Goal: Task Accomplishment & Management: Manage account settings

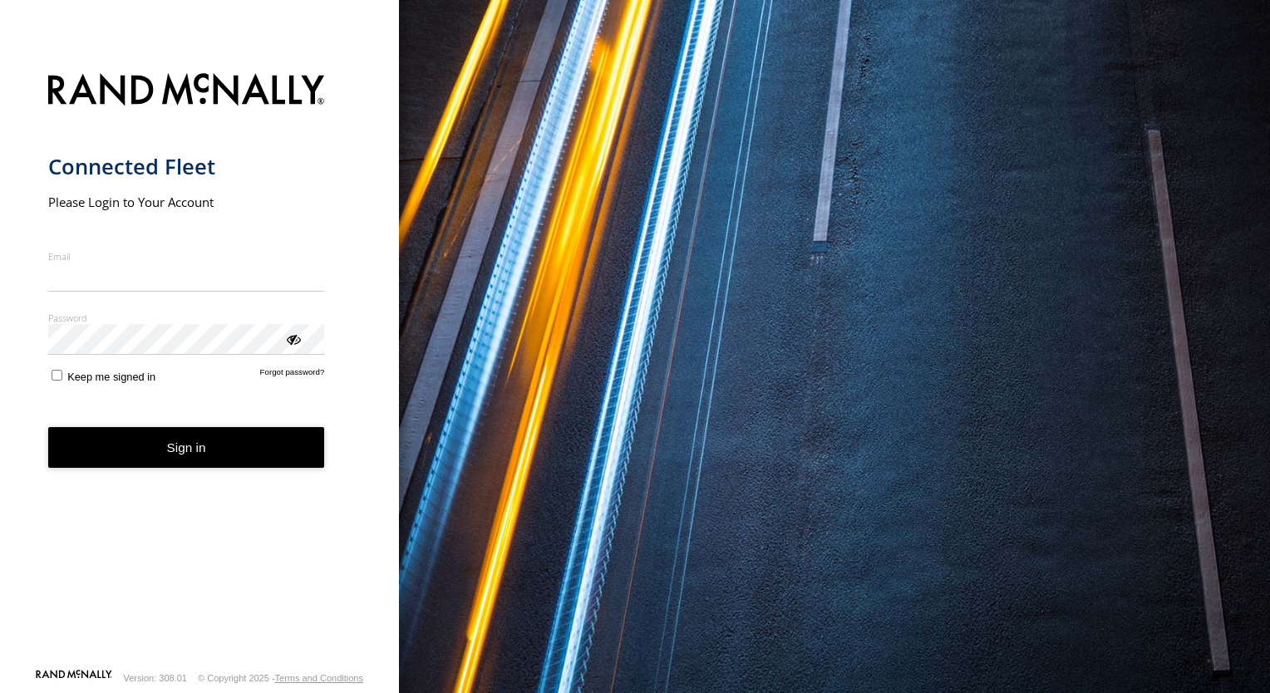
type input "**********"
click at [203, 468] on form "**********" at bounding box center [199, 365] width 303 height 605
click at [236, 445] on button "Sign in" at bounding box center [186, 447] width 277 height 41
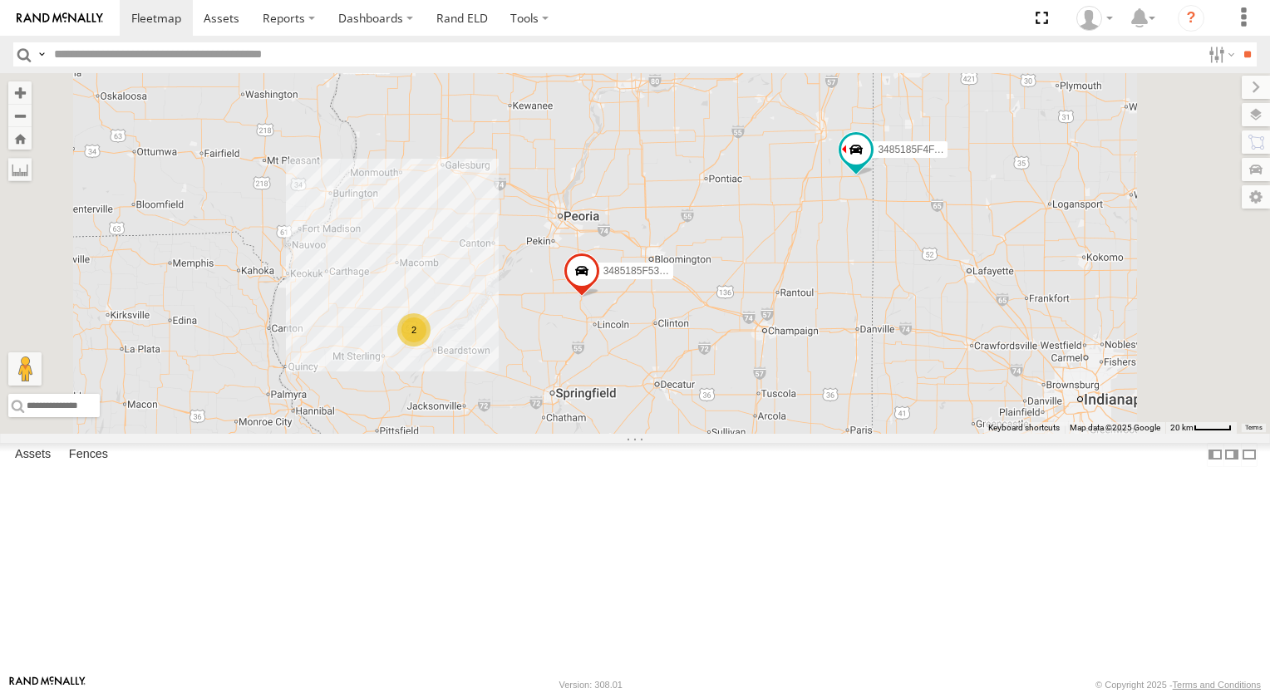
click at [1064, 311] on div "3485185F4FAC 2 3485185F53E0" at bounding box center [635, 253] width 1270 height 361
click at [1061, 311] on div "3485185F4FAC 2 3485185F53E0" at bounding box center [635, 253] width 1270 height 361
click at [1061, 309] on div "3485185F4FAC 2 3485185F53E0" at bounding box center [635, 253] width 1270 height 361
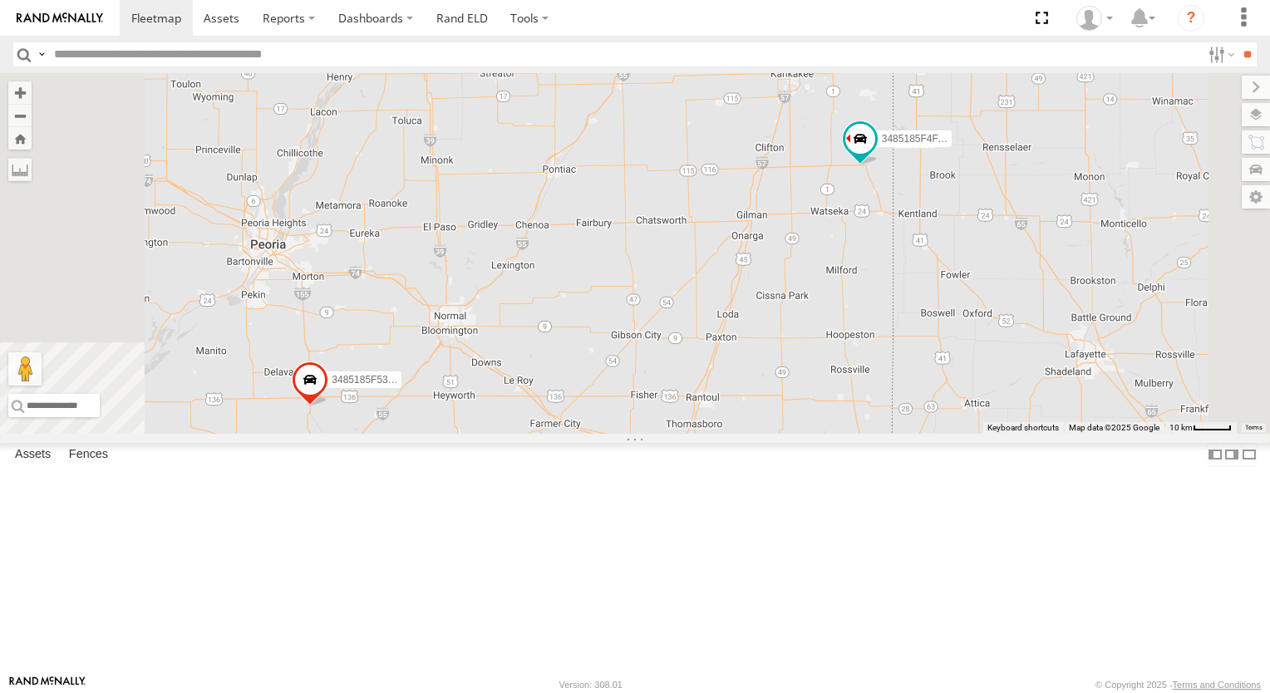
click at [1062, 308] on div "3485185F4FAC 3485185F53E0" at bounding box center [635, 253] width 1270 height 361
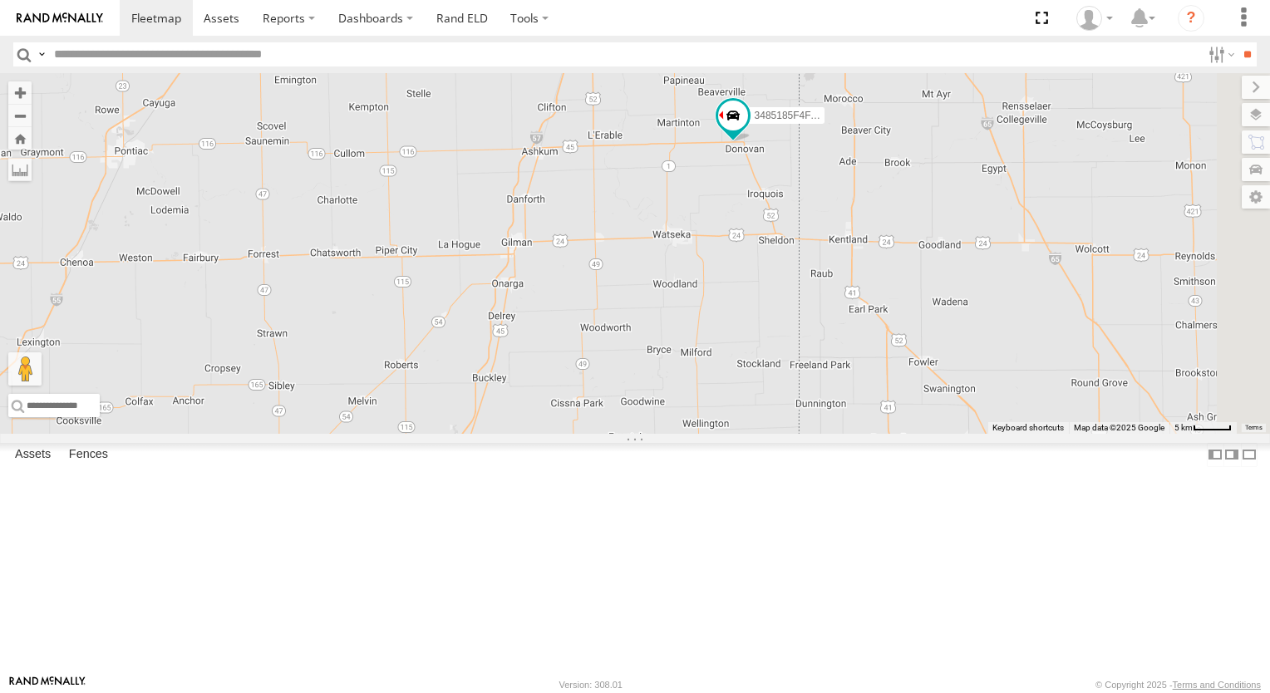
drag, startPoint x: 1067, startPoint y: 286, endPoint x: 932, endPoint y: 284, distance: 134.7
click at [932, 284] on div "3485185F4FAC 3485185F53E0" at bounding box center [635, 253] width 1270 height 361
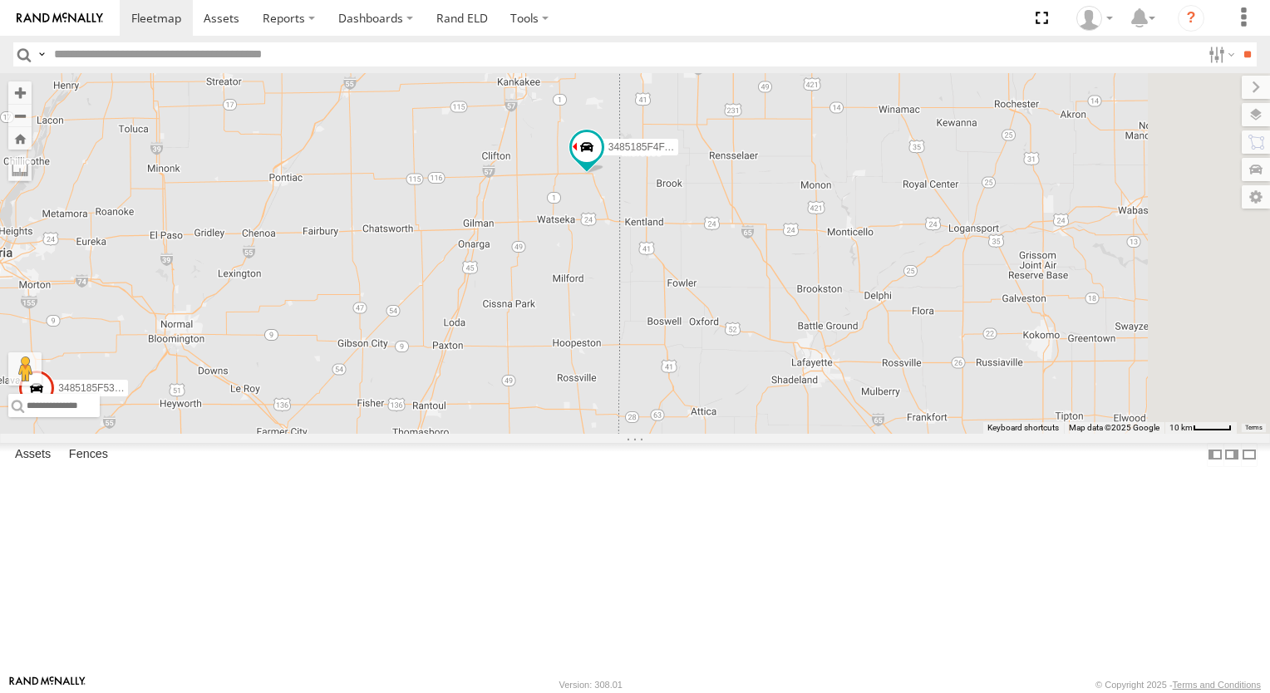
drag, startPoint x: 935, startPoint y: 294, endPoint x: 788, endPoint y: 313, distance: 148.3
click at [788, 313] on div "3485185F4FAC 3485185F53E0" at bounding box center [635, 253] width 1270 height 361
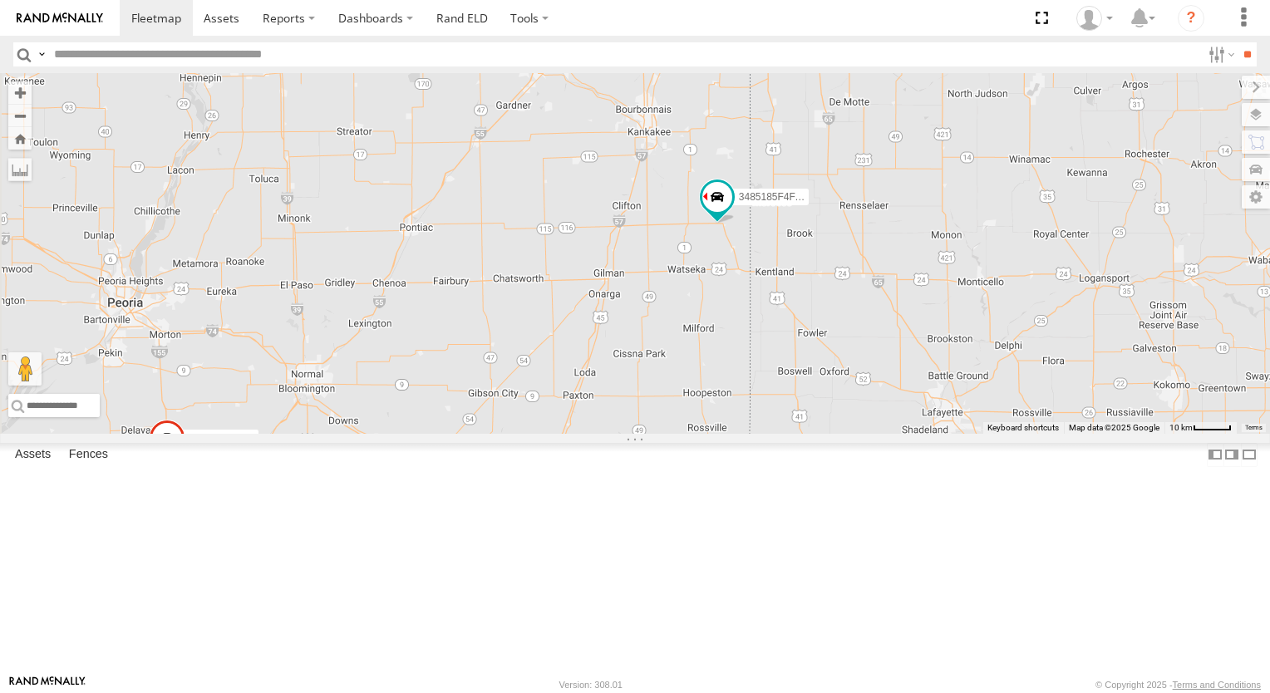
drag, startPoint x: 781, startPoint y: 313, endPoint x: 907, endPoint y: 362, distance: 135.1
click at [910, 364] on div "3485185F4FAC 3485185F53E0" at bounding box center [635, 253] width 1270 height 361
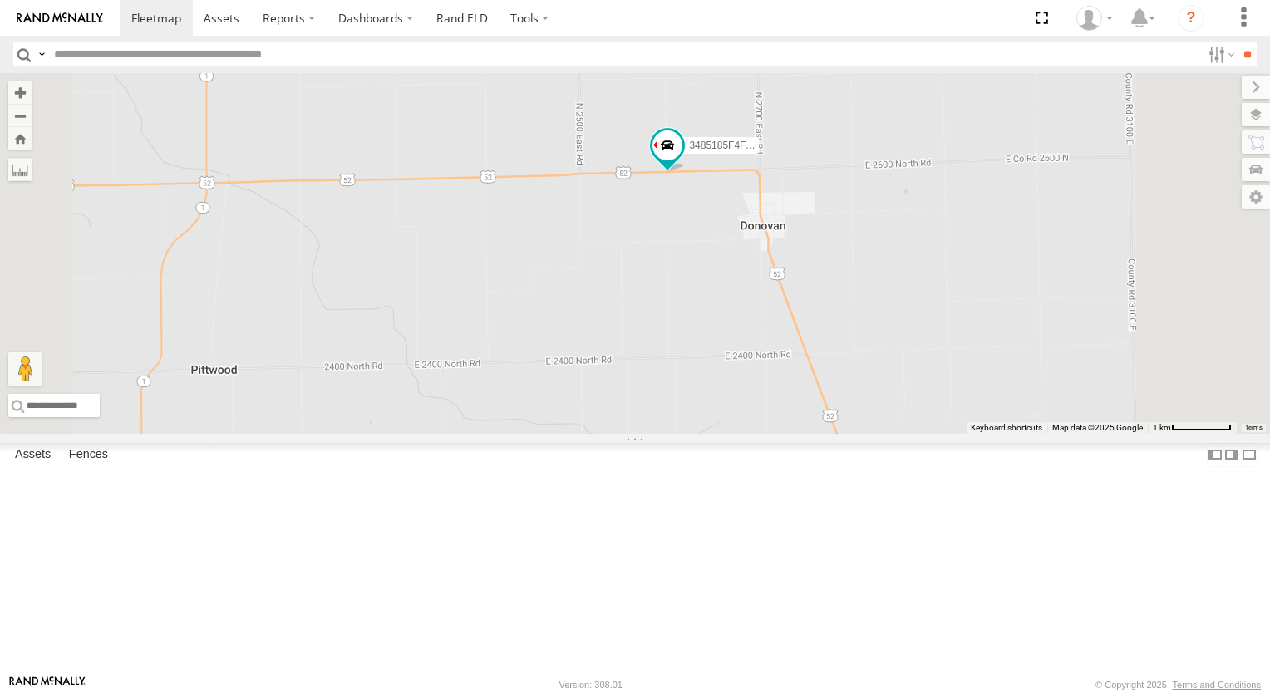
drag, startPoint x: 915, startPoint y: 208, endPoint x: 880, endPoint y: 334, distance: 131.1
click at [880, 334] on div "3485185F4FAC 3485185F53E0" at bounding box center [635, 253] width 1270 height 361
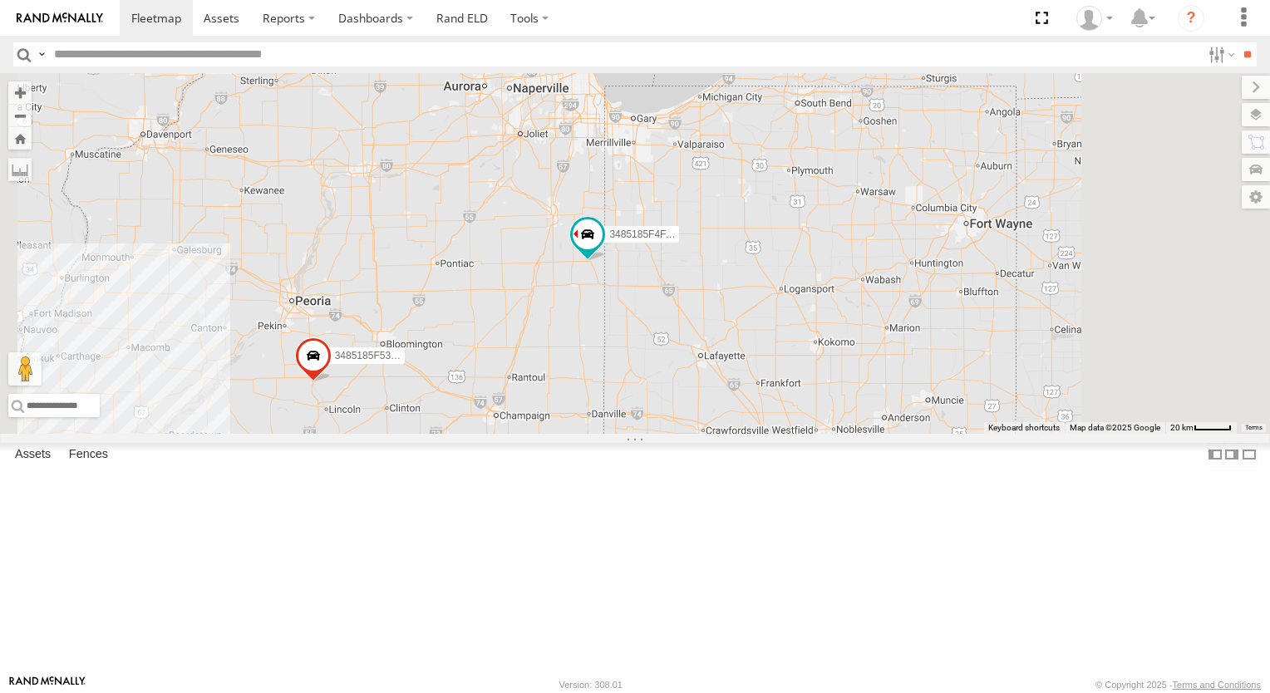
drag, startPoint x: 595, startPoint y: 461, endPoint x: 825, endPoint y: 367, distance: 247.6
click at [831, 367] on div "3485185F4FAC 3485185F53E0" at bounding box center [635, 253] width 1270 height 361
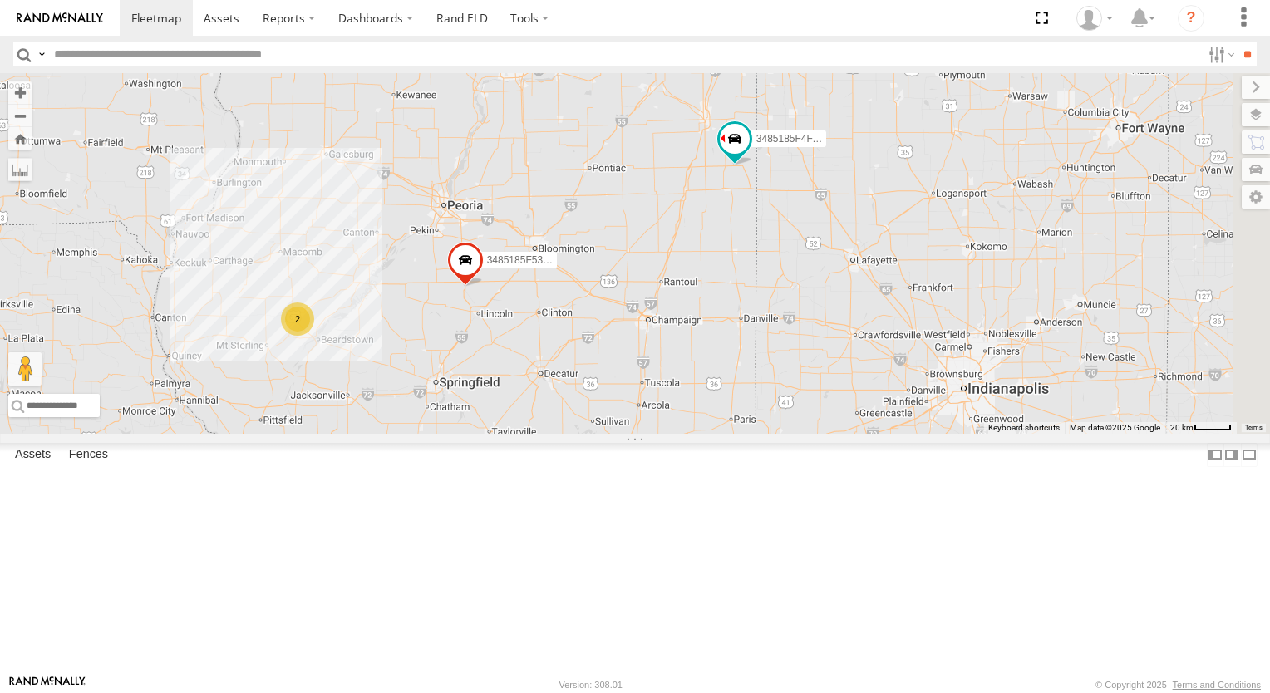
drag, startPoint x: 1056, startPoint y: 330, endPoint x: 944, endPoint y: 329, distance: 112.2
click at [944, 328] on div "3485185F4FAC 3485185F53E0 2" at bounding box center [635, 253] width 1270 height 361
click at [480, 288] on span at bounding box center [461, 266] width 37 height 45
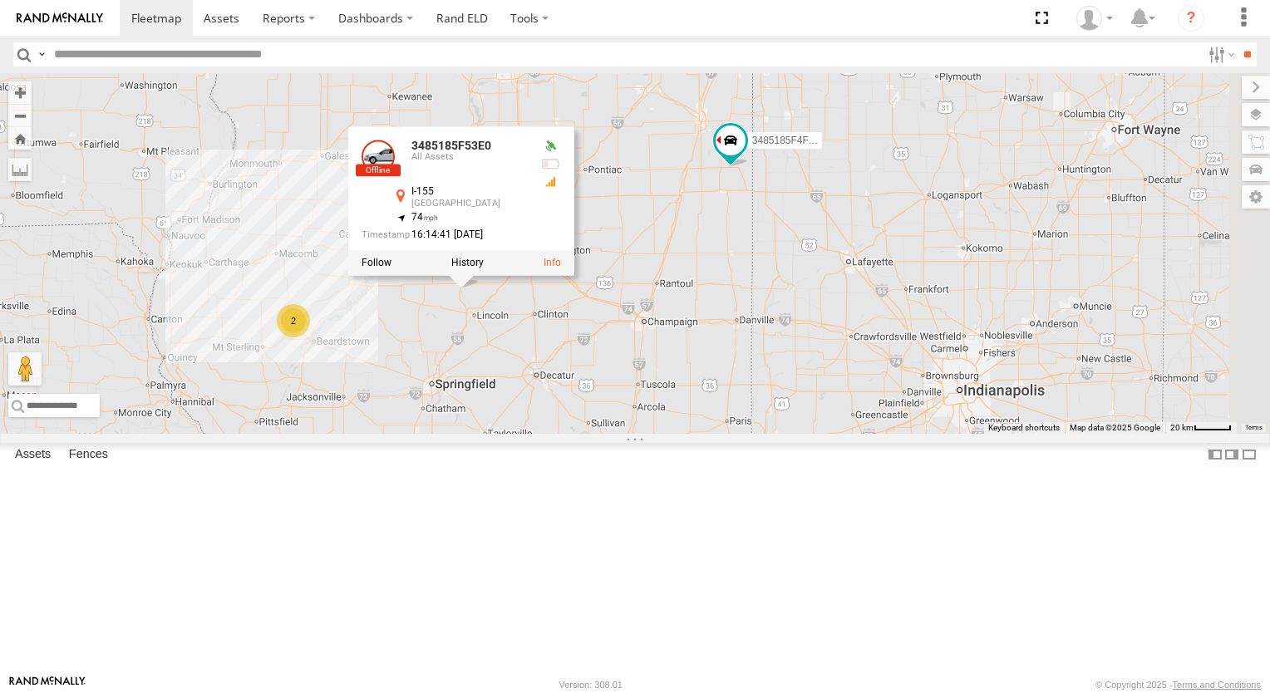
click at [718, 208] on div "3485185F4FAC 3485185F53E0 2 3485185F53E0 All Assets I-155 Hartsburg 40.28563 , …" at bounding box center [635, 253] width 1270 height 361
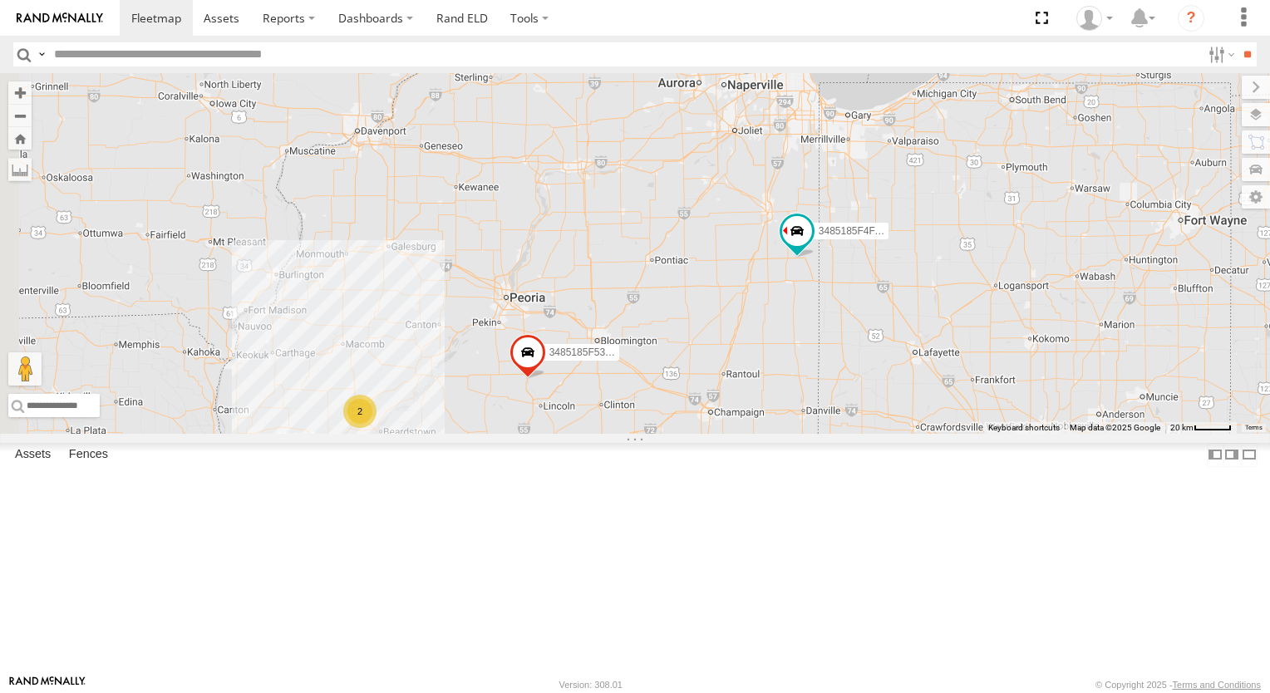
drag, startPoint x: 954, startPoint y: 392, endPoint x: 995, endPoint y: 442, distance: 64.9
click at [995, 434] on div "3485185F4FAC 3485185F53E0 2" at bounding box center [635, 253] width 1270 height 361
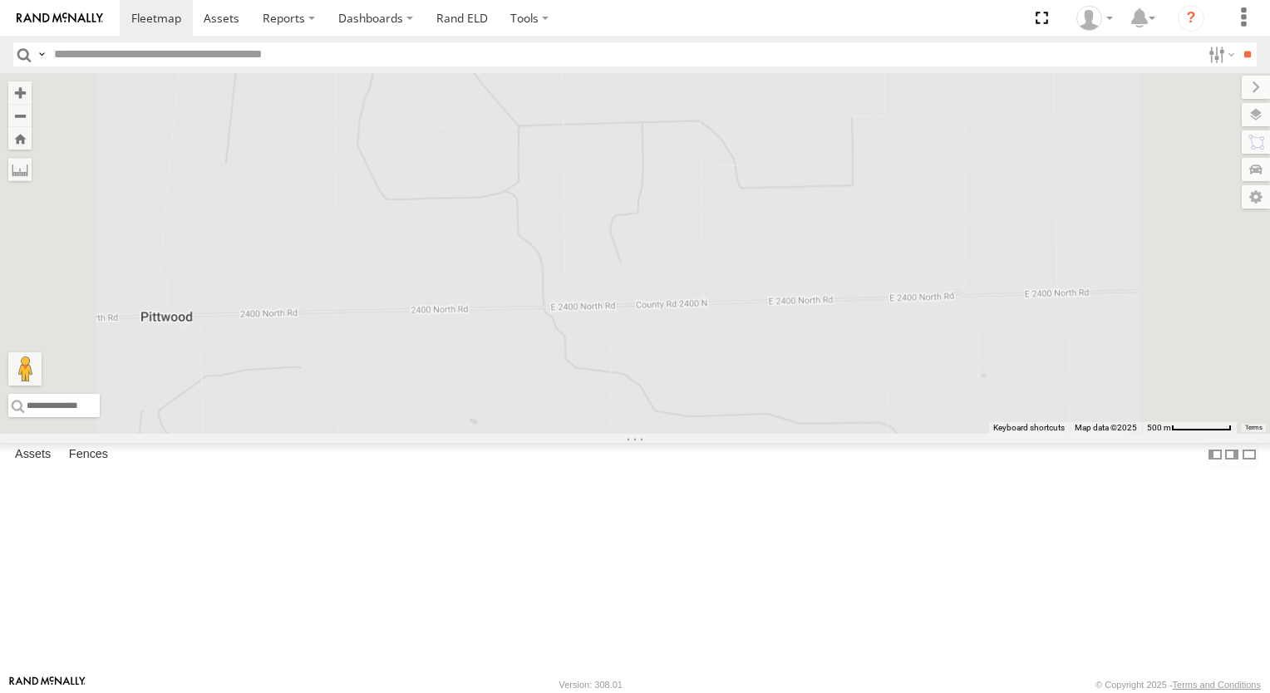
drag, startPoint x: 954, startPoint y: 283, endPoint x: 1003, endPoint y: 588, distance: 308.9
click at [1003, 434] on div "3485185F4FAC 3485185F53E0" at bounding box center [635, 253] width 1270 height 361
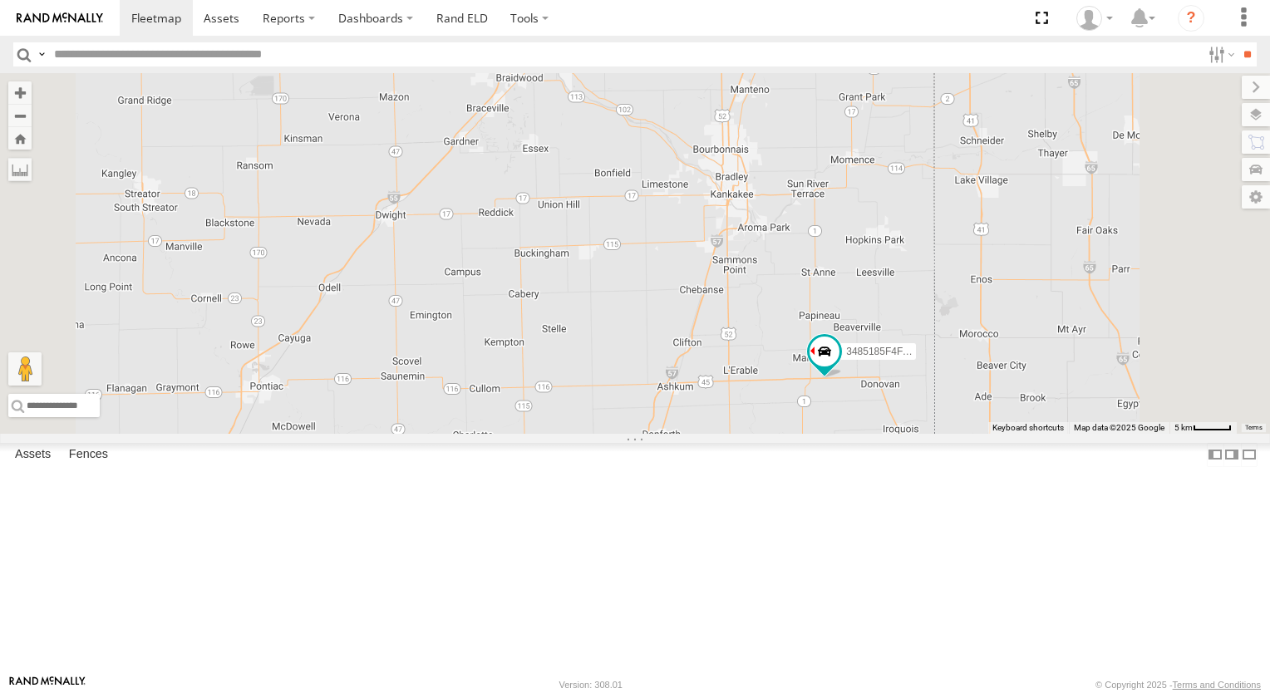
drag, startPoint x: 1115, startPoint y: 505, endPoint x: 1038, endPoint y: 409, distance: 123.6
click at [1038, 409] on div "3485185F4FAC 3485185F53E0" at bounding box center [635, 253] width 1270 height 361
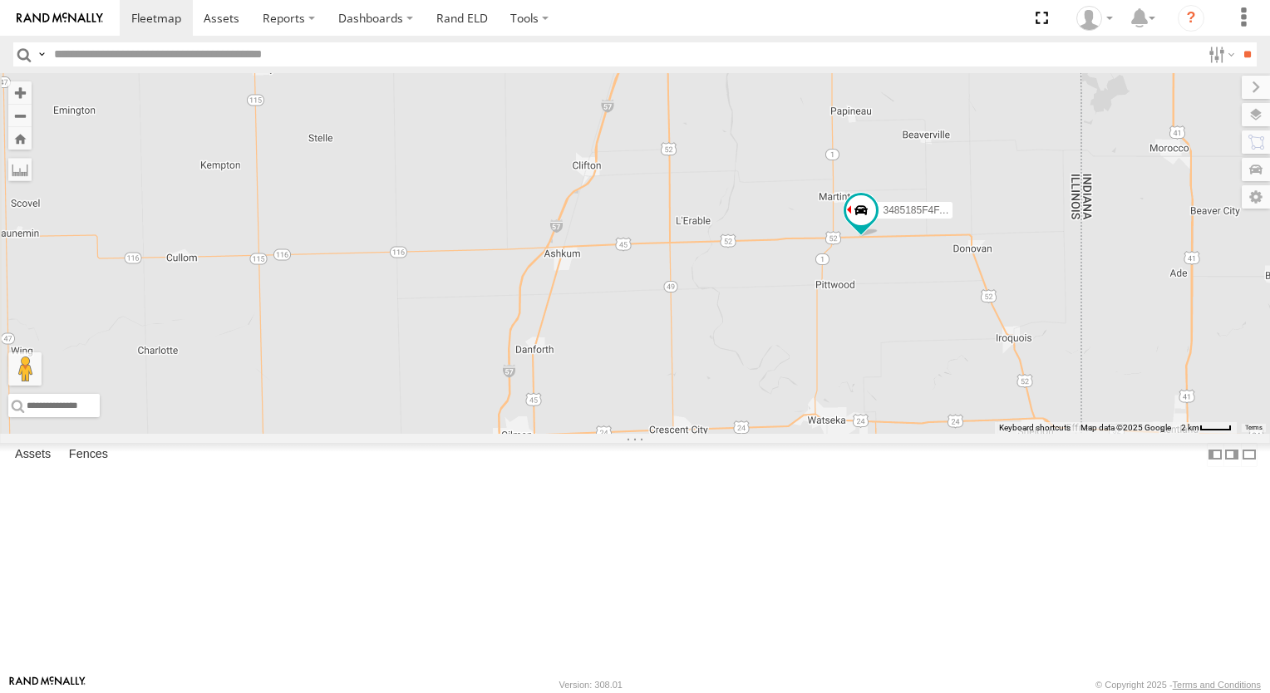
drag, startPoint x: 1020, startPoint y: 371, endPoint x: 1060, endPoint y: 377, distance: 40.5
click at [1060, 377] on div "3485185F4FAC 3485185F53E0" at bounding box center [635, 253] width 1270 height 361
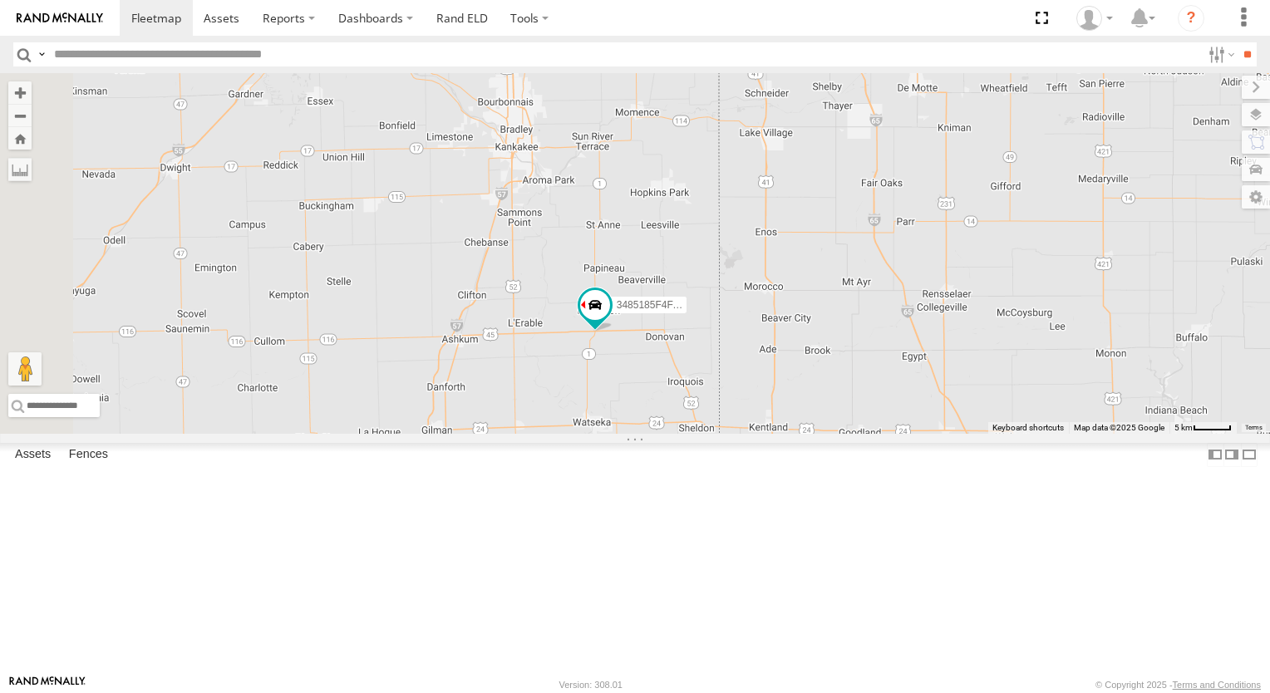
drag, startPoint x: 747, startPoint y: 449, endPoint x: 852, endPoint y: 481, distance: 110.2
click at [851, 434] on div "3485185F4FAC" at bounding box center [635, 253] width 1270 height 361
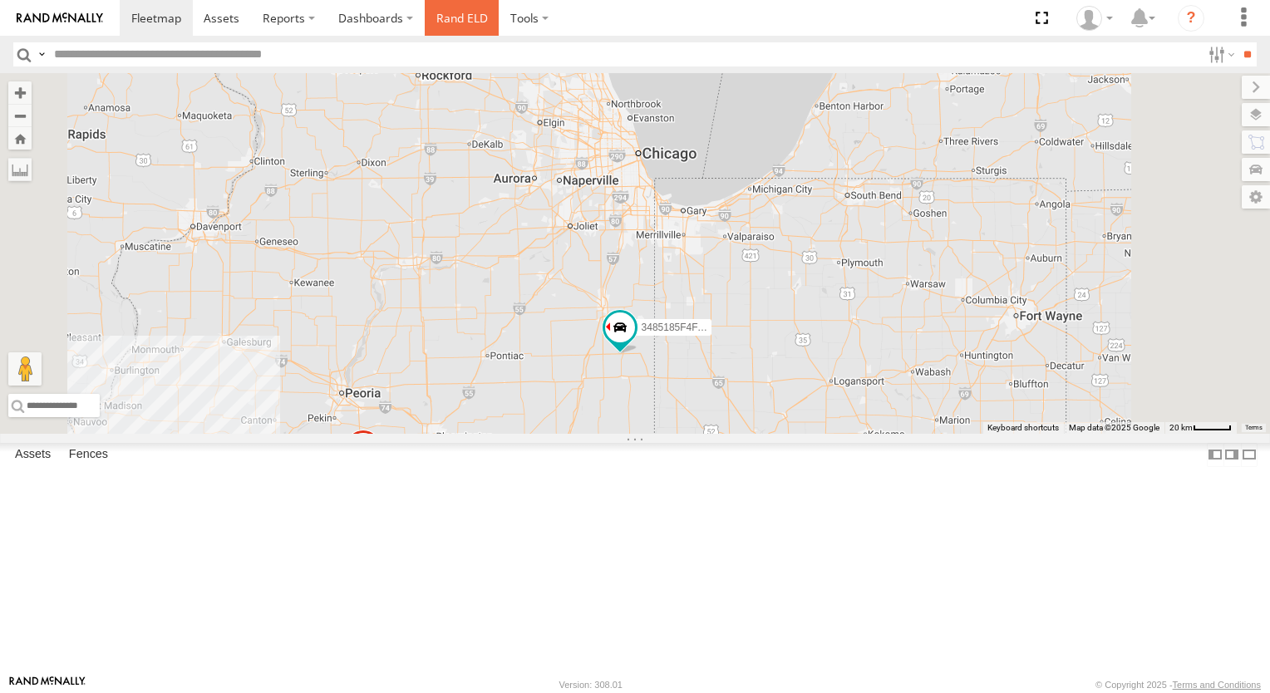
click at [469, 17] on link "Rand ELD" at bounding box center [462, 18] width 75 height 36
click at [352, 11] on label "Dashboards" at bounding box center [376, 18] width 98 height 36
click at [352, 42] on span at bounding box center [380, 50] width 83 height 16
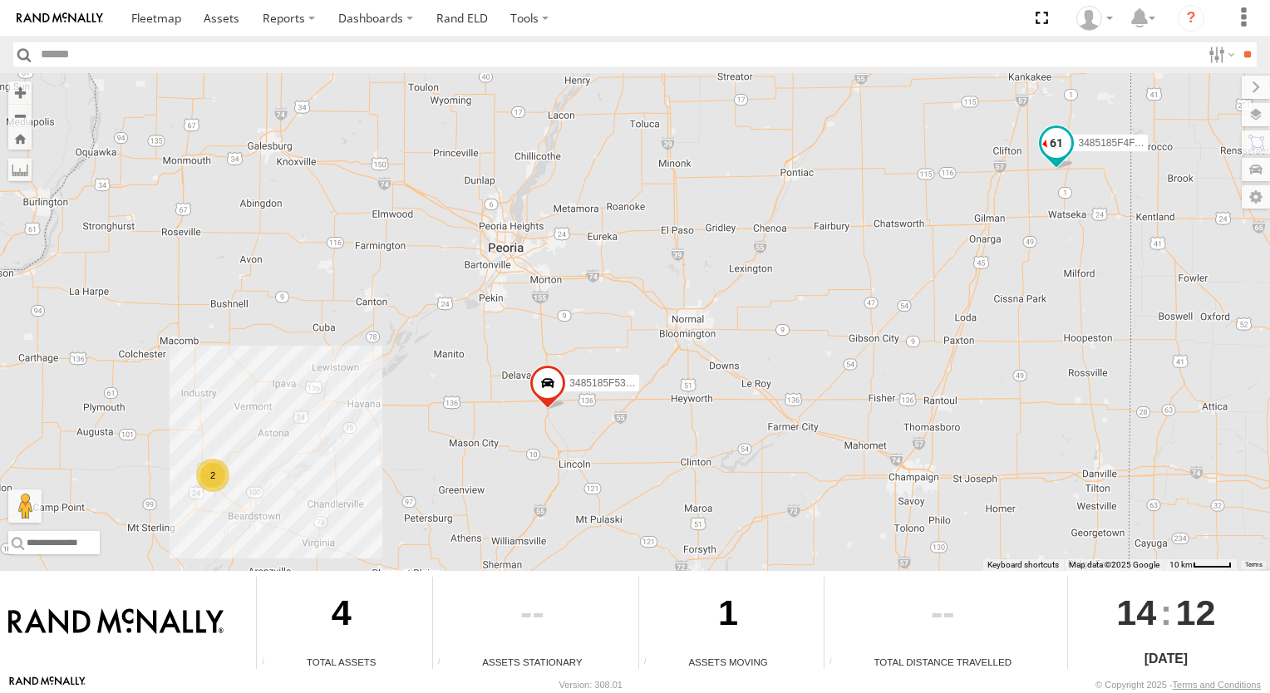
click at [1058, 149] on span at bounding box center [1057, 142] width 30 height 30
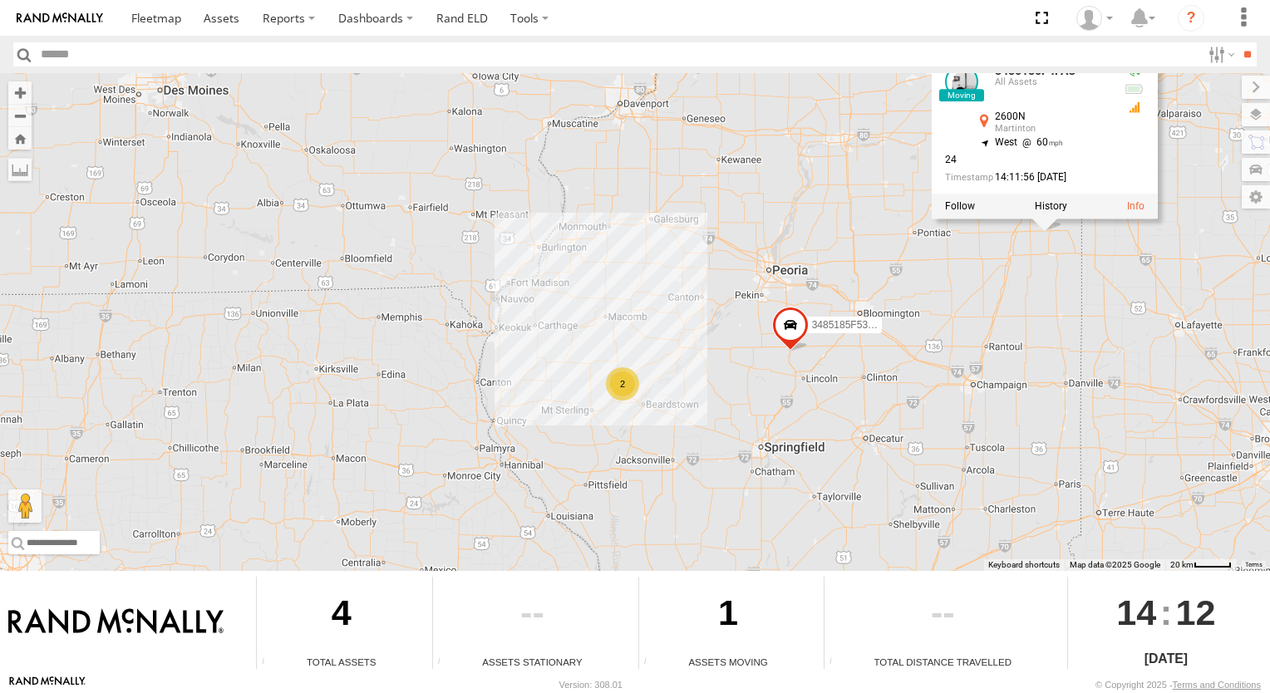
click at [662, 633] on div "1" at bounding box center [728, 616] width 179 height 78
click at [673, 610] on div "1" at bounding box center [728, 616] width 179 height 78
click at [352, 595] on div "4" at bounding box center [341, 616] width 169 height 78
click at [339, 598] on div "4" at bounding box center [341, 616] width 169 height 78
click at [1127, 214] on div at bounding box center [1045, 205] width 226 height 25
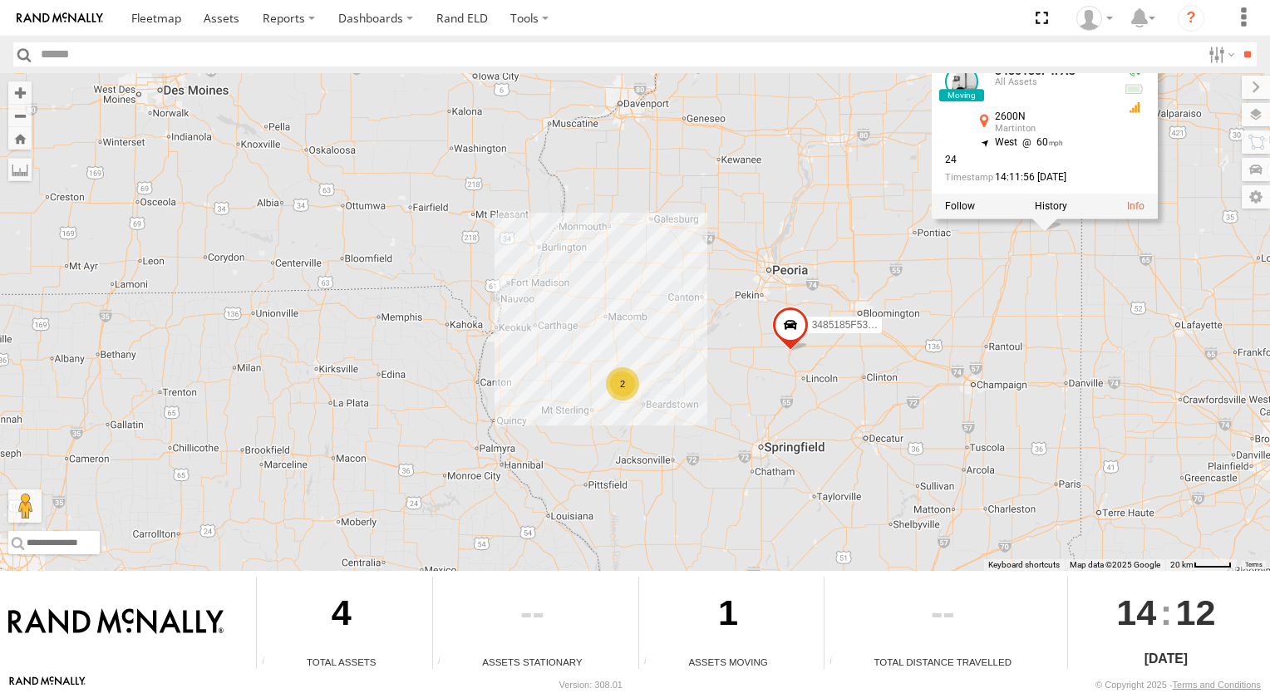
click at [1127, 212] on div at bounding box center [1045, 205] width 226 height 25
click at [1140, 207] on link at bounding box center [1135, 206] width 17 height 12
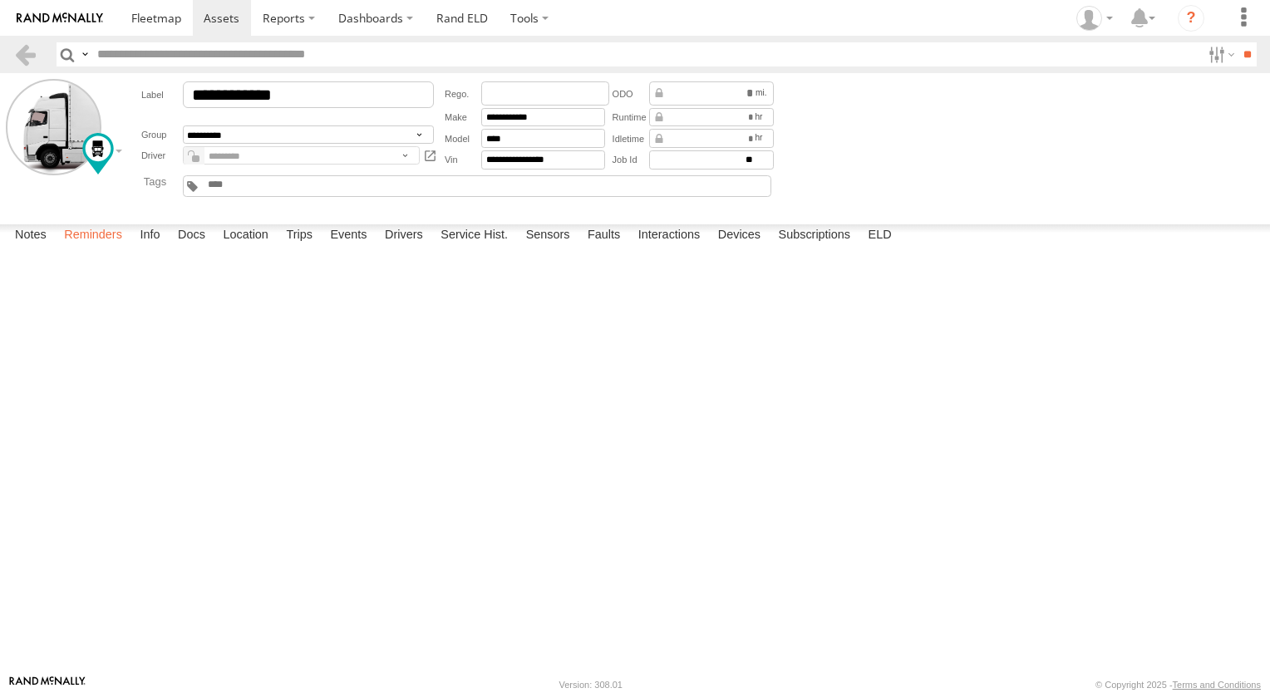
click at [98, 248] on label "Reminders" at bounding box center [93, 235] width 75 height 23
click at [168, 248] on label "Info" at bounding box center [149, 235] width 37 height 23
click at [225, 248] on label "Location" at bounding box center [245, 235] width 62 height 23
click at [330, 248] on label "Events" at bounding box center [348, 235] width 53 height 23
click at [0, 0] on div at bounding box center [0, 0] width 0 height 0
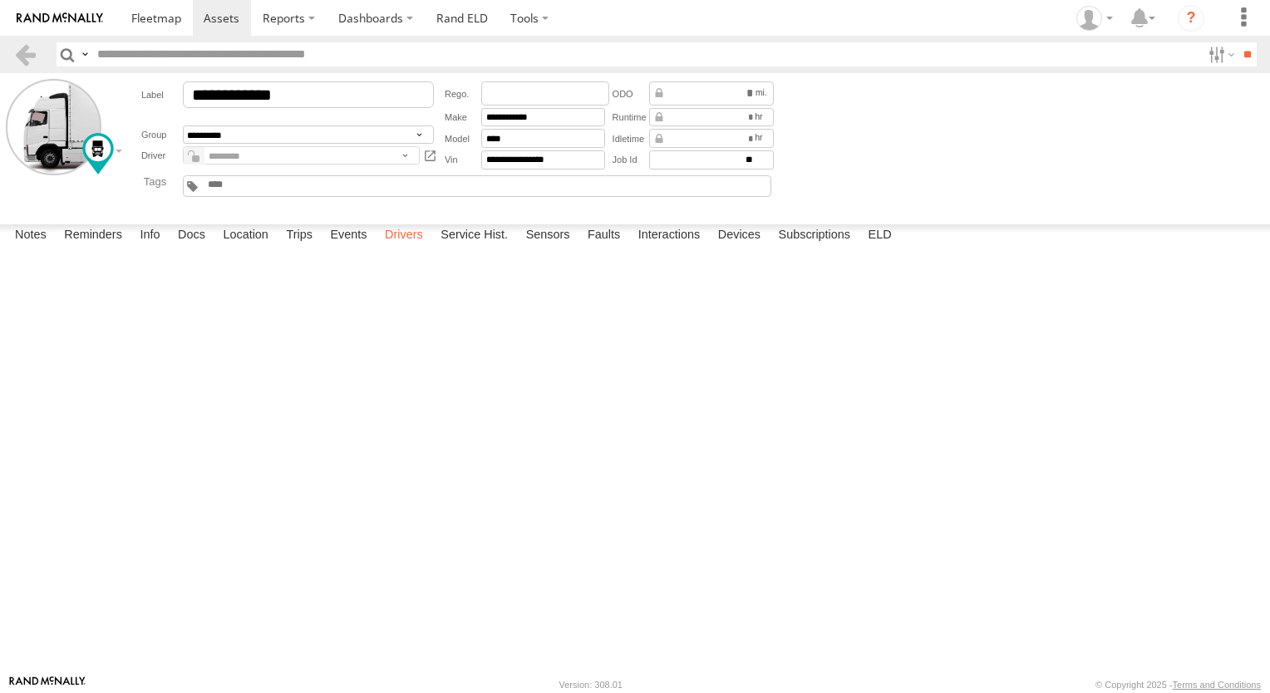
click at [415, 248] on label "Drivers" at bounding box center [404, 235] width 55 height 23
click at [469, 248] on label "Service Hist." at bounding box center [474, 235] width 84 height 23
click at [890, 248] on label "ELD" at bounding box center [880, 235] width 40 height 23
type input "**********"
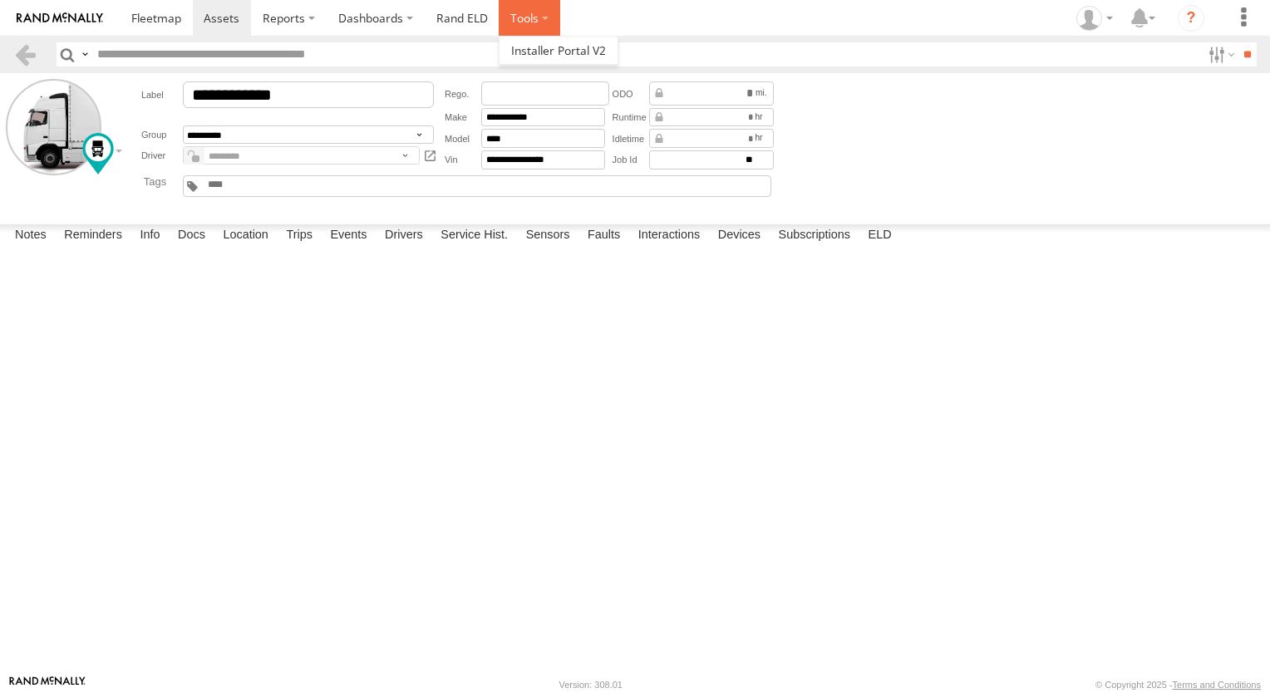
click at [510, 22] on label at bounding box center [530, 18] width 62 height 36
click at [482, 17] on link "Rand ELD" at bounding box center [462, 18] width 75 height 36
drag, startPoint x: 165, startPoint y: 284, endPoint x: 113, endPoint y: 294, distance: 53.3
click at [0, 0] on input "text" at bounding box center [0, 0] width 0 height 0
click at [0, 0] on select "****** *** *****" at bounding box center [0, 0] width 0 height 0
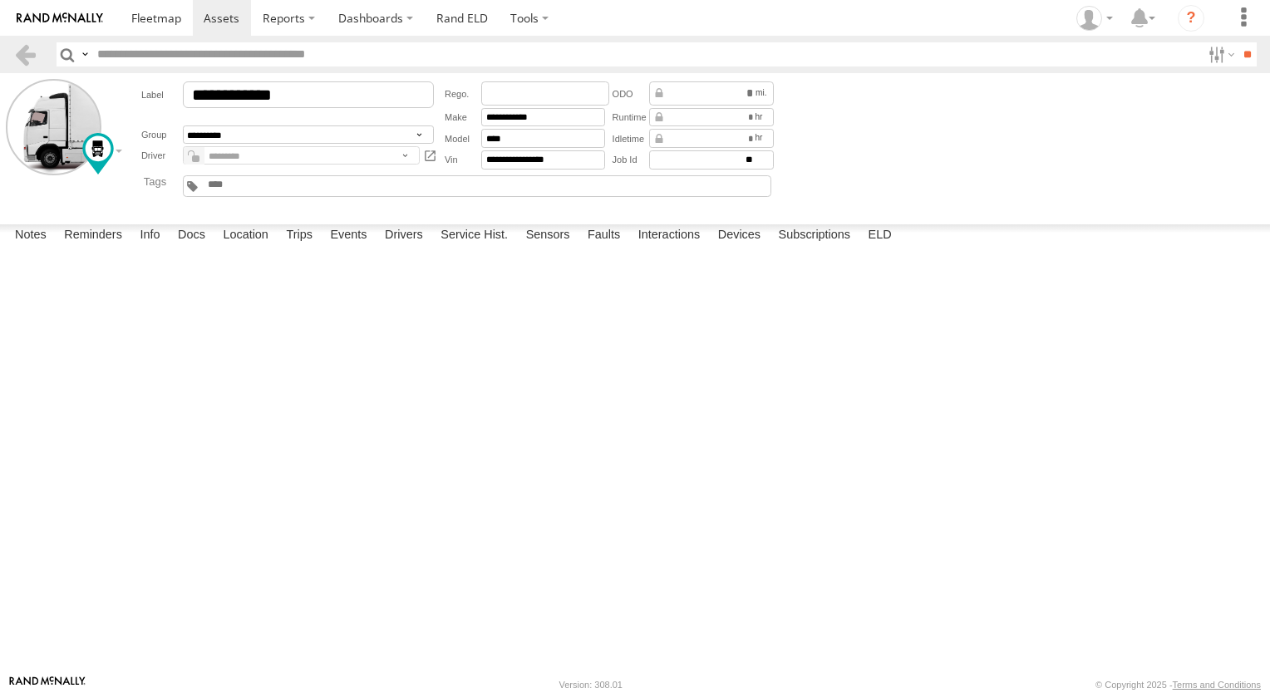
click at [0, 0] on input "text" at bounding box center [0, 0] width 0 height 0
click at [0, 0] on form "Search for an existing ELD device to link to: ****** *** ***** Search" at bounding box center [0, 0] width 0 height 0
click at [0, 0] on button "Create" at bounding box center [0, 0] width 0 height 0
click at [0, 0] on button "HOSASSET_TRACTOR_PROPERTY_FUEL_TYPE_MISSING" at bounding box center [0, 0] width 0 height 0
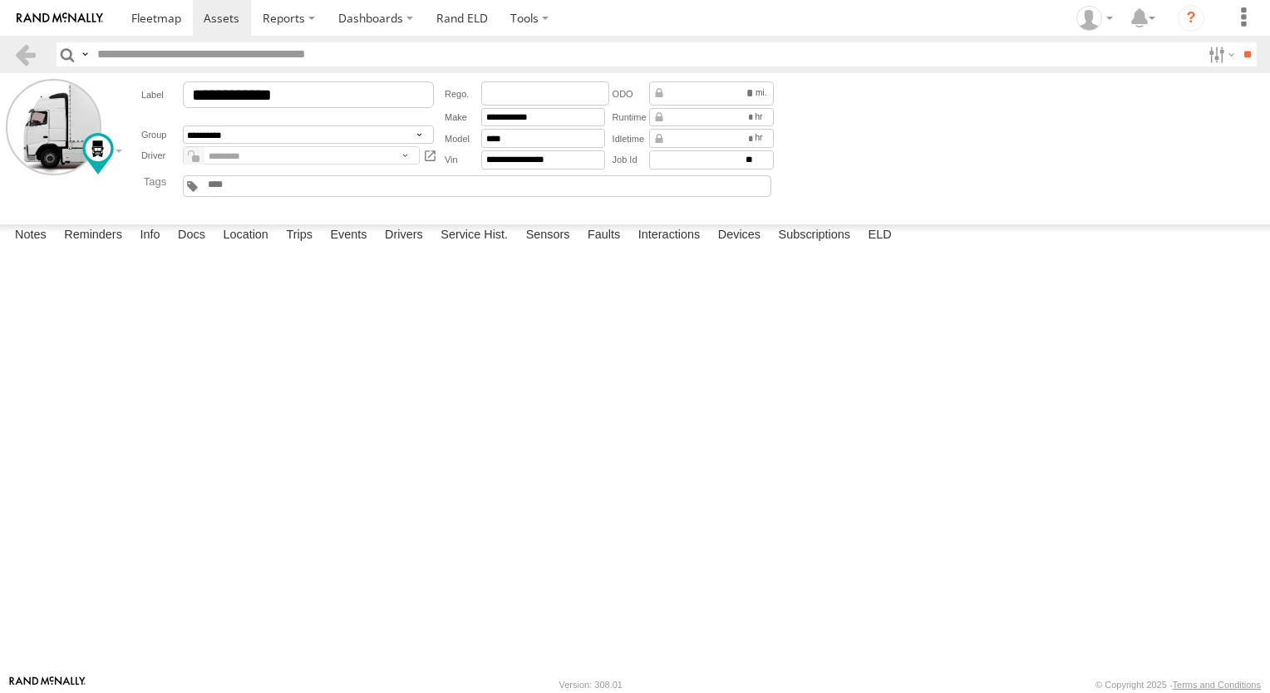
click at [0, 0] on select "**** ******** ****** ******* ******* *** *** ******* ******** *** *** *** *****…" at bounding box center [0, 0] width 0 height 0
select select "*"
click at [0, 0] on select "**** ******** ****** ******* ******* *** *** ******* ******** *** *** *** *****…" at bounding box center [0, 0] width 0 height 0
drag, startPoint x: 767, startPoint y: 502, endPoint x: 743, endPoint y: 507, distance: 23.8
click at [0, 0] on div "**********" at bounding box center [0, 0] width 0 height 0
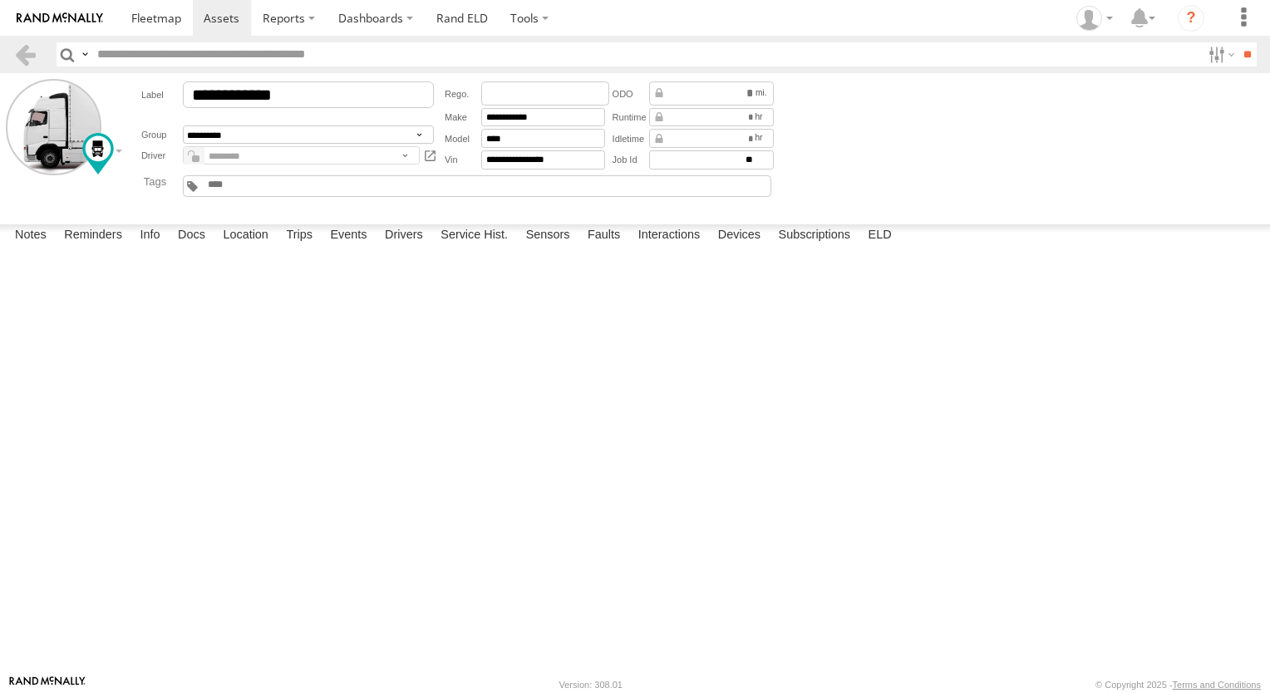
drag, startPoint x: 201, startPoint y: 590, endPoint x: 200, endPoint y: 599, distance: 8.5
click at [0, 0] on form "**********" at bounding box center [0, 0] width 0 height 0
click at [0, 0] on button "HOSASSET_TRACTOR_PROPERTY_FUEL_TYPE_MISSING" at bounding box center [0, 0] width 0 height 0
click at [0, 0] on select "****** *** *****" at bounding box center [0, 0] width 0 height 0
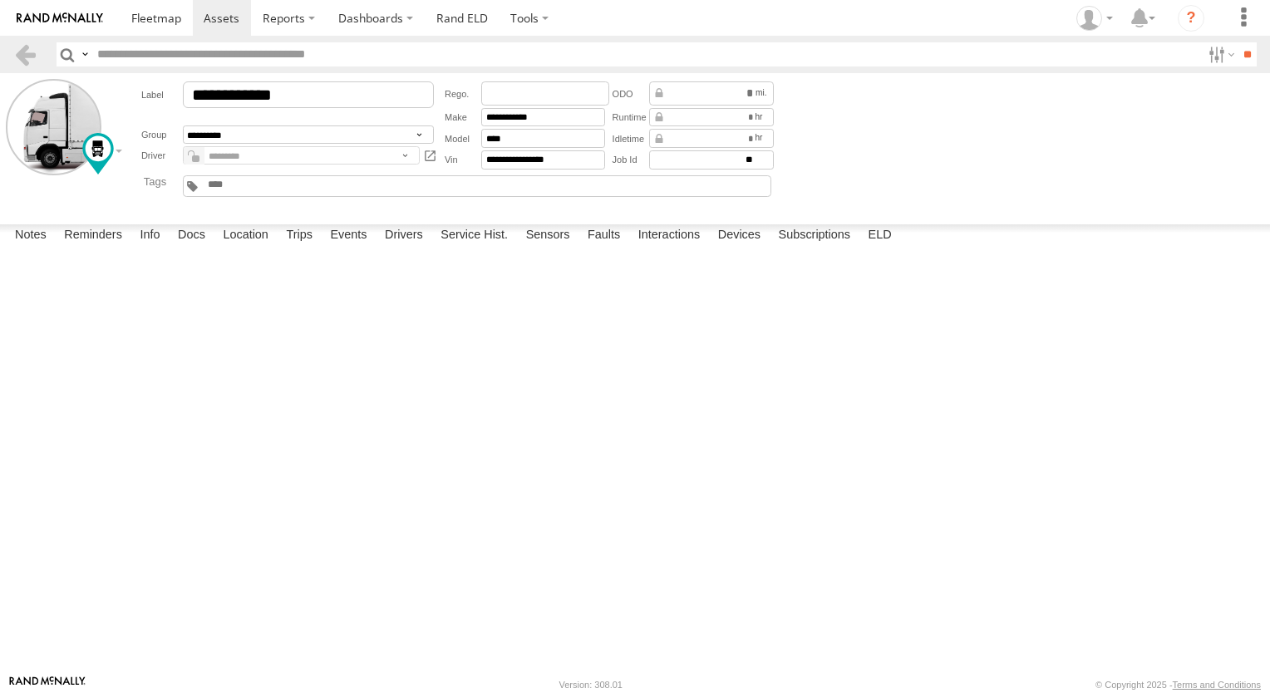
click at [0, 0] on input "**********" at bounding box center [0, 0] width 0 height 0
click at [0, 0] on select "****** *** *****" at bounding box center [0, 0] width 0 height 0
select select "***"
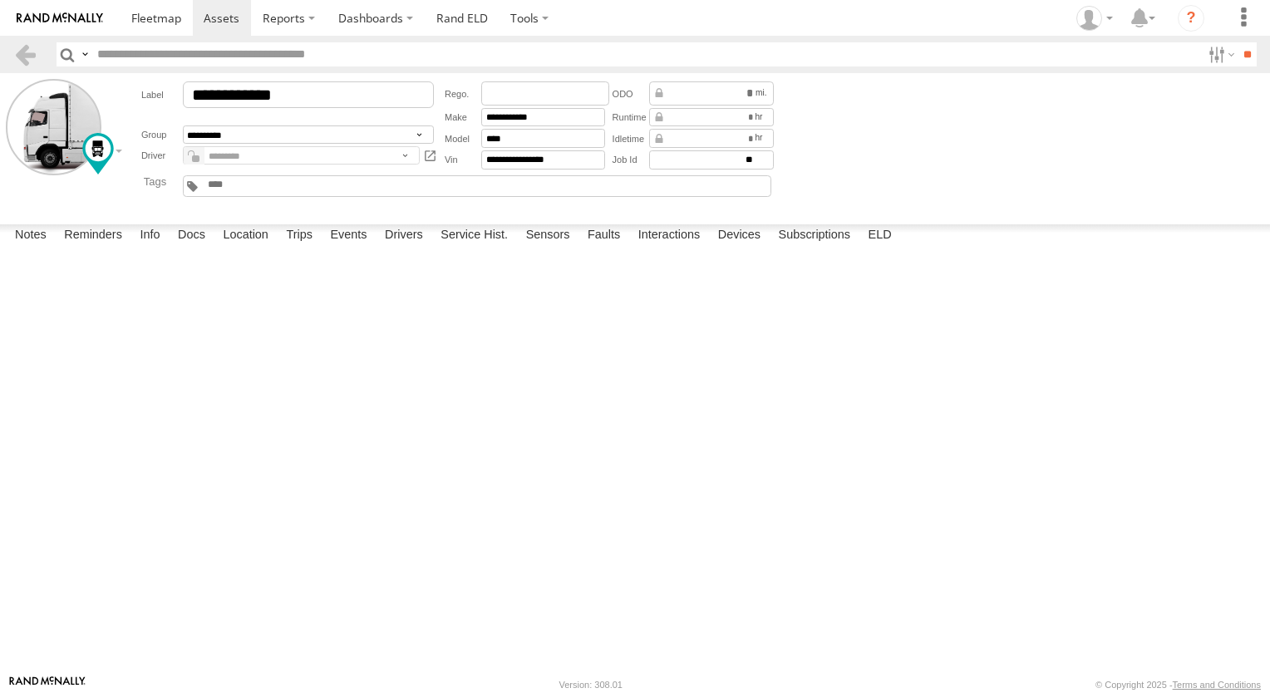
click at [0, 0] on select "****** *** *****" at bounding box center [0, 0] width 0 height 0
click at [0, 0] on input "text" at bounding box center [0, 0] width 0 height 0
paste input "**********"
type input "**********"
click at [0, 0] on button "Search" at bounding box center [0, 0] width 0 height 0
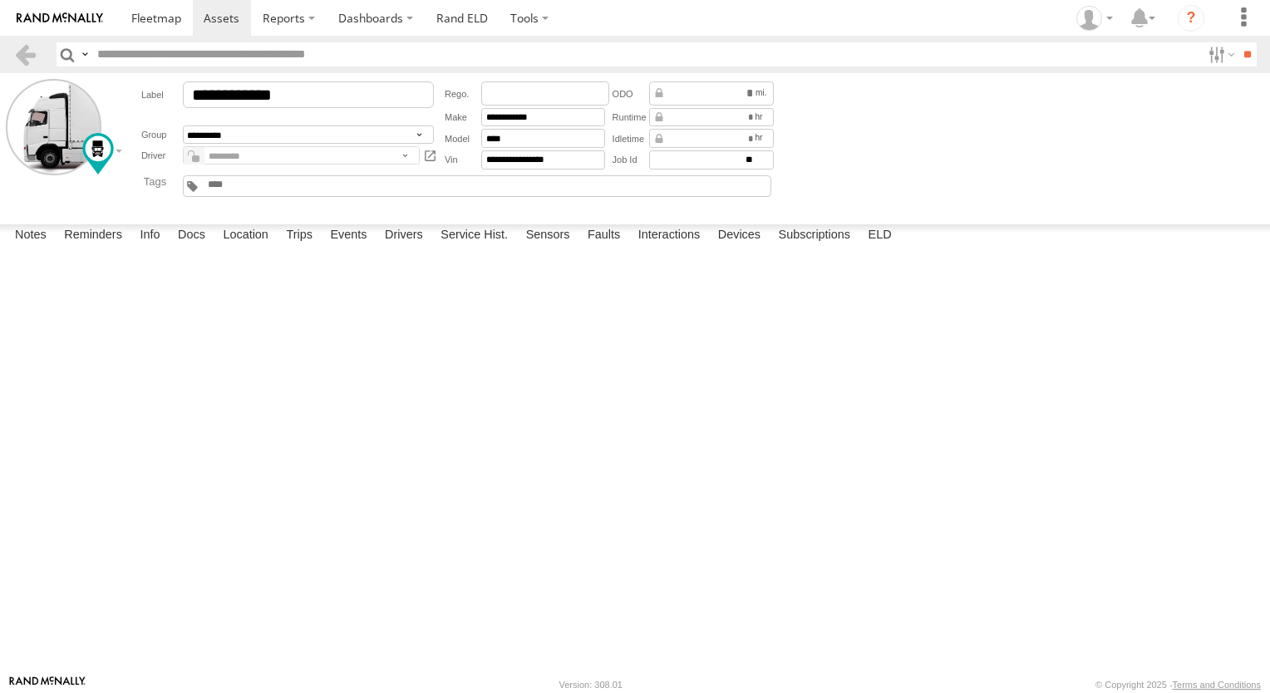
click at [0, 0] on div "**********" at bounding box center [0, 0] width 0 height 0
click at [182, 22] on link at bounding box center [156, 18] width 73 height 36
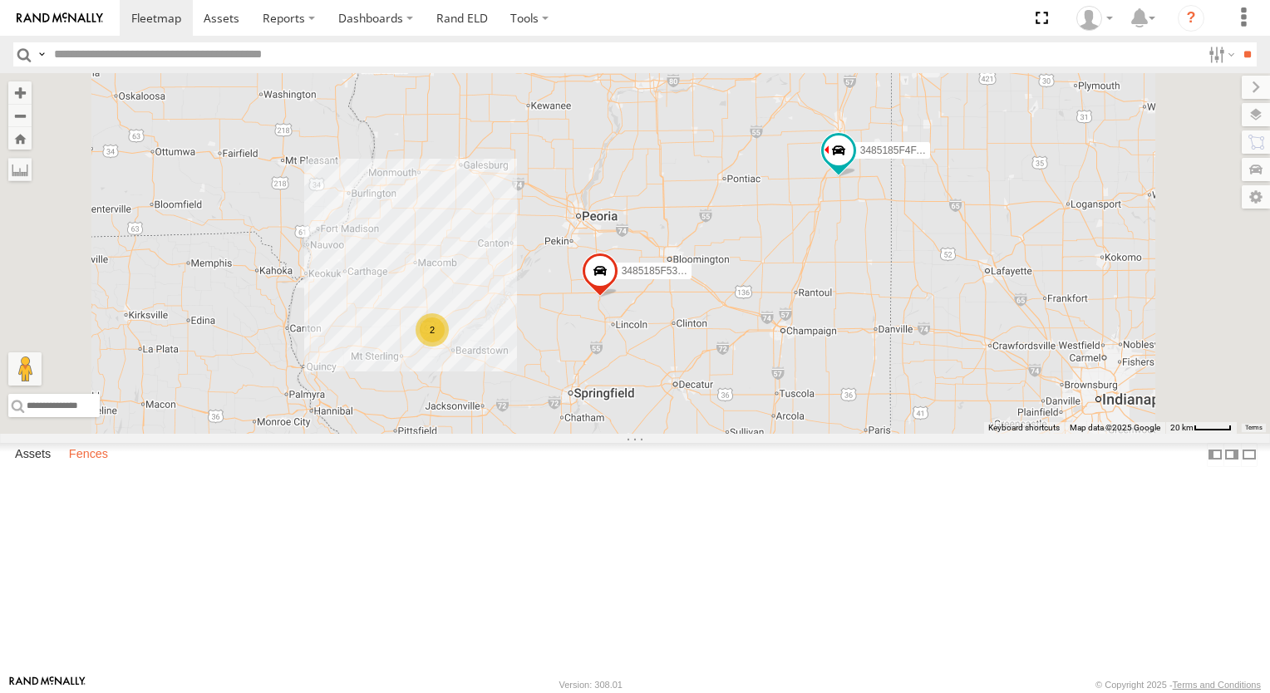
click at [107, 466] on label "Fences" at bounding box center [89, 454] width 56 height 23
click at [48, 466] on label "Assets" at bounding box center [33, 454] width 52 height 23
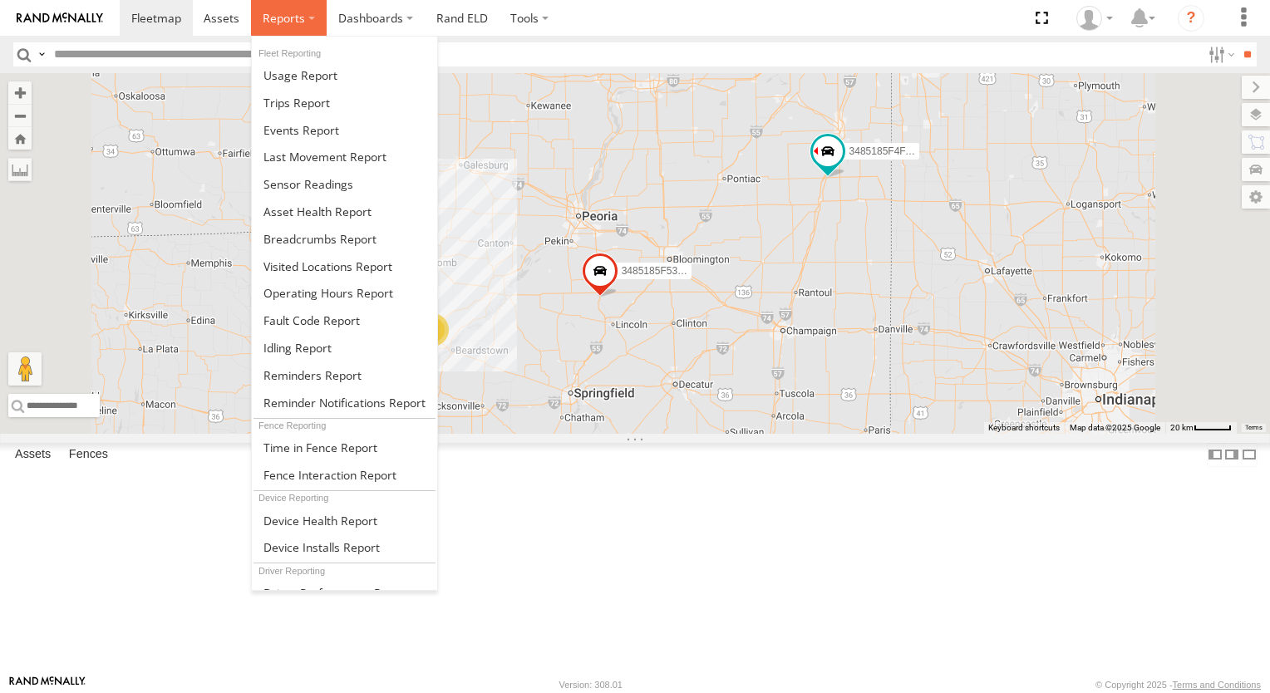
click at [288, 23] on span at bounding box center [284, 18] width 42 height 16
click at [290, 23] on span at bounding box center [284, 18] width 42 height 16
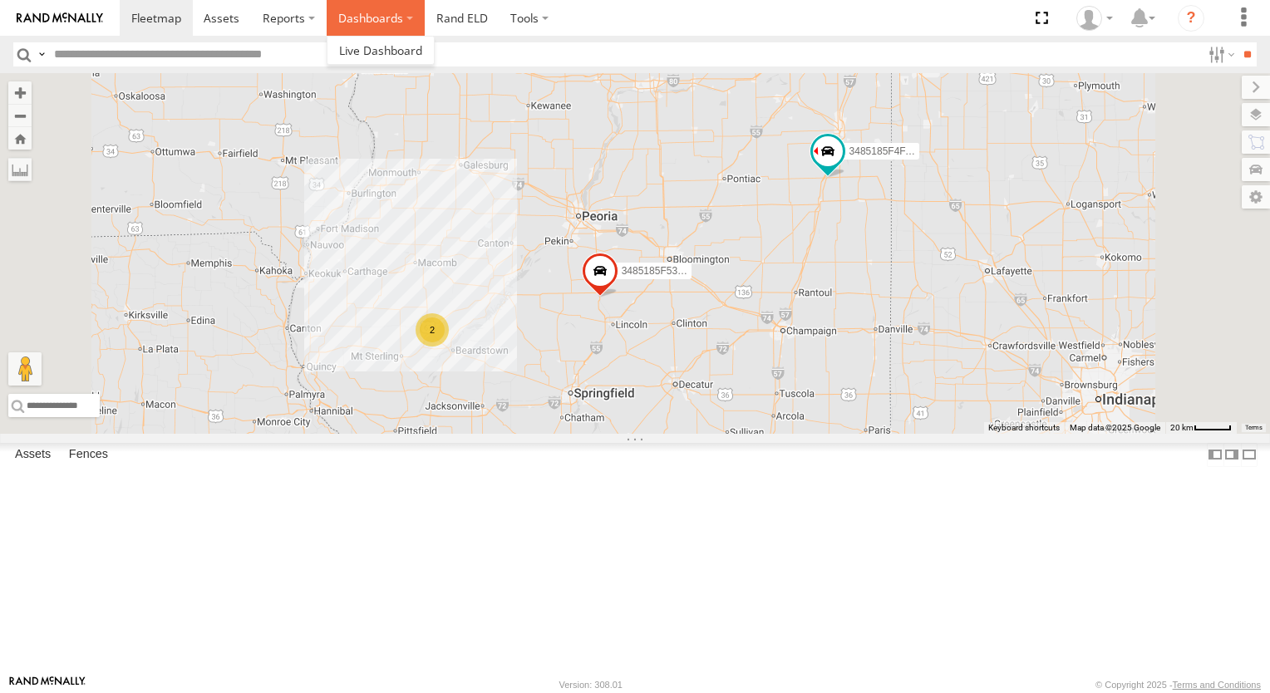
click at [357, 18] on label "Dashboards" at bounding box center [376, 18] width 98 height 36
click at [385, 43] on span at bounding box center [380, 50] width 83 height 16
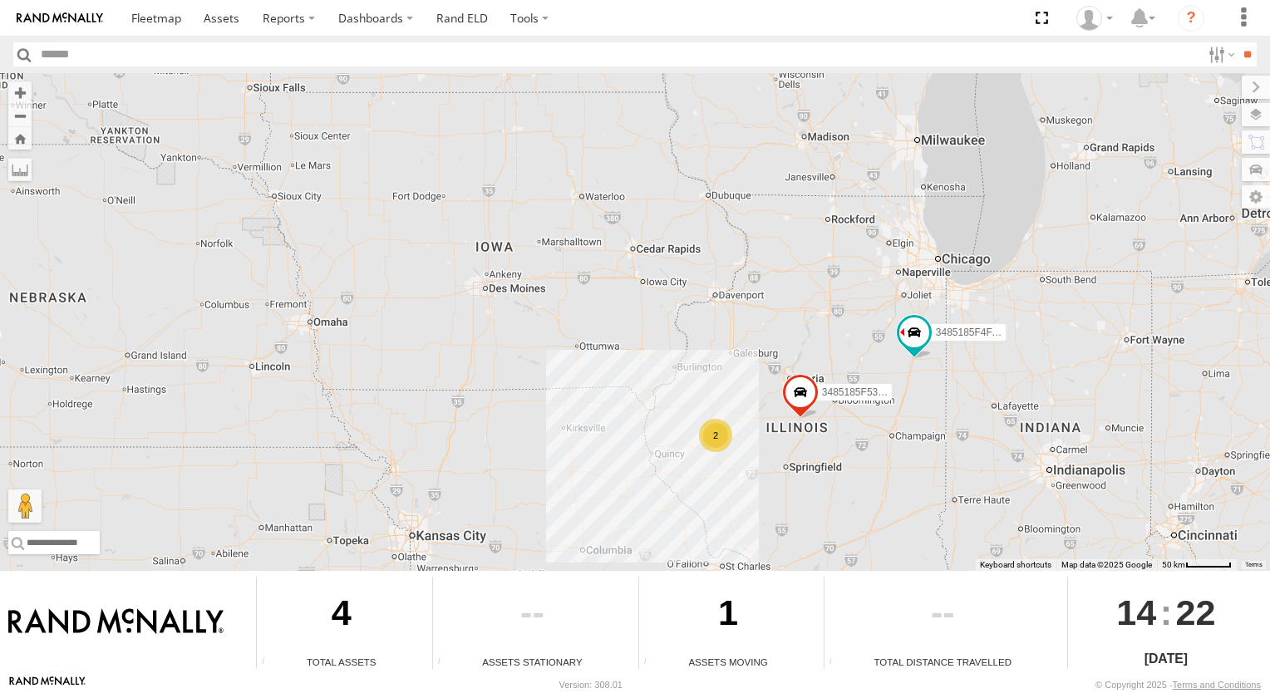
click at [712, 443] on div "2" at bounding box center [715, 435] width 33 height 33
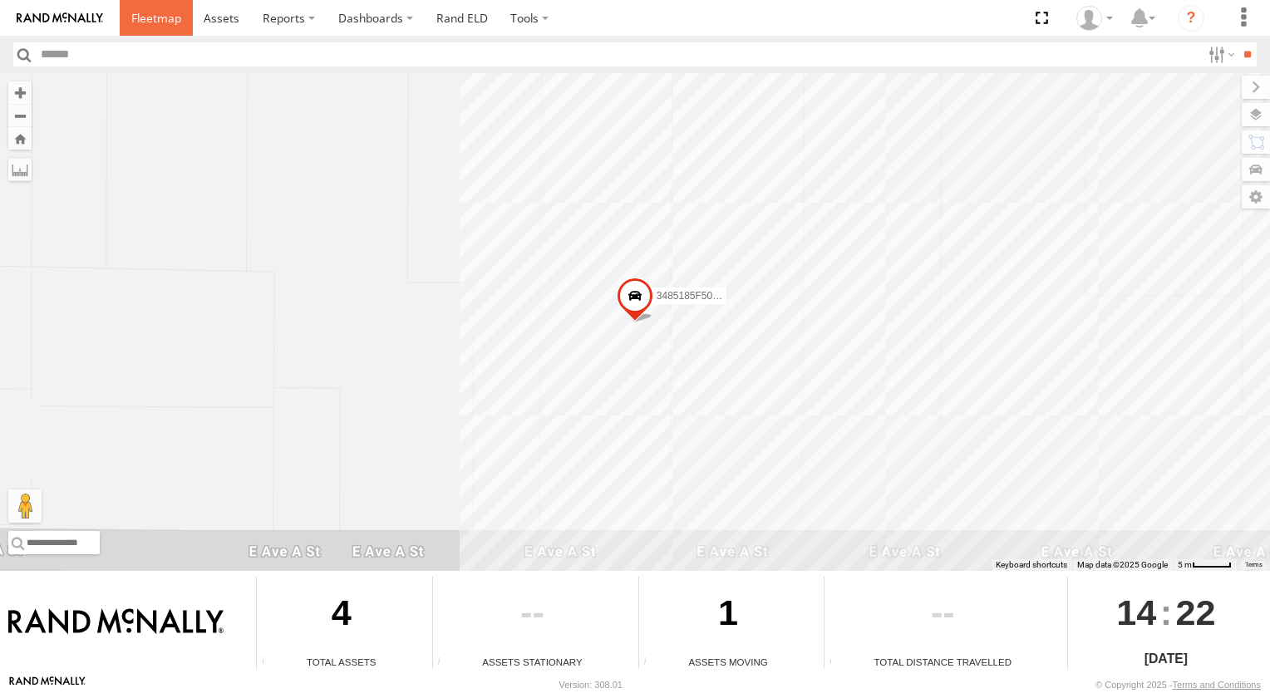
click at [163, 4] on link at bounding box center [156, 18] width 73 height 36
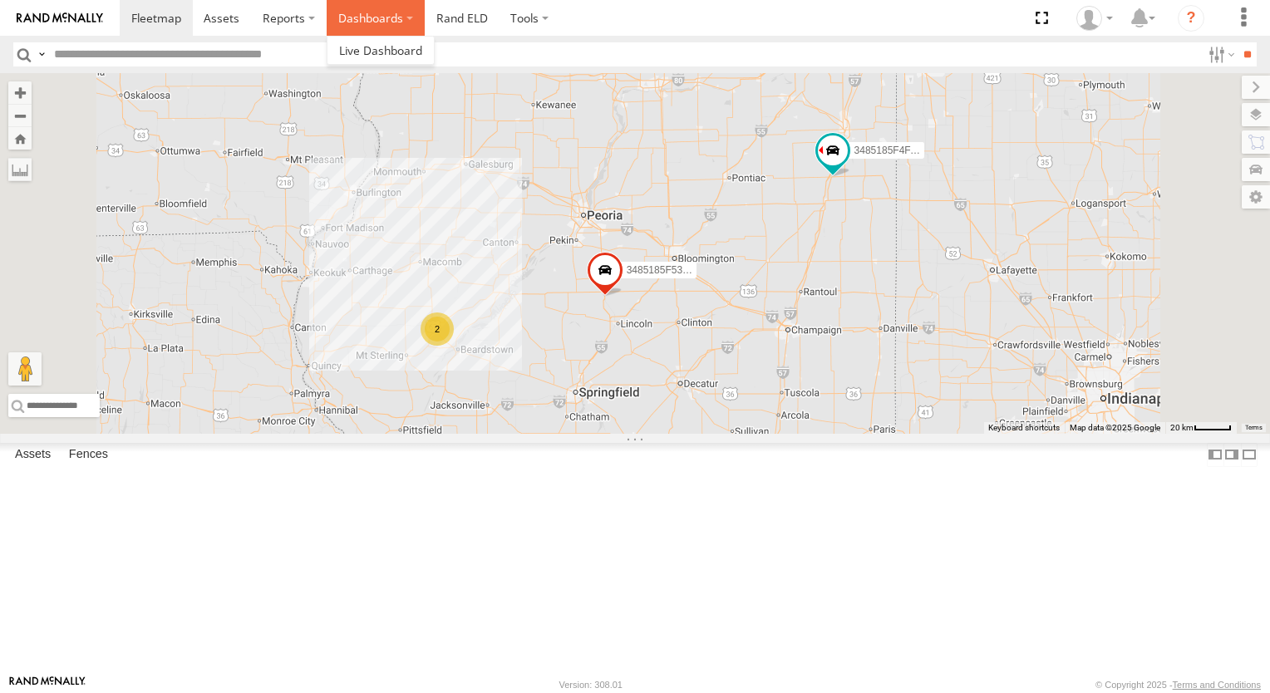
click at [358, 29] on label "Dashboards" at bounding box center [376, 18] width 98 height 36
click at [394, 26] on label "Dashboards" at bounding box center [376, 18] width 98 height 36
click at [436, 22] on link "Rand ELD" at bounding box center [462, 18] width 75 height 36
click at [472, 12] on link "Rand ELD" at bounding box center [462, 18] width 75 height 36
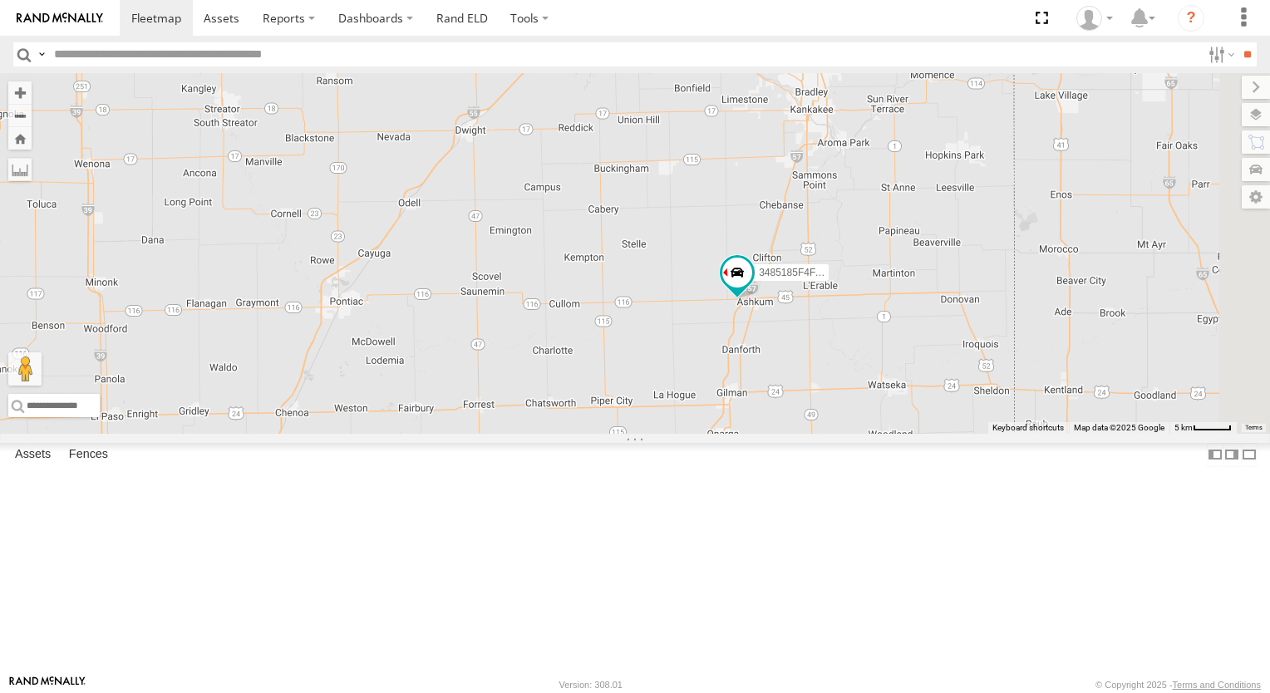
drag, startPoint x: 911, startPoint y: 452, endPoint x: 712, endPoint y: 246, distance: 286.9
click at [712, 246] on div "3485185F4FAC 3485185F53E0" at bounding box center [635, 253] width 1270 height 361
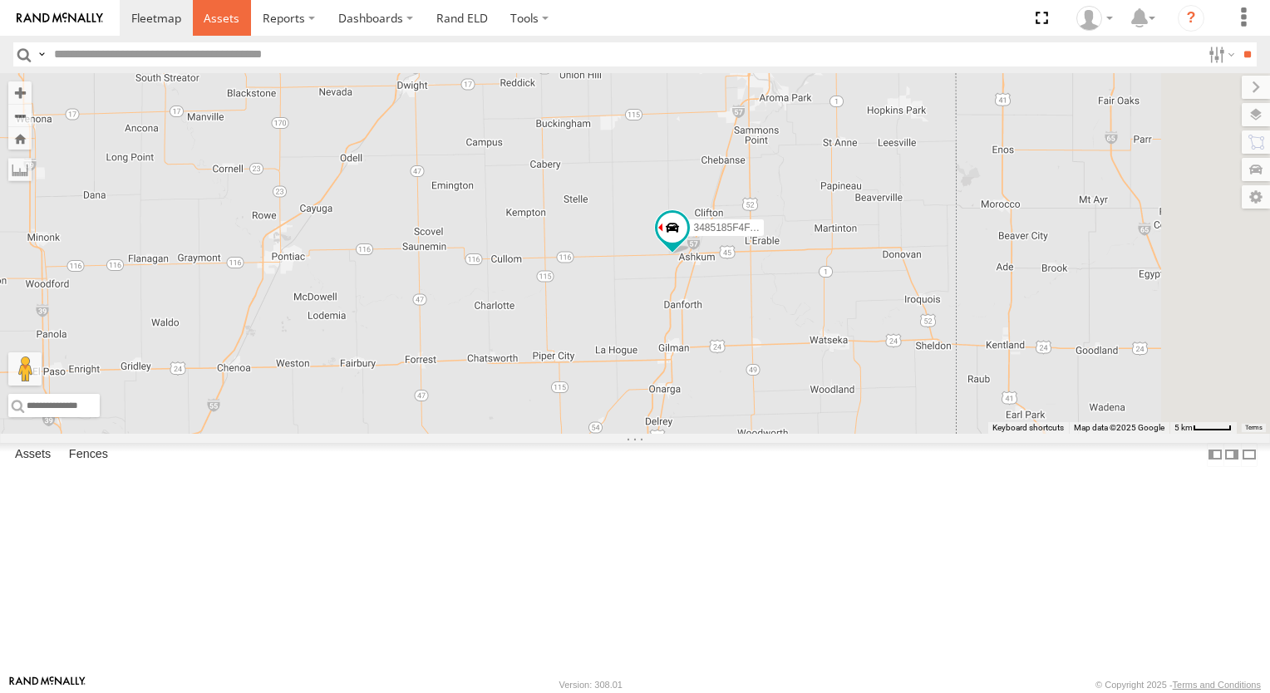
click at [222, 21] on span at bounding box center [222, 18] width 36 height 16
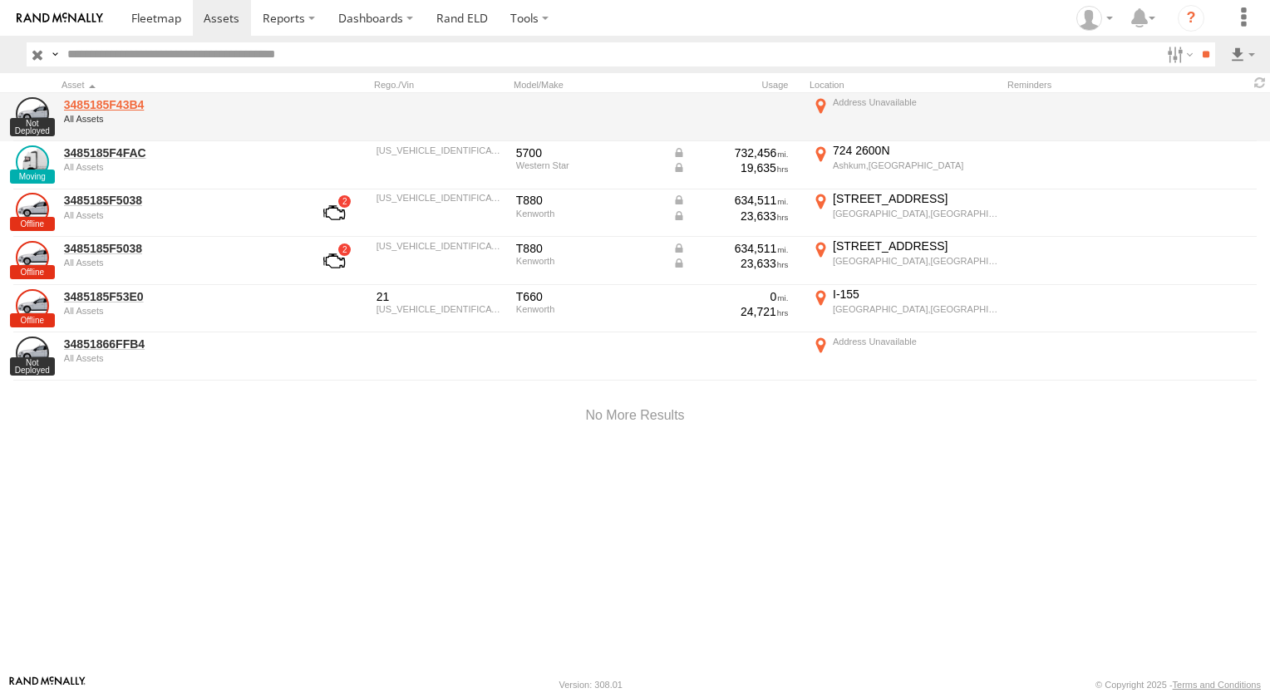
click at [96, 102] on link "3485185F43B4" at bounding box center [178, 104] width 228 height 15
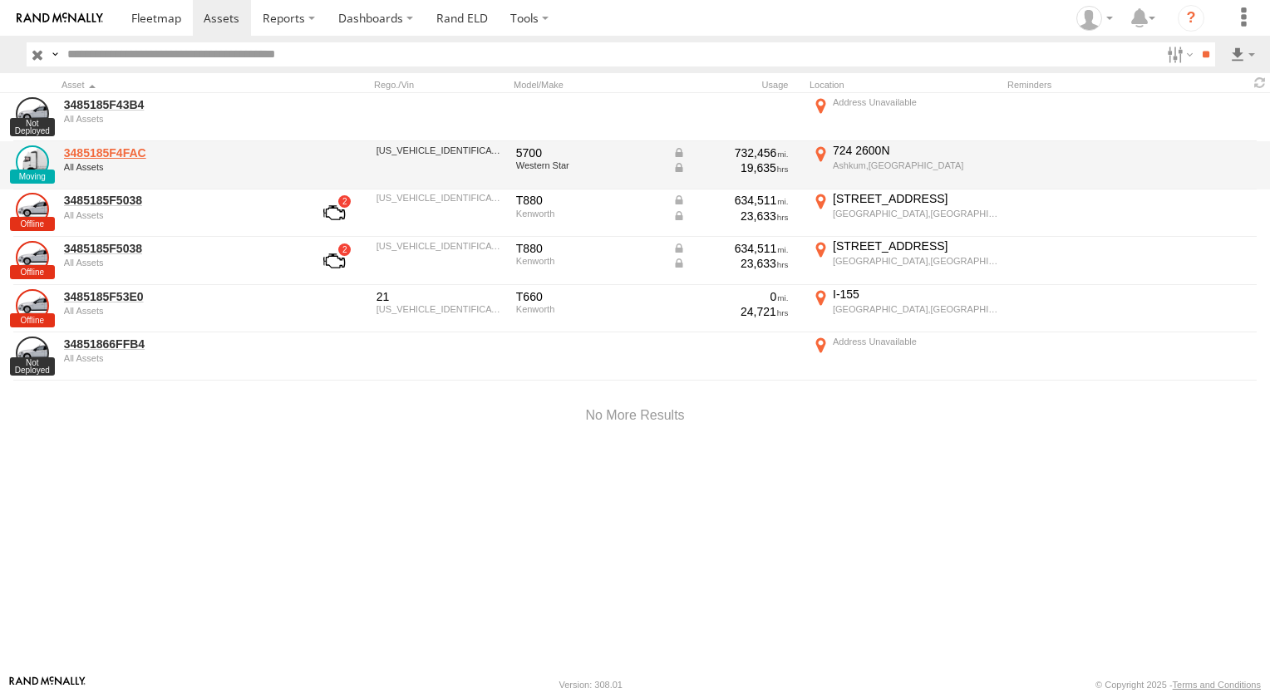
click at [140, 155] on link "3485185F4FAC" at bounding box center [178, 152] width 228 height 15
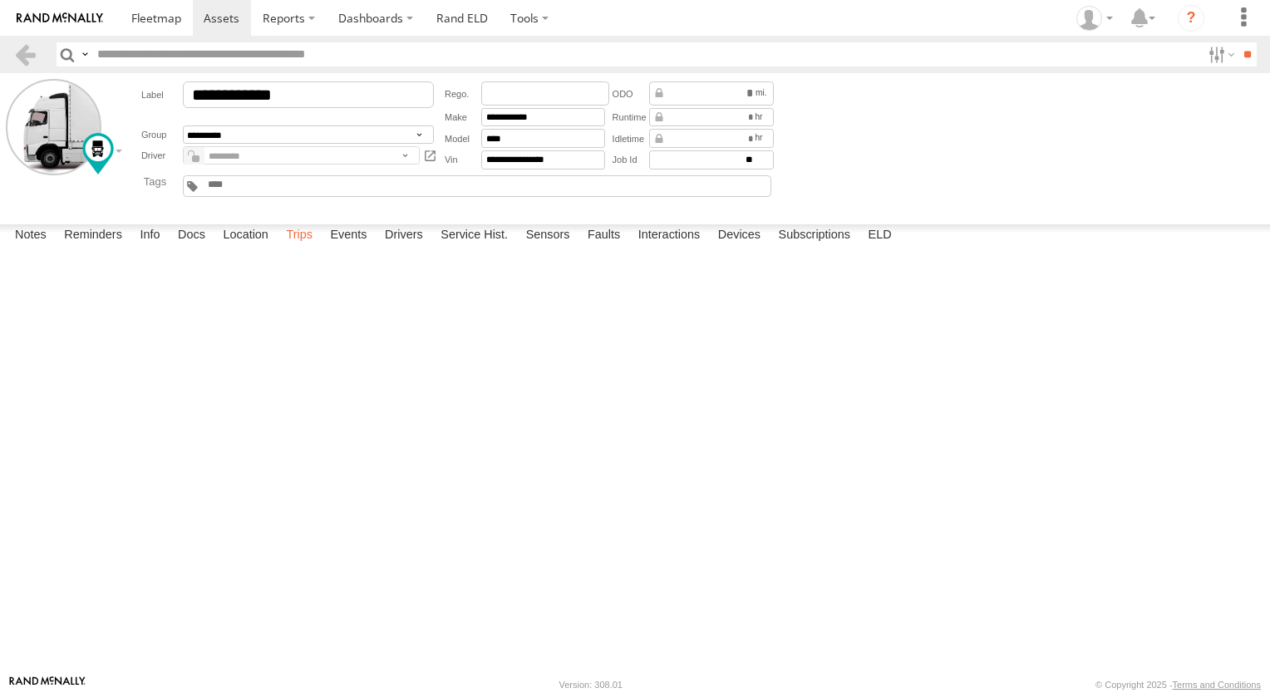
click at [290, 248] on label "Trips" at bounding box center [299, 235] width 43 height 23
click at [236, 248] on label "Location" at bounding box center [245, 235] width 62 height 23
click at [165, 25] on link at bounding box center [156, 18] width 73 height 36
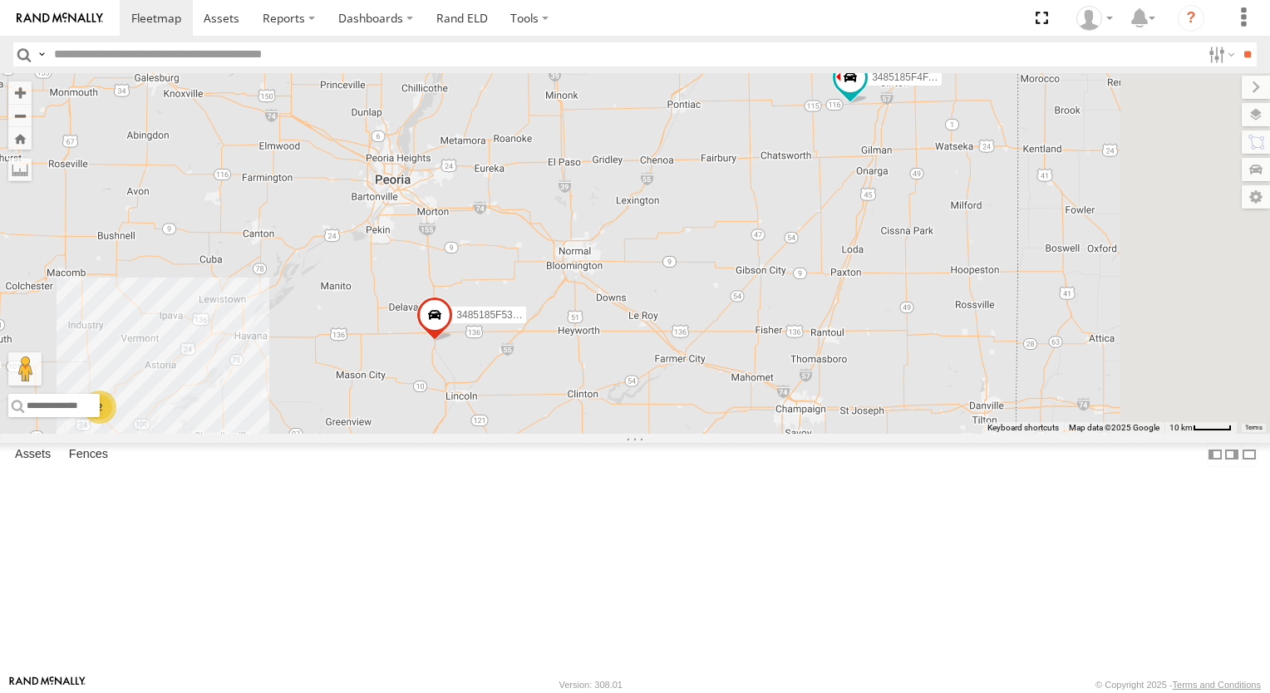
drag, startPoint x: 1068, startPoint y: 227, endPoint x: 885, endPoint y: 225, distance: 182.9
click at [885, 225] on div "3485185F4FAC 2 3485185F53E0" at bounding box center [635, 253] width 1270 height 361
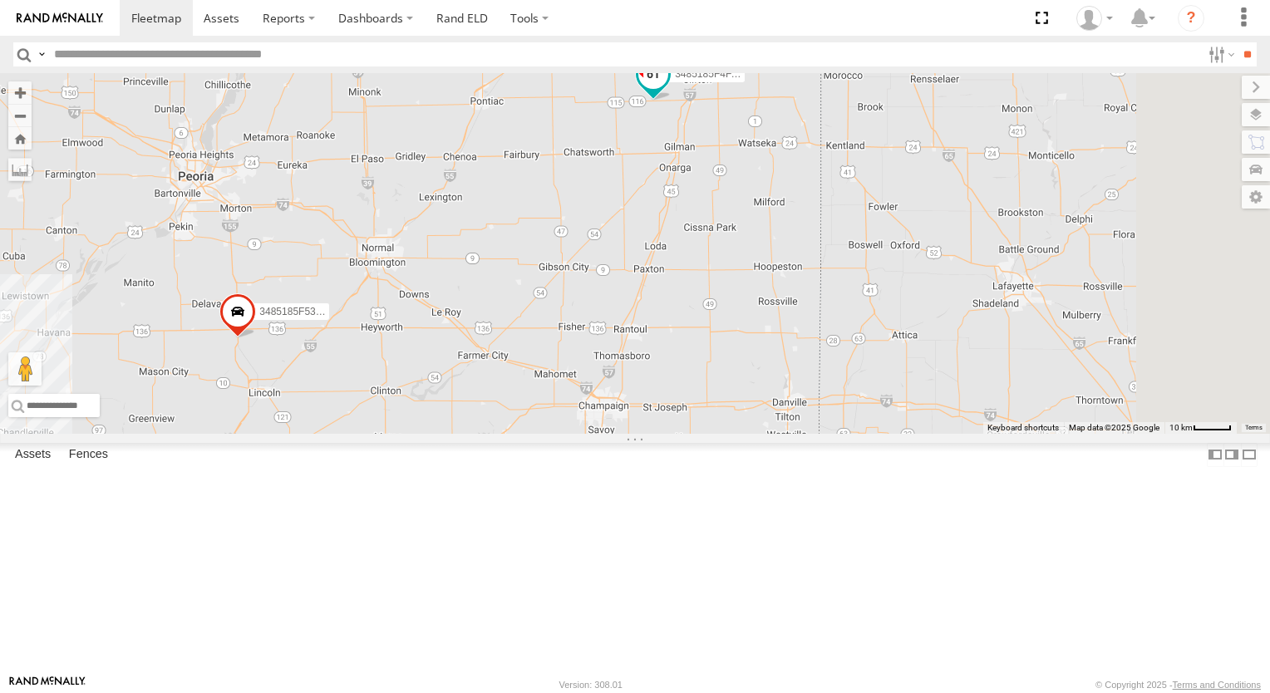
click at [668, 90] on span at bounding box center [653, 75] width 30 height 30
click at [676, 82] on label at bounding box center [659, 77] width 32 height 12
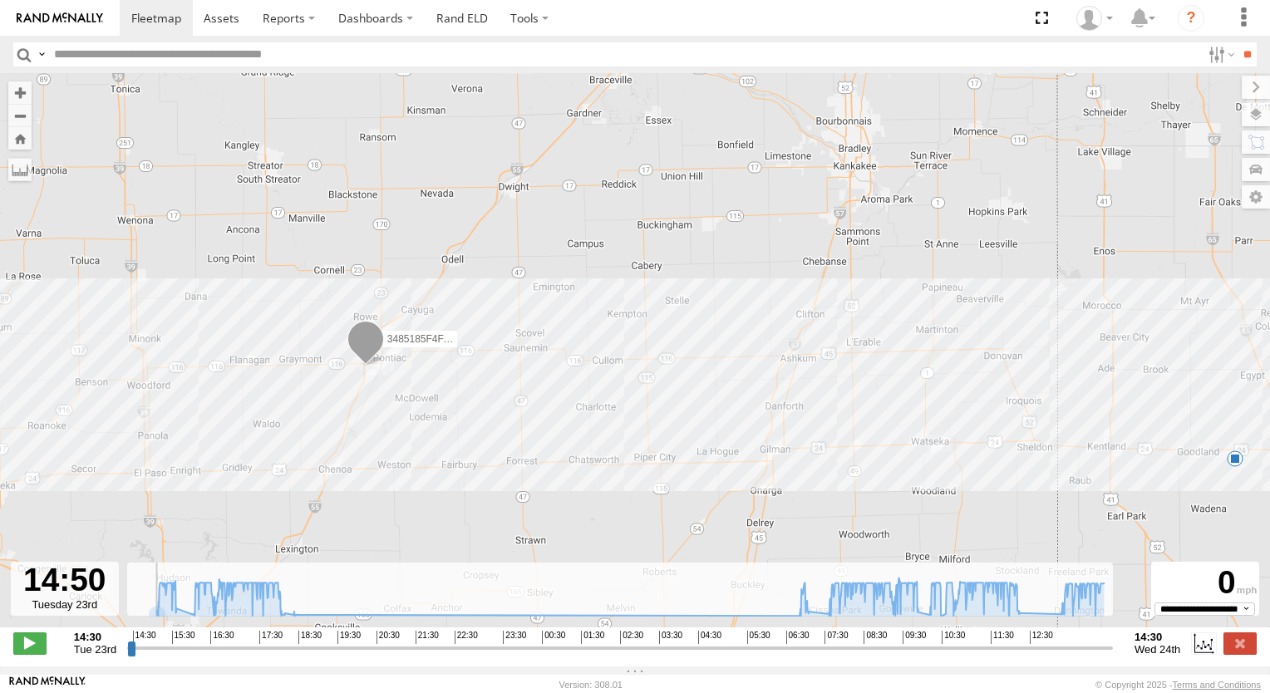
drag, startPoint x: 132, startPoint y: 659, endPoint x: 144, endPoint y: 627, distance: 34.4
type input "**********"
click at [144, 640] on input "range" at bounding box center [620, 648] width 986 height 16
click at [181, 24] on link at bounding box center [156, 18] width 73 height 36
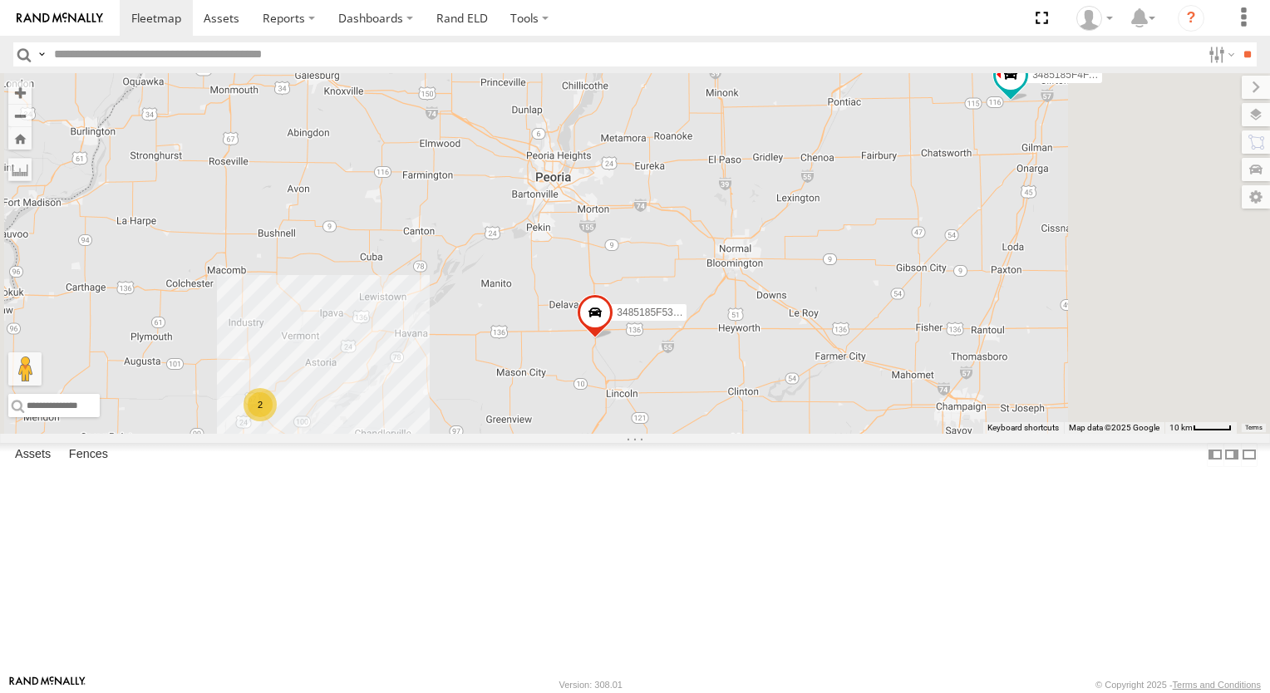
click at [614, 339] on span at bounding box center [595, 316] width 37 height 45
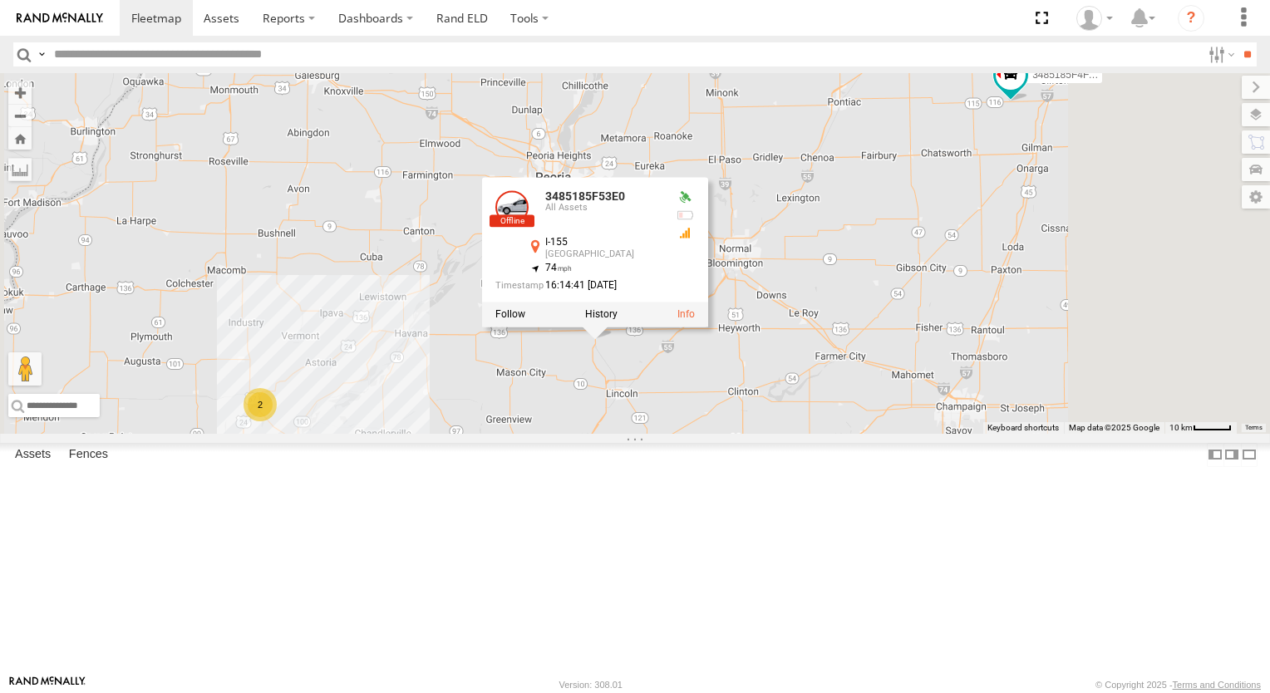
click at [786, 268] on div "3485185F4FAC 2 3485185F53E0 3485185F53E0 All Assets I-155 Hartsburg 40.28563 , …" at bounding box center [635, 253] width 1270 height 361
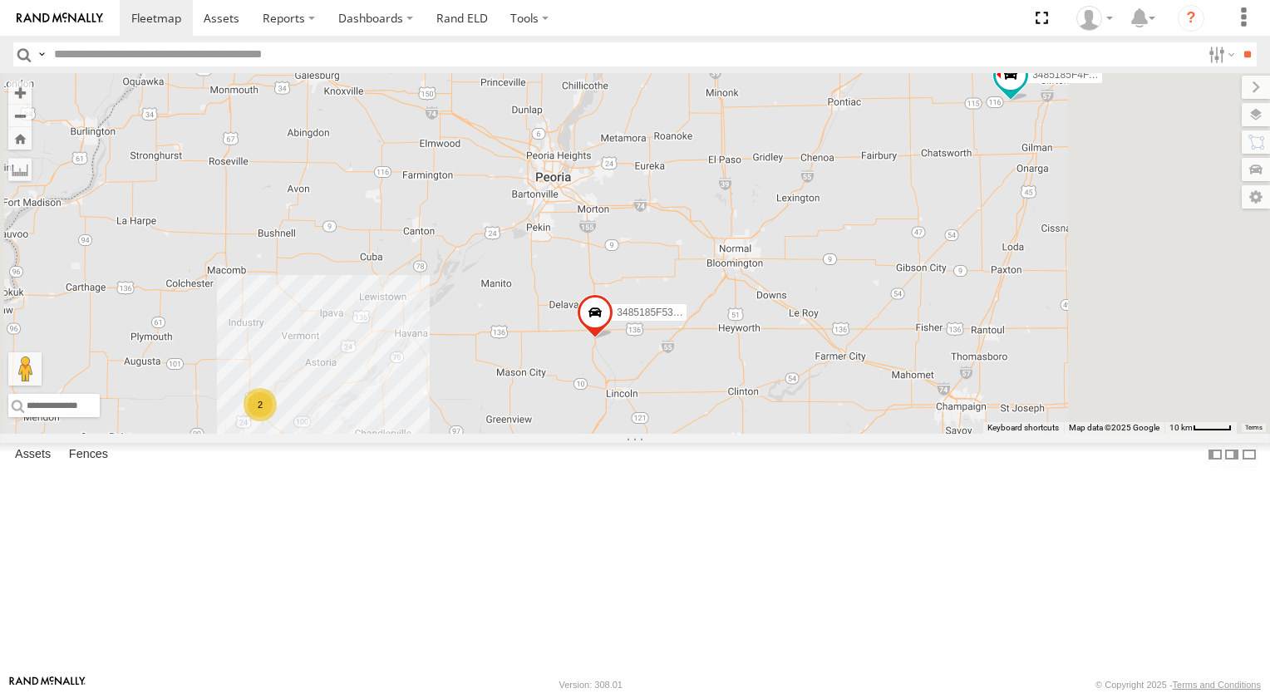
drag, startPoint x: 974, startPoint y: 384, endPoint x: 778, endPoint y: 438, distance: 203.5
click at [778, 434] on div "3485185F4FAC 2 3485185F53E0" at bounding box center [635, 253] width 1270 height 361
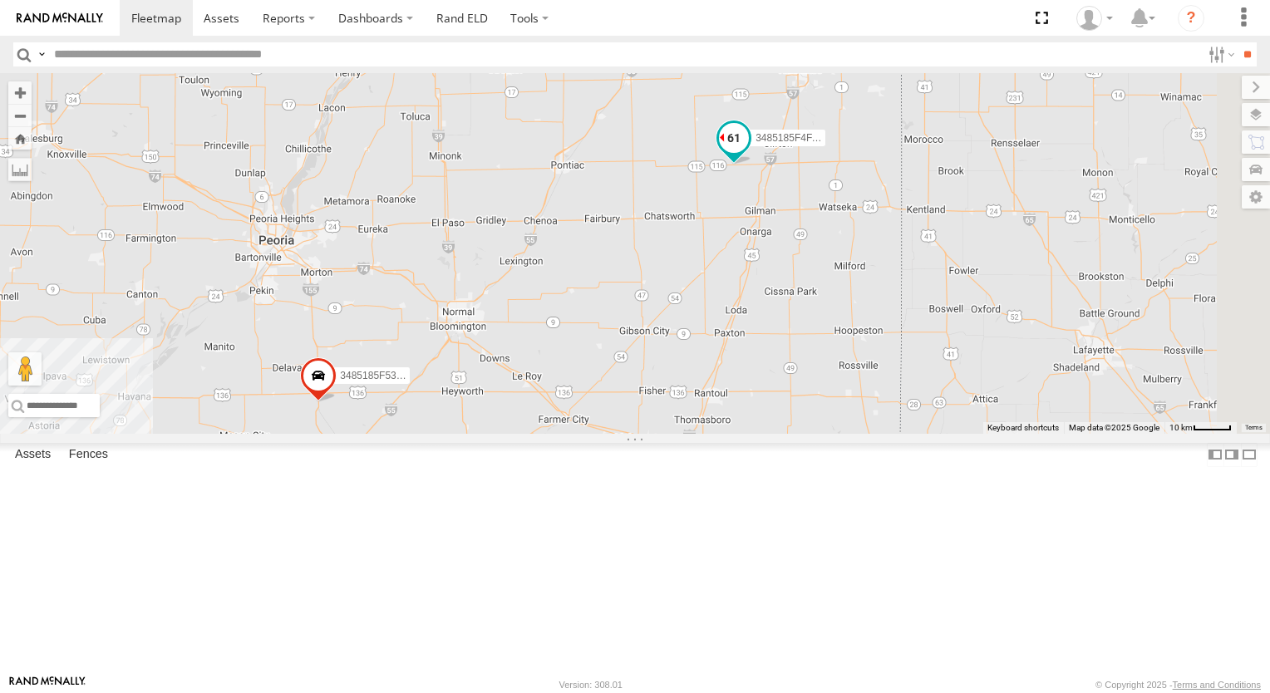
click at [749, 154] on span at bounding box center [734, 139] width 30 height 30
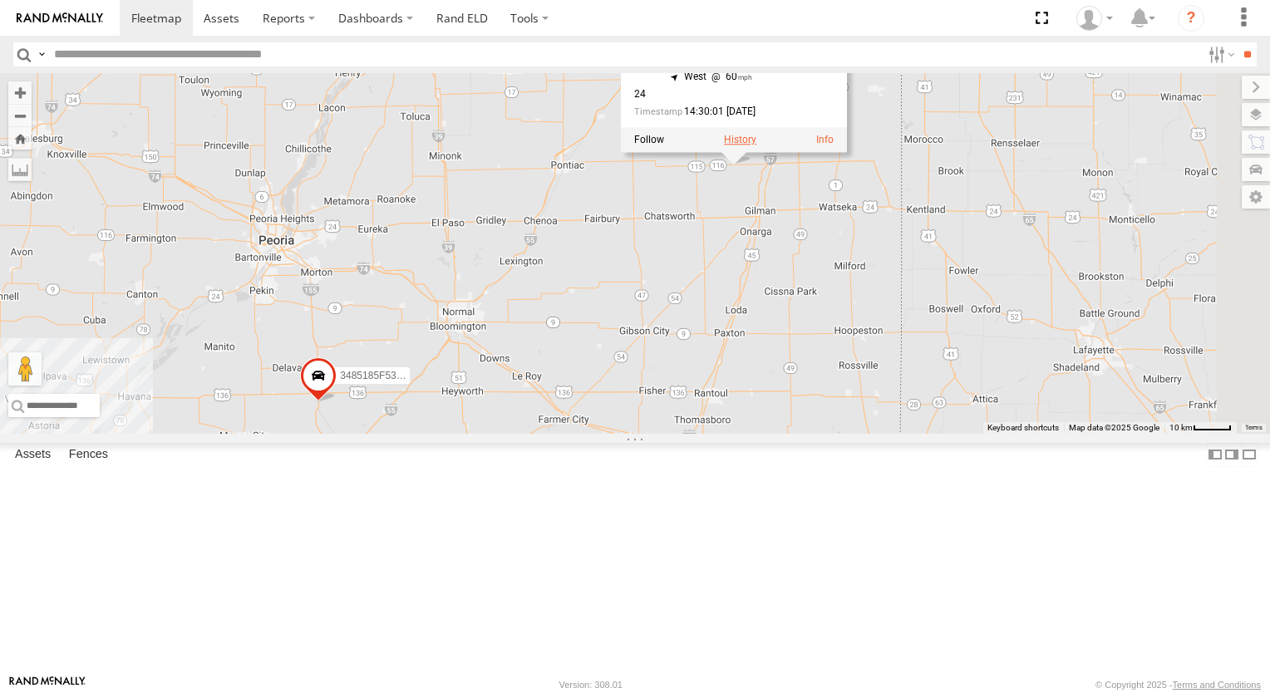
click at [757, 146] on label at bounding box center [740, 141] width 32 height 12
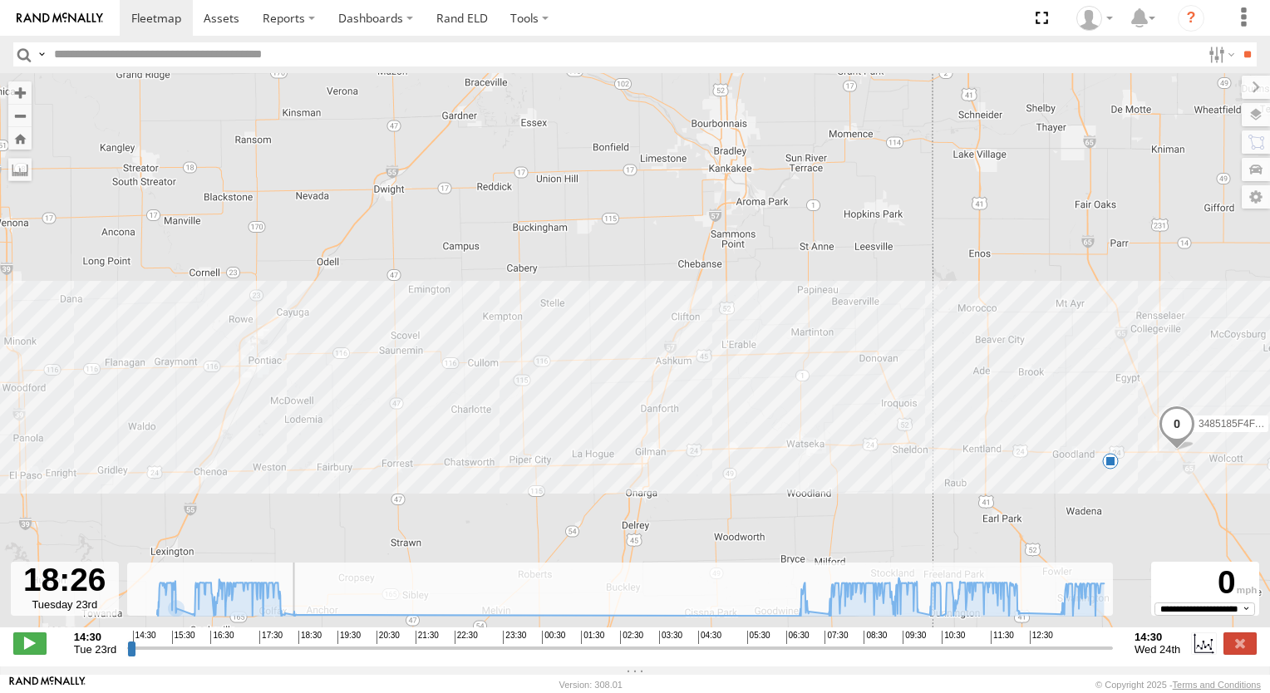
drag, startPoint x: 131, startPoint y: 657, endPoint x: 290, endPoint y: 653, distance: 159.7
click at [290, 653] on input "range" at bounding box center [620, 648] width 986 height 16
click at [270, 589] on icon at bounding box center [269, 582] width 13 height 13
drag, startPoint x: 289, startPoint y: 657, endPoint x: 798, endPoint y: 632, distance: 509.4
click at [798, 640] on input "range" at bounding box center [620, 648] width 986 height 16
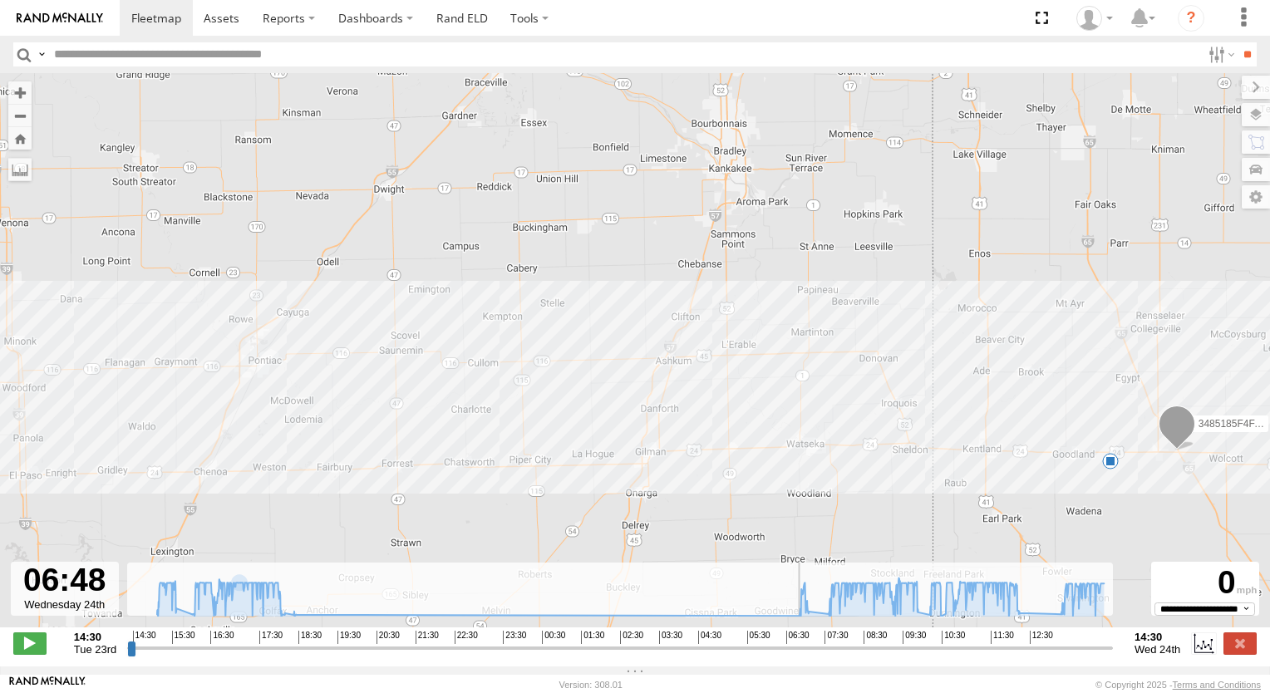
drag, startPoint x: 796, startPoint y: 657, endPoint x: 795, endPoint y: 643, distance: 13.3
click at [795, 643] on input "range" at bounding box center [620, 648] width 986 height 16
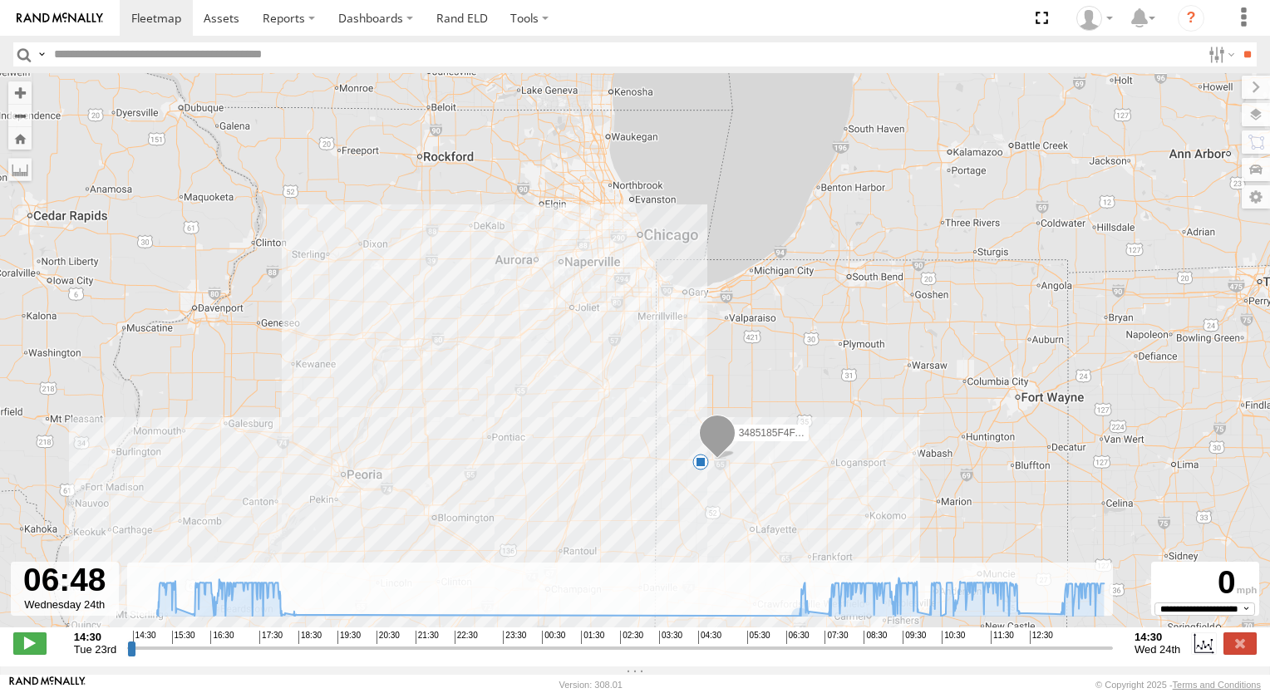
click at [720, 444] on span at bounding box center [717, 437] width 37 height 45
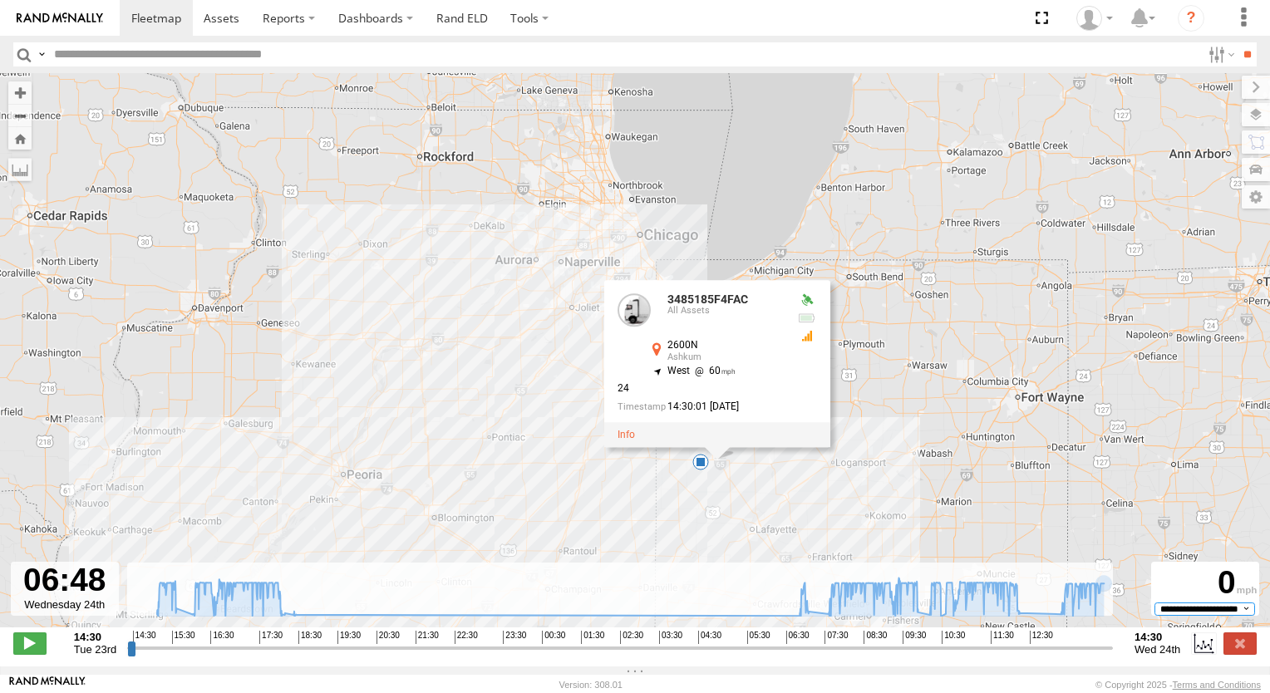
click at [1214, 615] on select "**********" at bounding box center [1205, 609] width 101 height 13
type input "**********"
click at [801, 653] on input "range" at bounding box center [620, 648] width 986 height 16
click at [161, 18] on span at bounding box center [156, 18] width 50 height 16
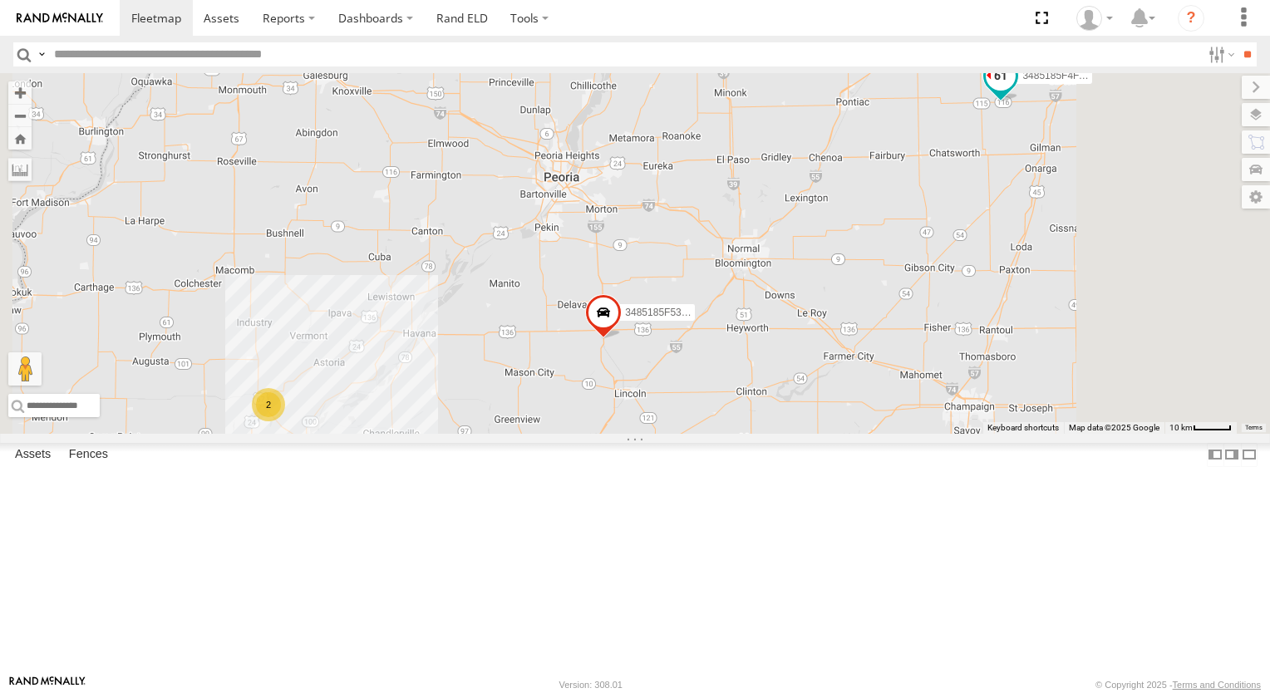
click at [1016, 91] on span at bounding box center [1001, 76] width 30 height 30
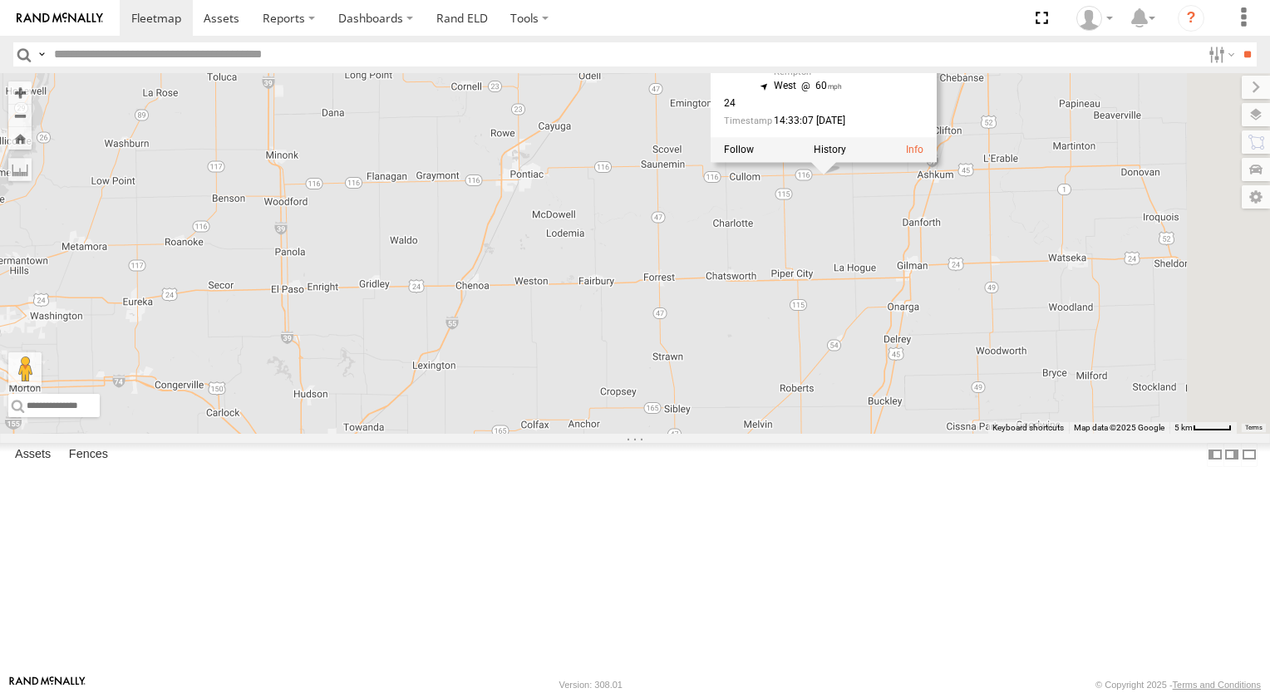
drag, startPoint x: 975, startPoint y: 281, endPoint x: 772, endPoint y: 294, distance: 203.3
click at [768, 304] on div "3485185F4FAC 3485185F53E0 3485185F4FAC All Assets E [STREET_ADDRESS][PERSON_NAM…" at bounding box center [635, 253] width 1270 height 361
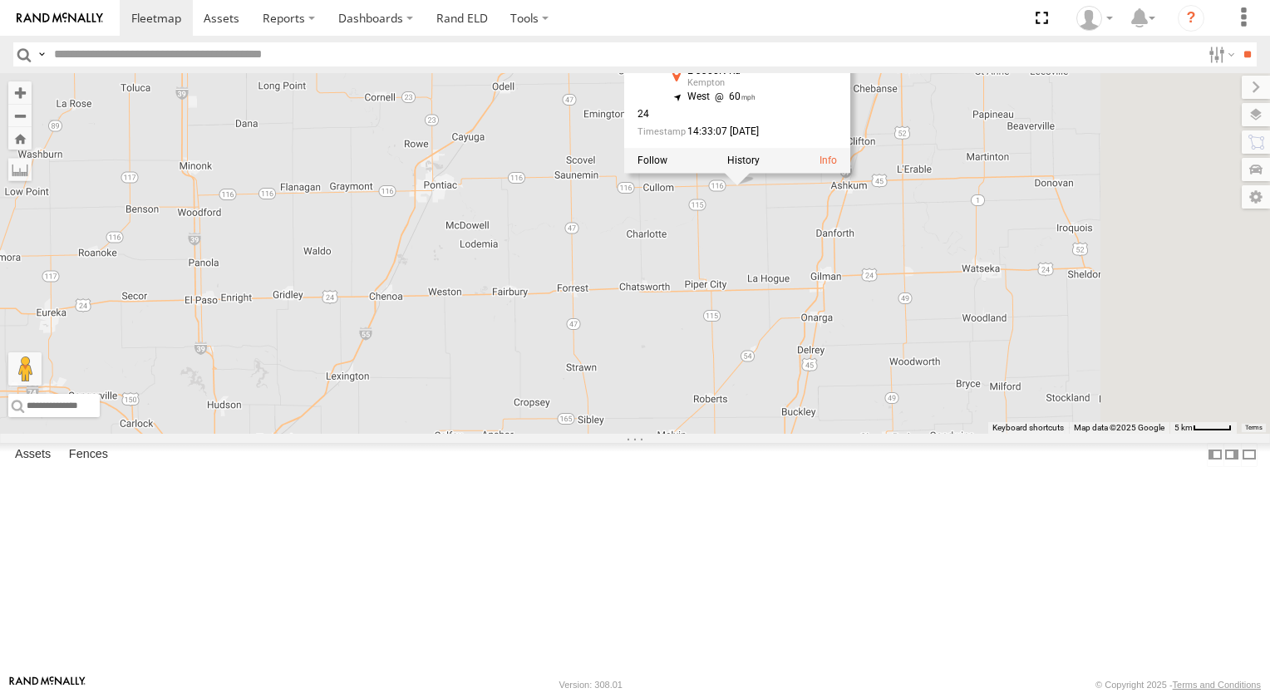
click at [768, 32] on link "3485185F4FAC" at bounding box center [728, 24] width 81 height 13
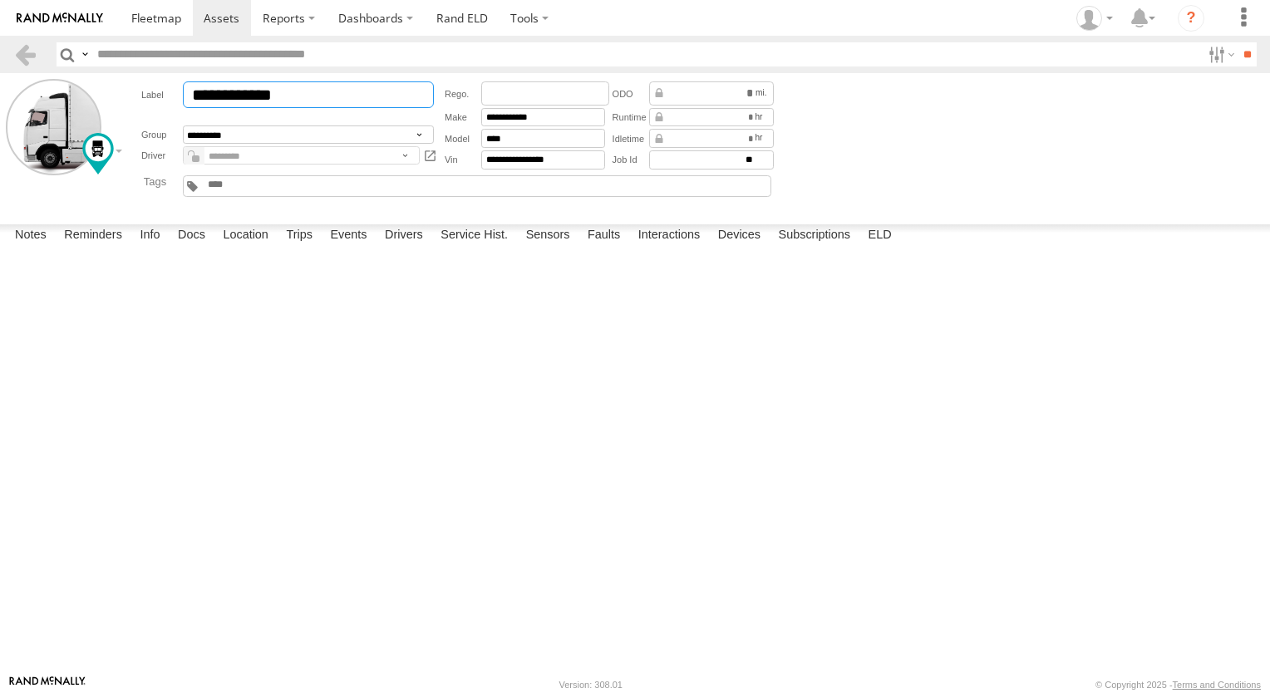
click at [331, 102] on input "**********" at bounding box center [308, 94] width 251 height 27
type input "******"
click at [423, 161] on link at bounding box center [430, 155] width 15 height 18
click at [423, 155] on link at bounding box center [430, 155] width 15 height 18
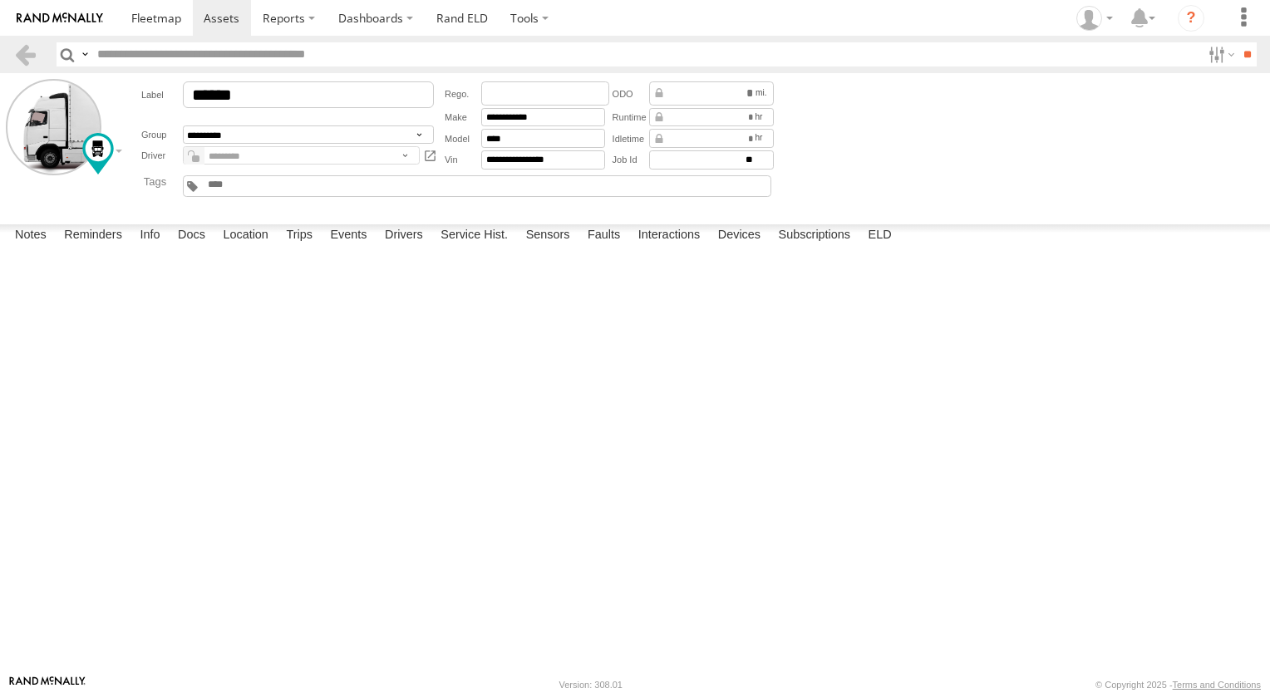
click at [372, 181] on div at bounding box center [477, 186] width 589 height 22
click at [424, 155] on link at bounding box center [430, 155] width 15 height 18
click at [416, 142] on select "**********" at bounding box center [308, 135] width 251 height 18
click at [412, 141] on select "**********" at bounding box center [308, 135] width 251 height 18
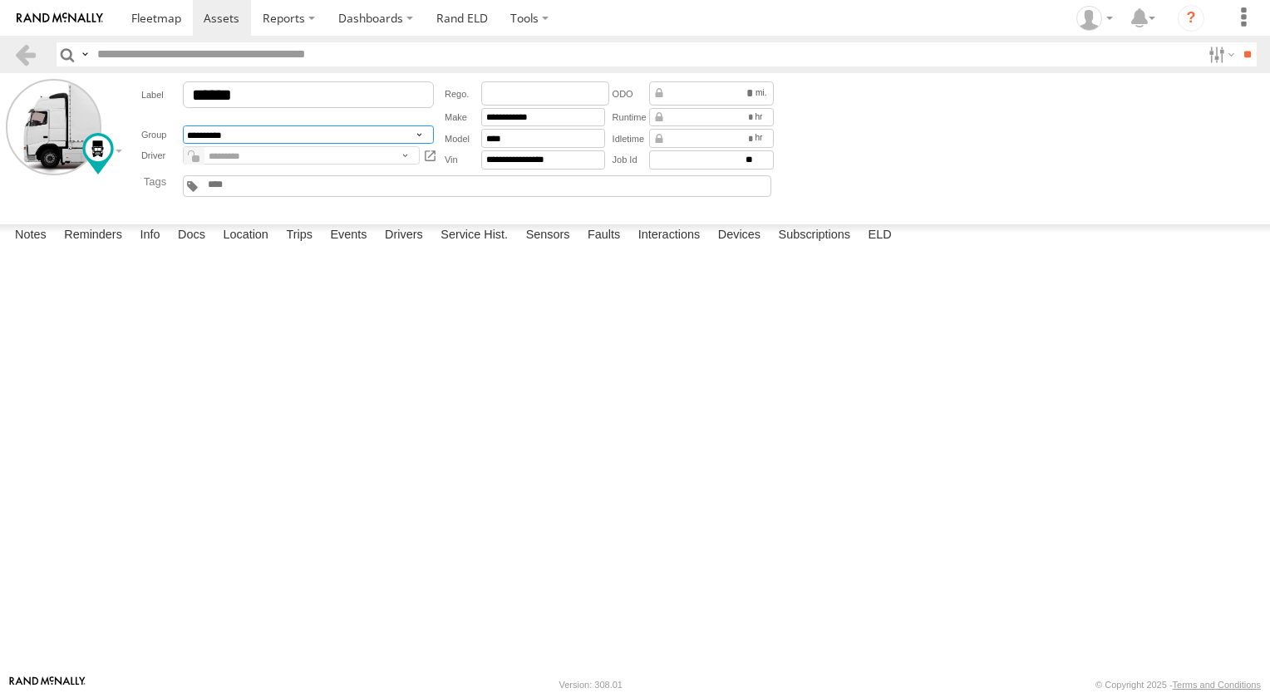
click at [183, 126] on select "**********" at bounding box center [308, 135] width 251 height 18
click at [406, 171] on div "**********" at bounding box center [289, 125] width 303 height 92
click at [191, 160] on span at bounding box center [194, 156] width 21 height 20
click at [425, 154] on link at bounding box center [430, 155] width 15 height 18
click at [433, 154] on link at bounding box center [430, 155] width 15 height 18
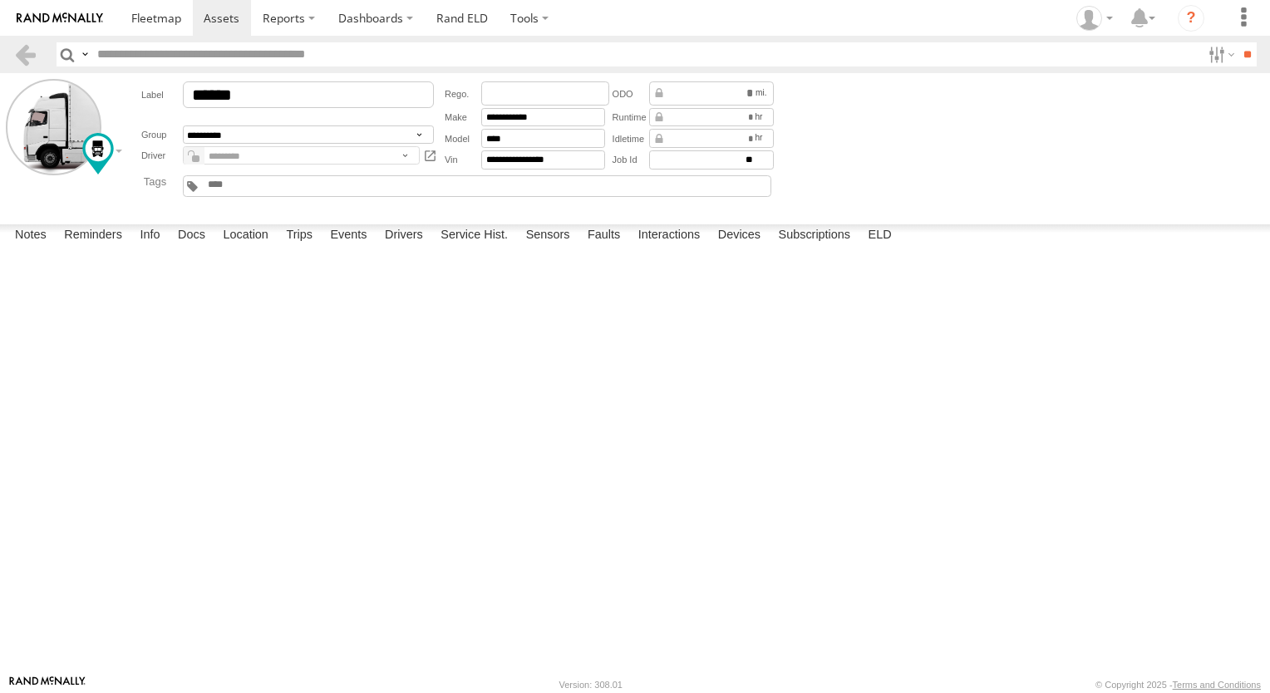
click at [0, 0] on div "Date/Time Type Note Status" at bounding box center [0, 0] width 0 height 0
click at [174, 26] on link at bounding box center [156, 18] width 73 height 36
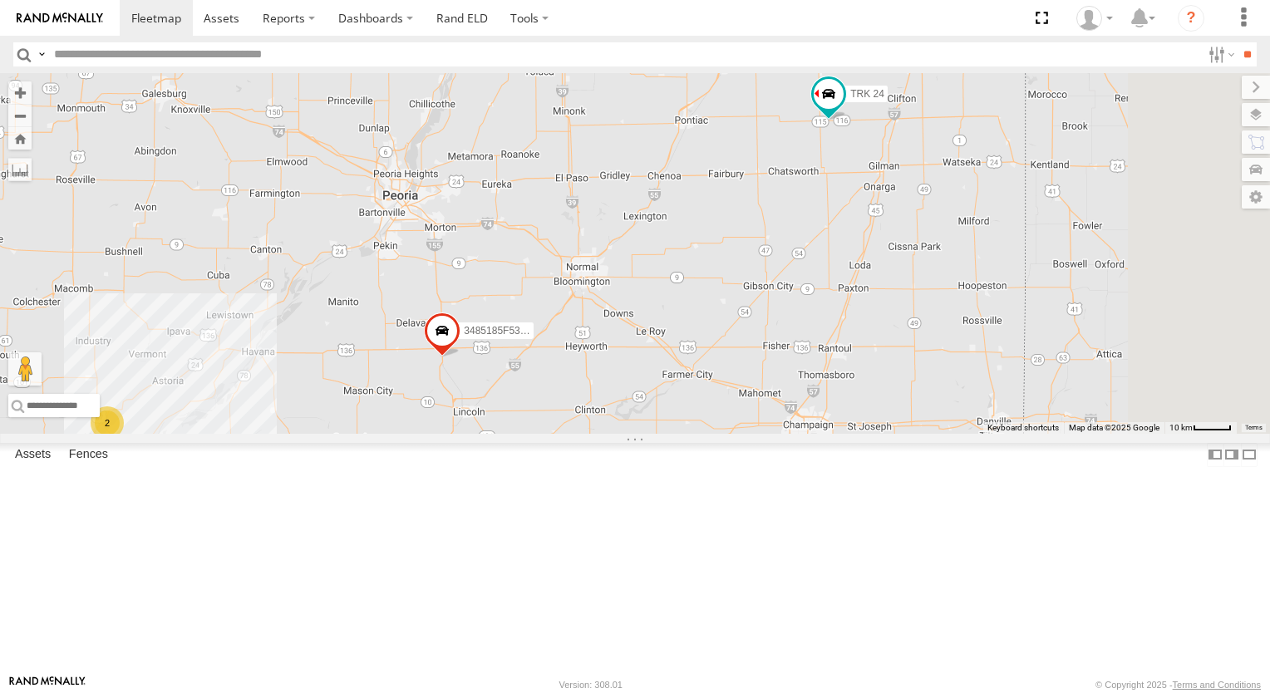
drag, startPoint x: 1071, startPoint y: 308, endPoint x: 859, endPoint y: 328, distance: 212.9
click at [859, 328] on div "TRK 24 2 3485185F53E0" at bounding box center [635, 253] width 1270 height 361
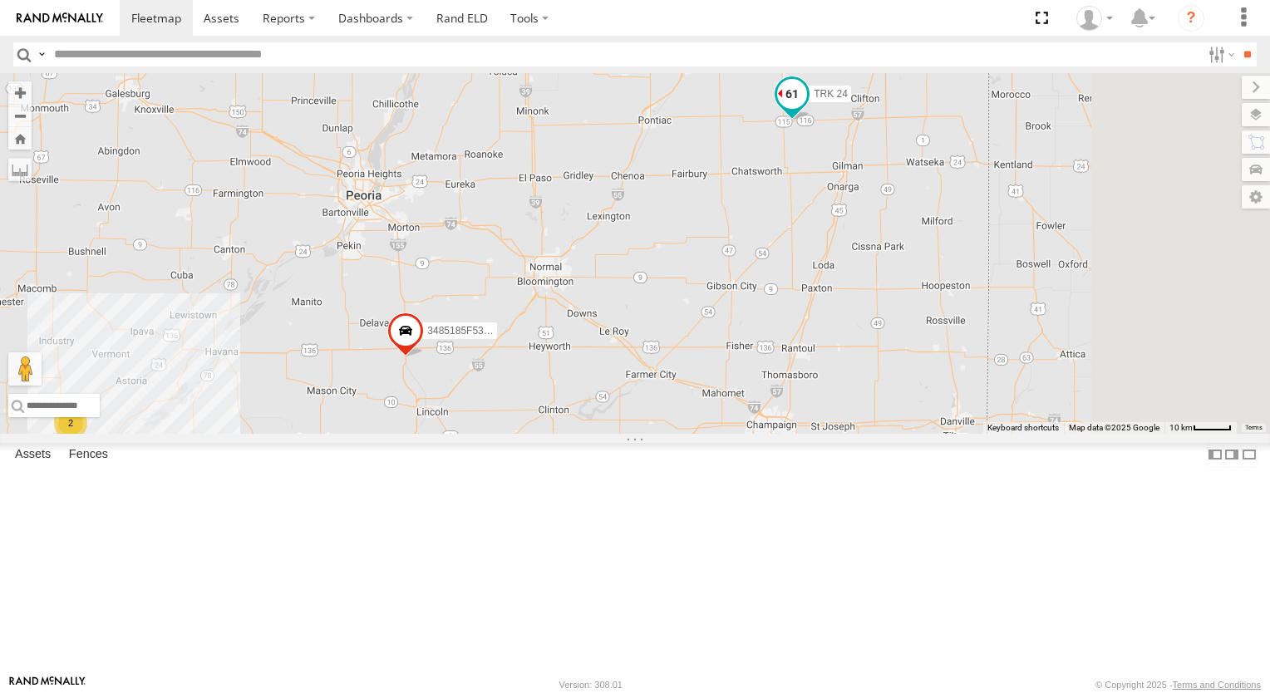
click at [807, 110] on span at bounding box center [792, 95] width 30 height 30
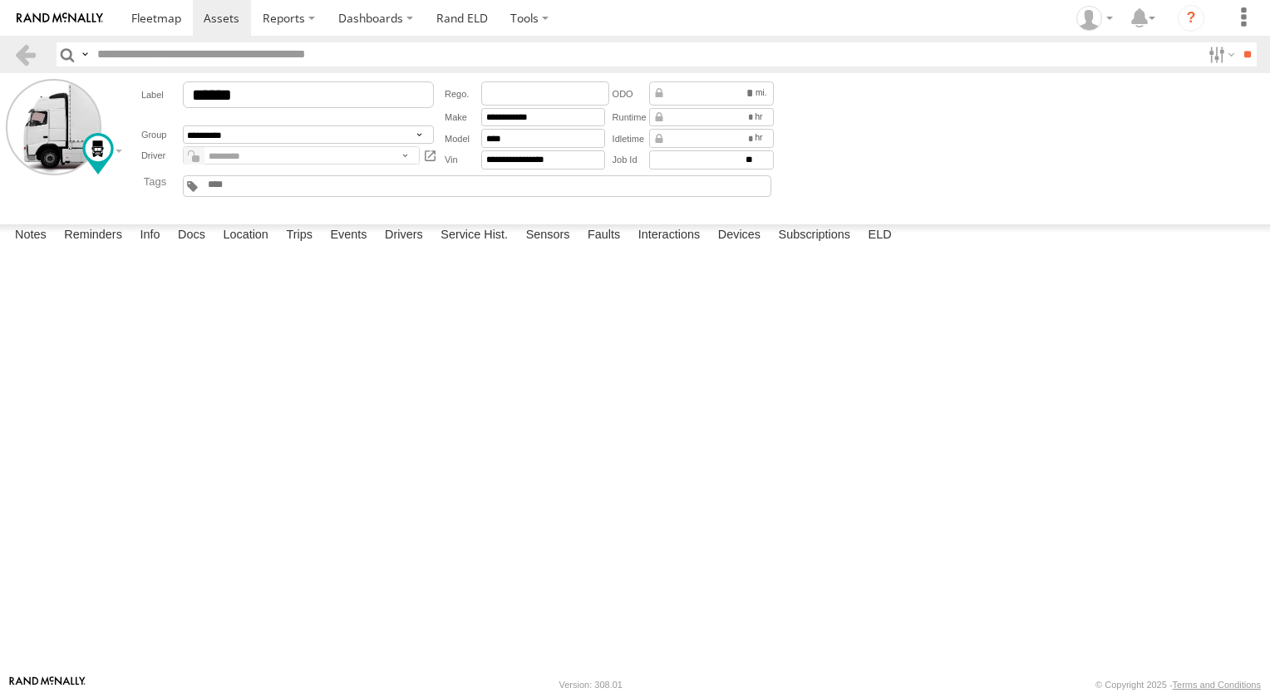
click at [0, 0] on div at bounding box center [0, 0] width 0 height 0
click at [106, 248] on label "Reminders" at bounding box center [93, 235] width 75 height 23
click at [0, 0] on select "**********" at bounding box center [0, 0] width 0 height 0
select select "**********"
click at [0, 0] on select "**********" at bounding box center [0, 0] width 0 height 0
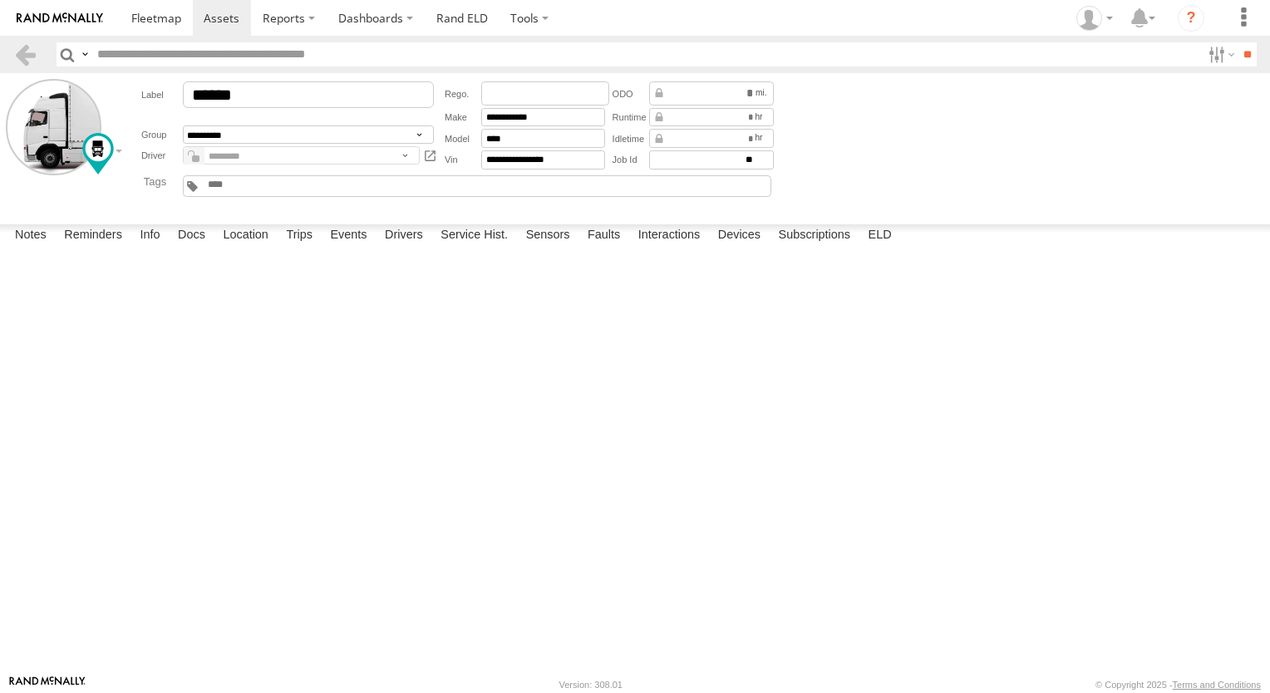
click at [0, 0] on input "text" at bounding box center [0, 0] width 0 height 0
type input "*"
type input "**********"
click at [0, 0] on input "number" at bounding box center [0, 0] width 0 height 0
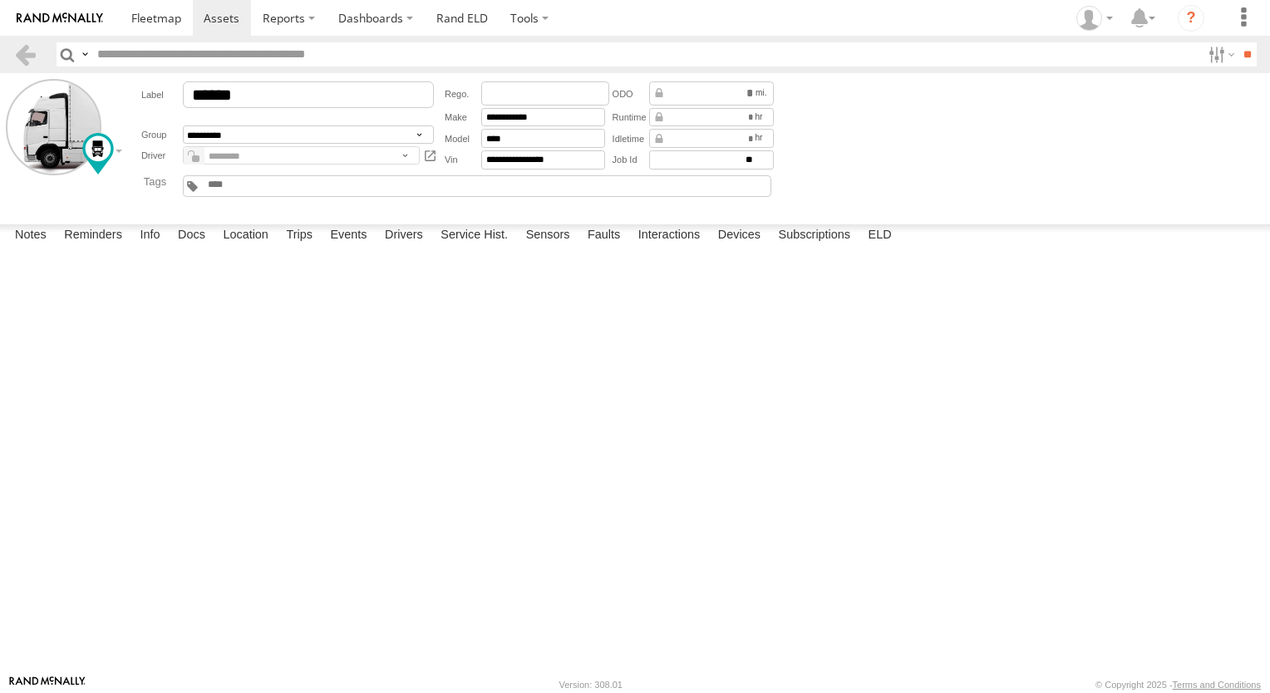
click at [0, 0] on input "*" at bounding box center [0, 0] width 0 height 0
type input "*"
click at [0, 0] on input "*" at bounding box center [0, 0] width 0 height 0
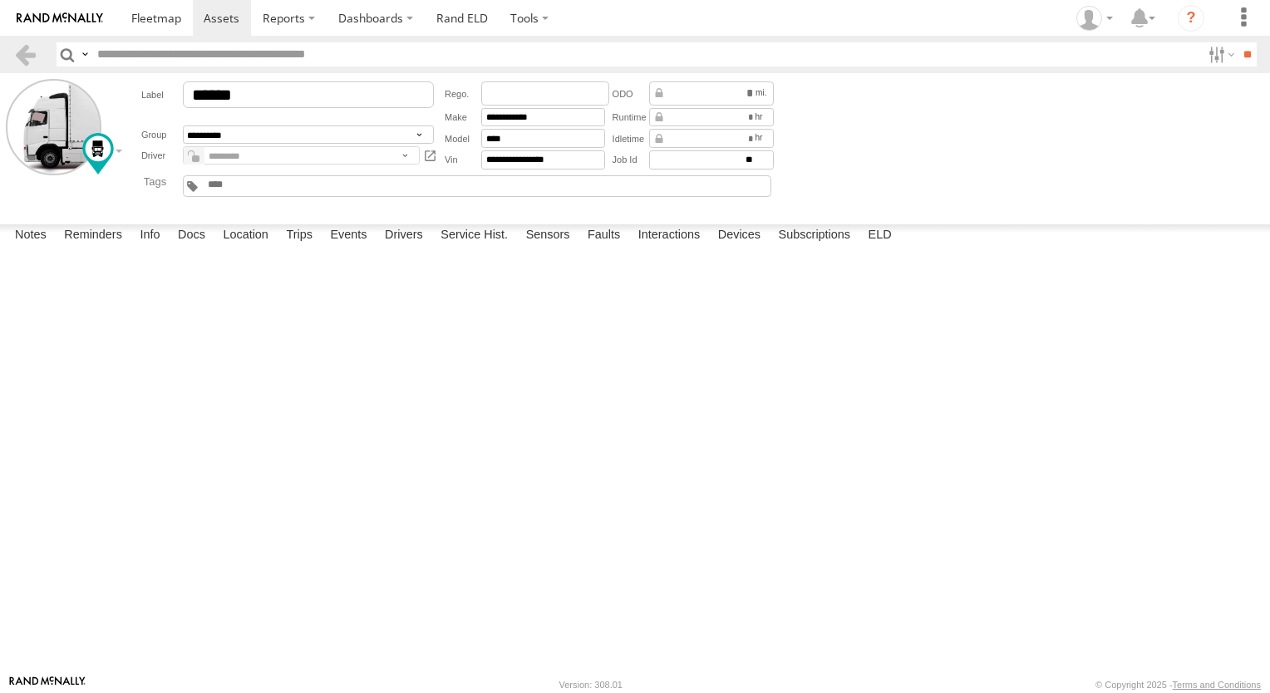
click at [0, 0] on input "*" at bounding box center [0, 0] width 0 height 0
type input "******"
click at [0, 0] on div at bounding box center [0, 0] width 0 height 0
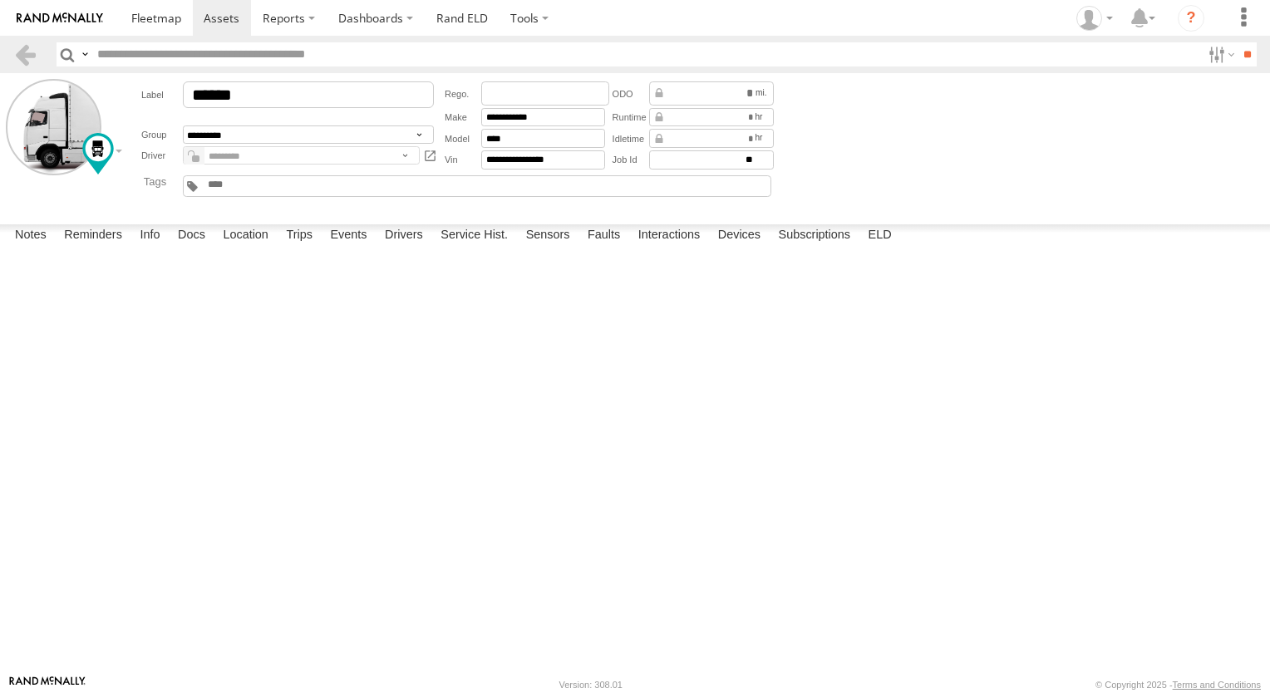
click at [0, 0] on input "number" at bounding box center [0, 0] width 0 height 0
drag, startPoint x: 668, startPoint y: 269, endPoint x: 702, endPoint y: 269, distance: 33.3
click at [0, 0] on input "number" at bounding box center [0, 0] width 0 height 0
type input "*"
click at [0, 0] on input "*" at bounding box center [0, 0] width 0 height 0
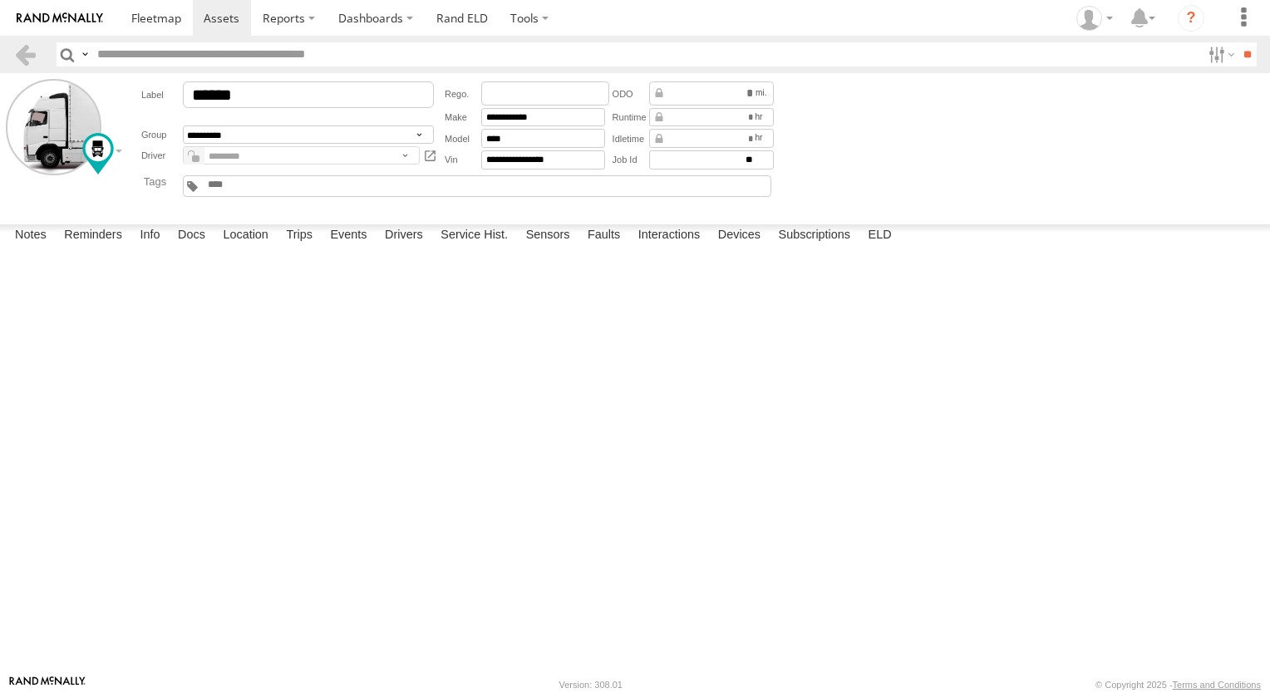
click at [0, 0] on input "*" at bounding box center [0, 0] width 0 height 0
click at [0, 0] on div at bounding box center [0, 0] width 0 height 0
click at [0, 0] on input "*" at bounding box center [0, 0] width 0 height 0
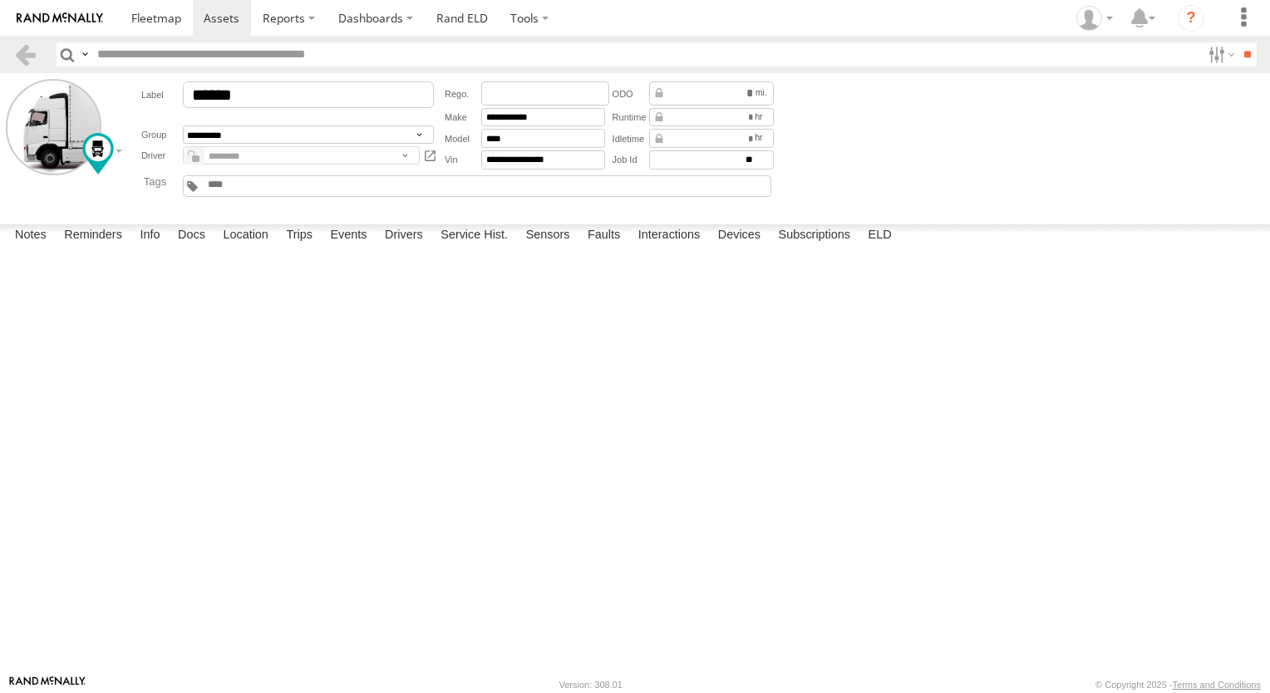
click at [0, 0] on input "*" at bounding box center [0, 0] width 0 height 0
click at [0, 0] on input "******" at bounding box center [0, 0] width 0 height 0
type input "*"
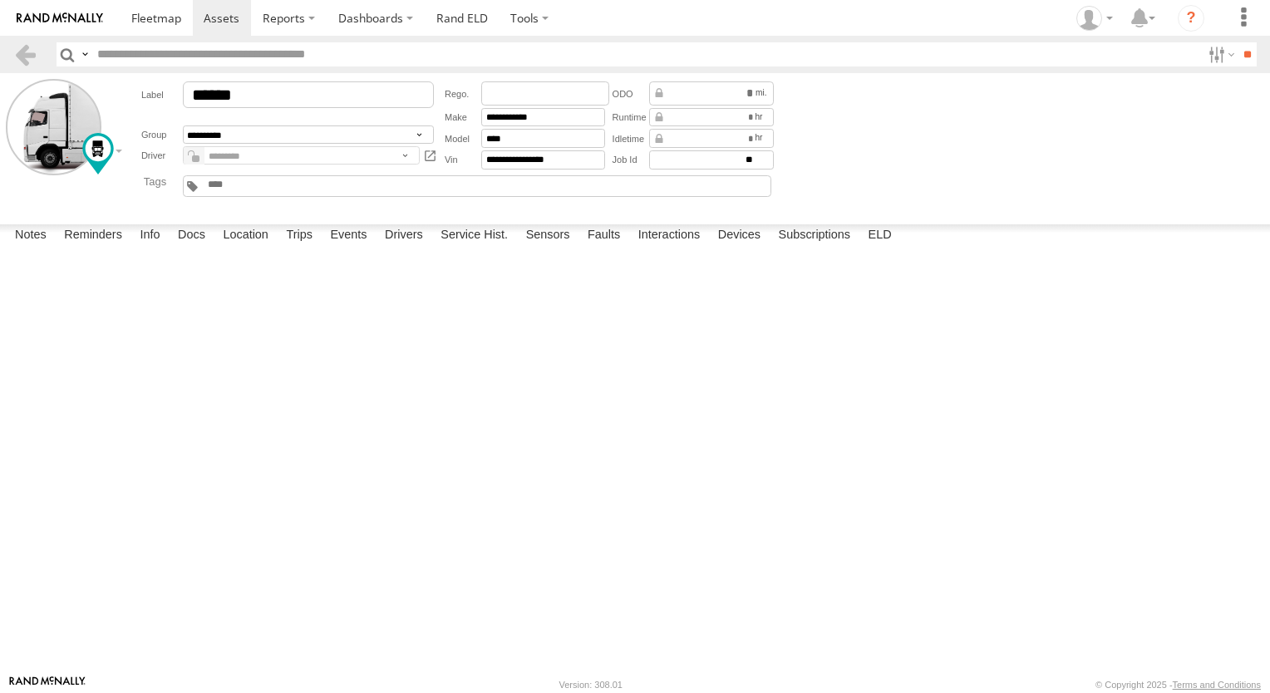
type input "*"
type input "****"
click at [0, 0] on input "number" at bounding box center [0, 0] width 0 height 0
type input "*****"
click at [0, 0] on input "number" at bounding box center [0, 0] width 0 height 0
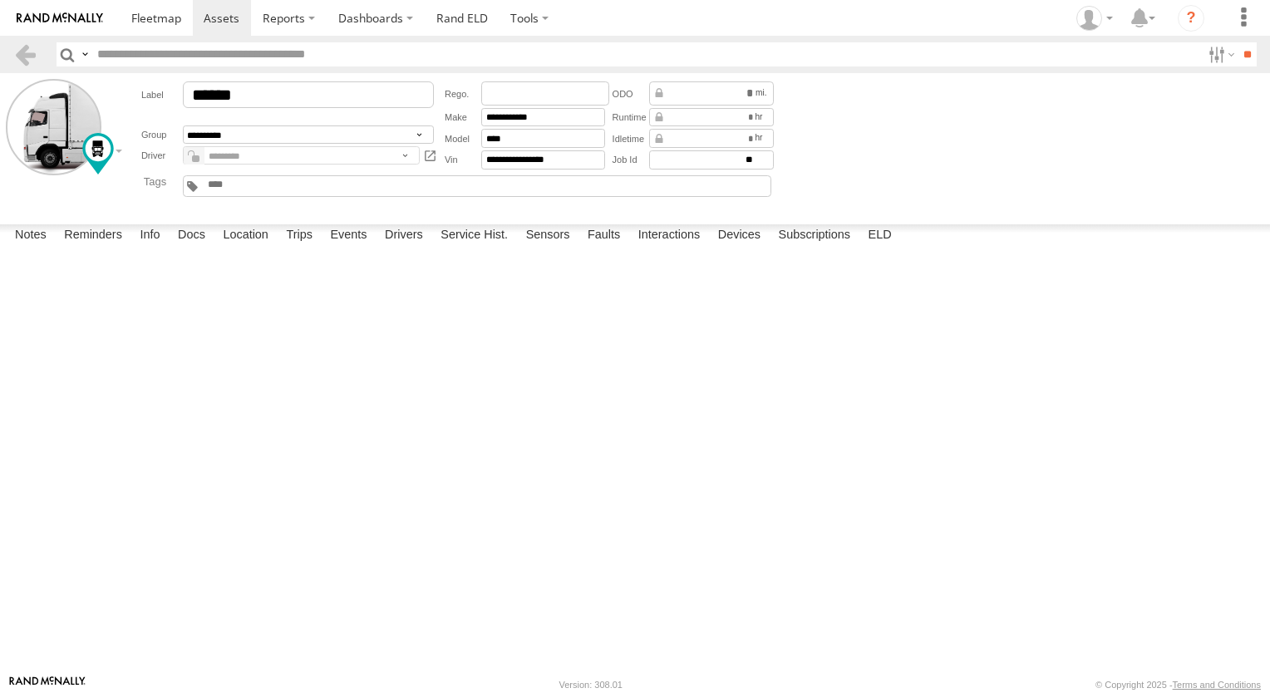
type input "*****"
drag, startPoint x: 732, startPoint y: 340, endPoint x: 752, endPoint y: 343, distance: 20.9
click at [0, 0] on div at bounding box center [0, 0] width 0 height 0
click at [0, 0] on select "**********" at bounding box center [0, 0] width 0 height 0
select select "*****"
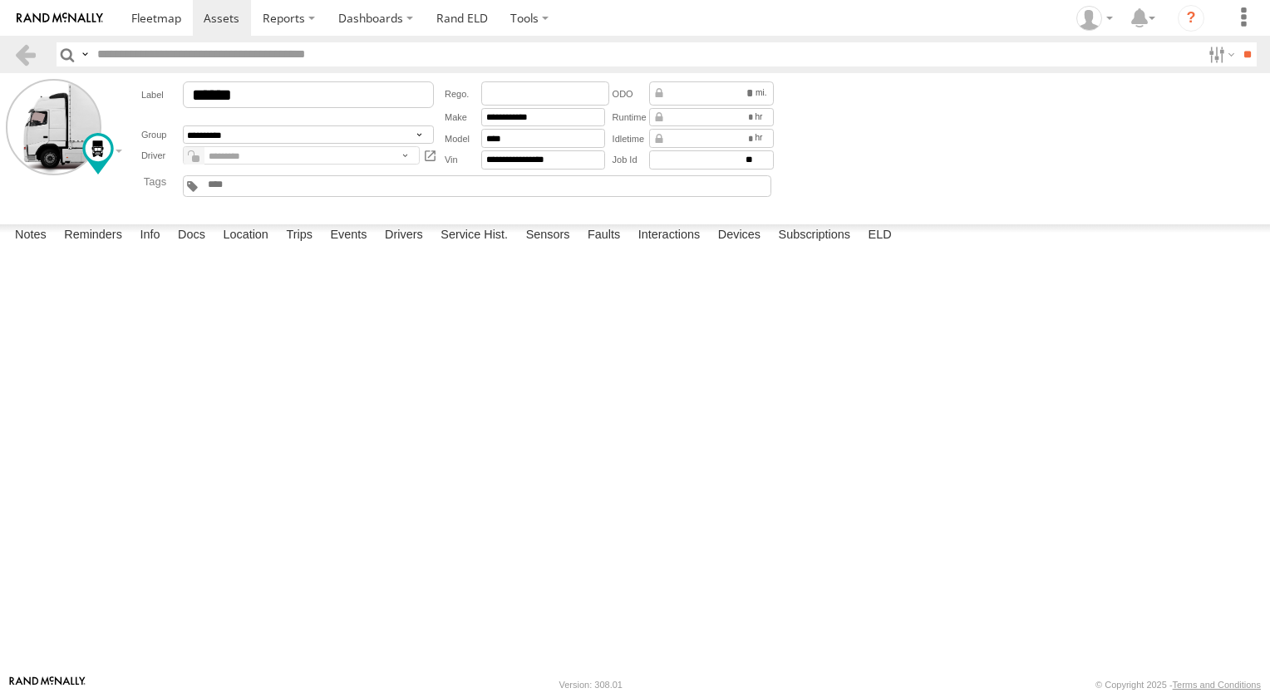
click at [0, 0] on select "**********" at bounding box center [0, 0] width 0 height 0
click at [0, 0] on button "submit" at bounding box center [0, 0] width 0 height 0
select select
click at [0, 0] on div at bounding box center [0, 0] width 0 height 0
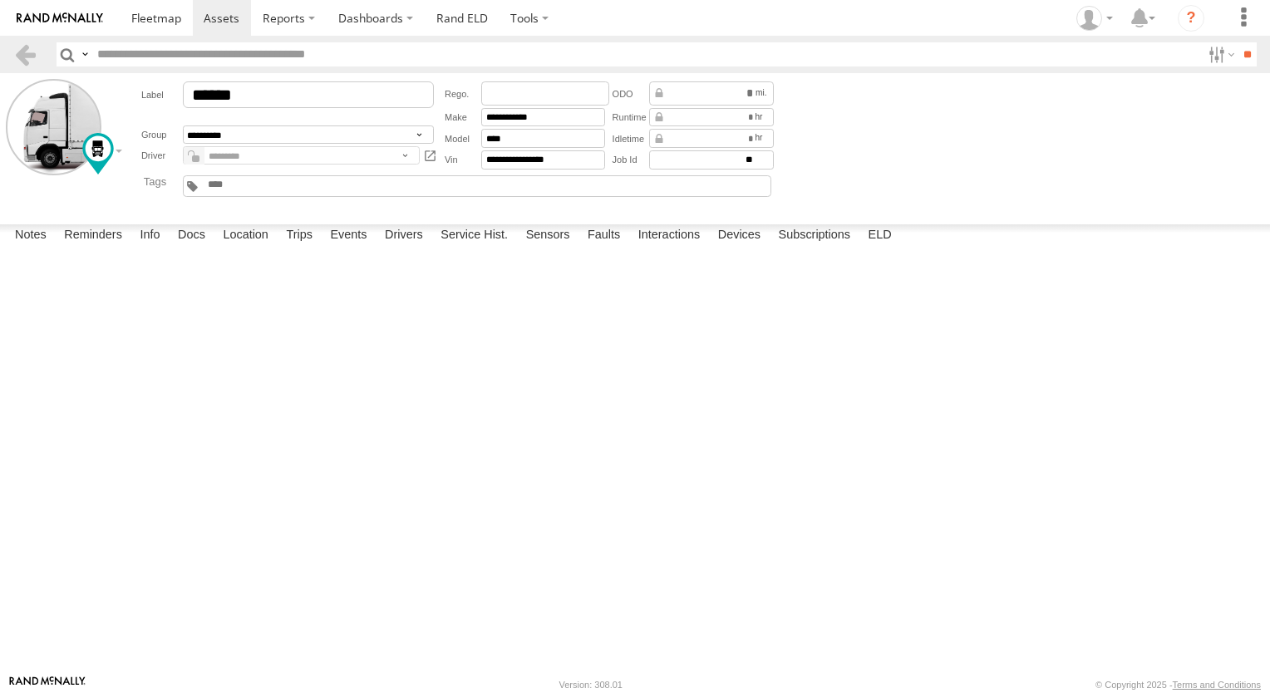
click at [0, 0] on button "Proceed" at bounding box center [0, 0] width 0 height 0
click at [0, 0] on div at bounding box center [0, 0] width 0 height 0
click at [0, 0] on button "Proceed" at bounding box center [0, 0] width 0 height 0
click at [0, 0] on div at bounding box center [0, 0] width 0 height 0
click at [192, 248] on label "Docs" at bounding box center [192, 235] width 44 height 23
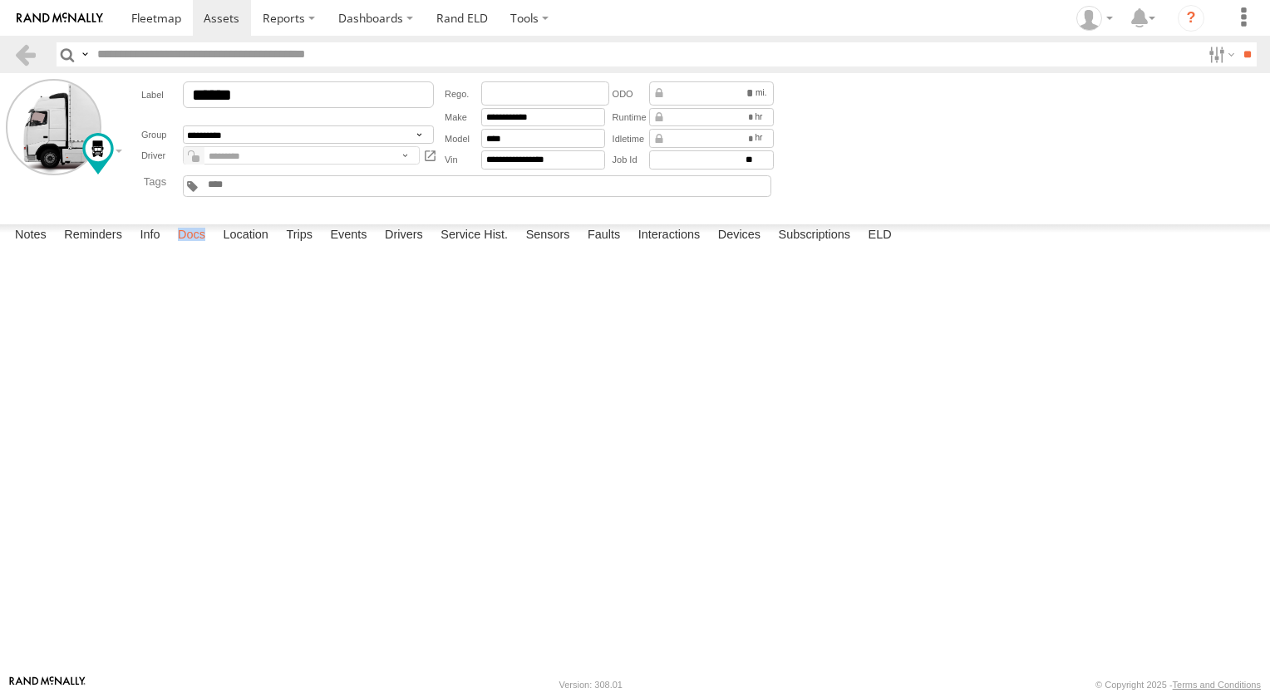
click at [192, 248] on label "Docs" at bounding box center [192, 235] width 44 height 23
drag, startPoint x: 192, startPoint y: 653, endPoint x: 208, endPoint y: 663, distance: 18.7
click at [208, 248] on label "Docs" at bounding box center [192, 235] width 44 height 23
click at [201, 248] on label "Docs" at bounding box center [192, 235] width 44 height 23
click at [206, 254] on div "Notes Details Reminders Info Docs Location Trips Events Drivers Service Hist. S…" at bounding box center [635, 239] width 1270 height 30
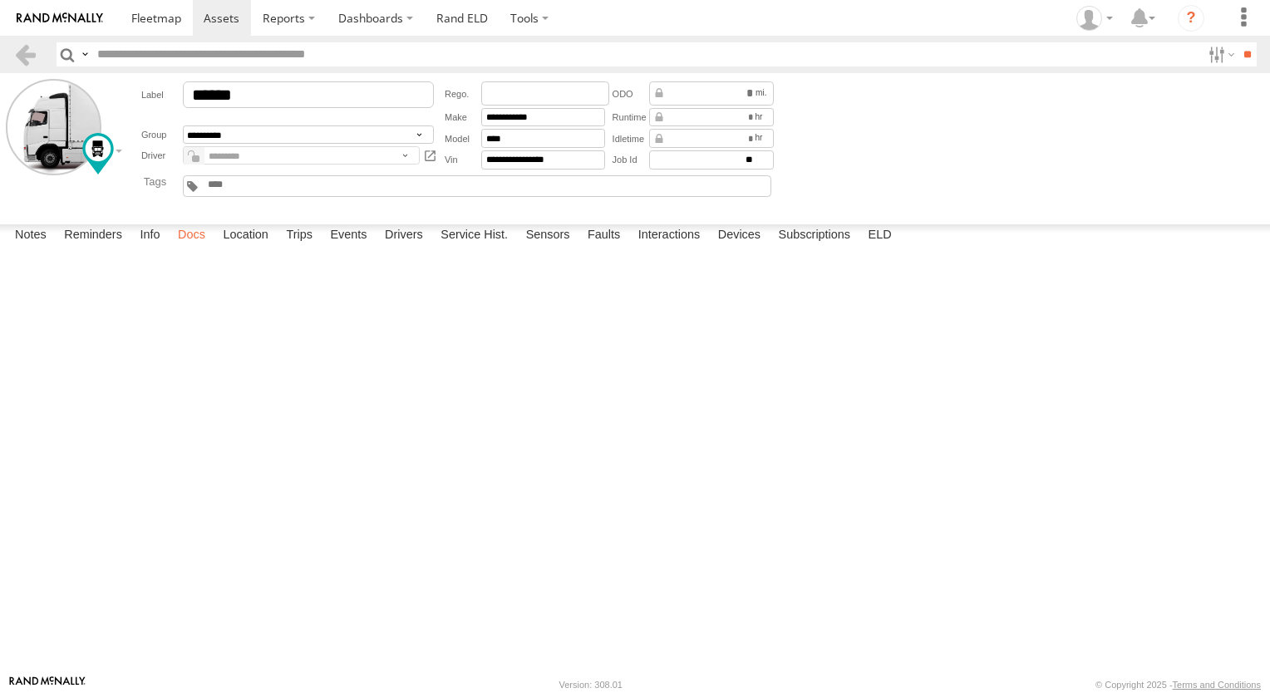
click at [197, 248] on label "Docs" at bounding box center [192, 235] width 44 height 23
click at [216, 254] on div "Notes Details Reminders Info Docs Location Trips Events Drivers Service Hist. S…" at bounding box center [635, 239] width 1270 height 30
click at [238, 248] on label "Location" at bounding box center [245, 235] width 62 height 23
click at [303, 248] on label "Trips" at bounding box center [299, 235] width 43 height 23
click at [367, 248] on label "Events" at bounding box center [348, 235] width 53 height 23
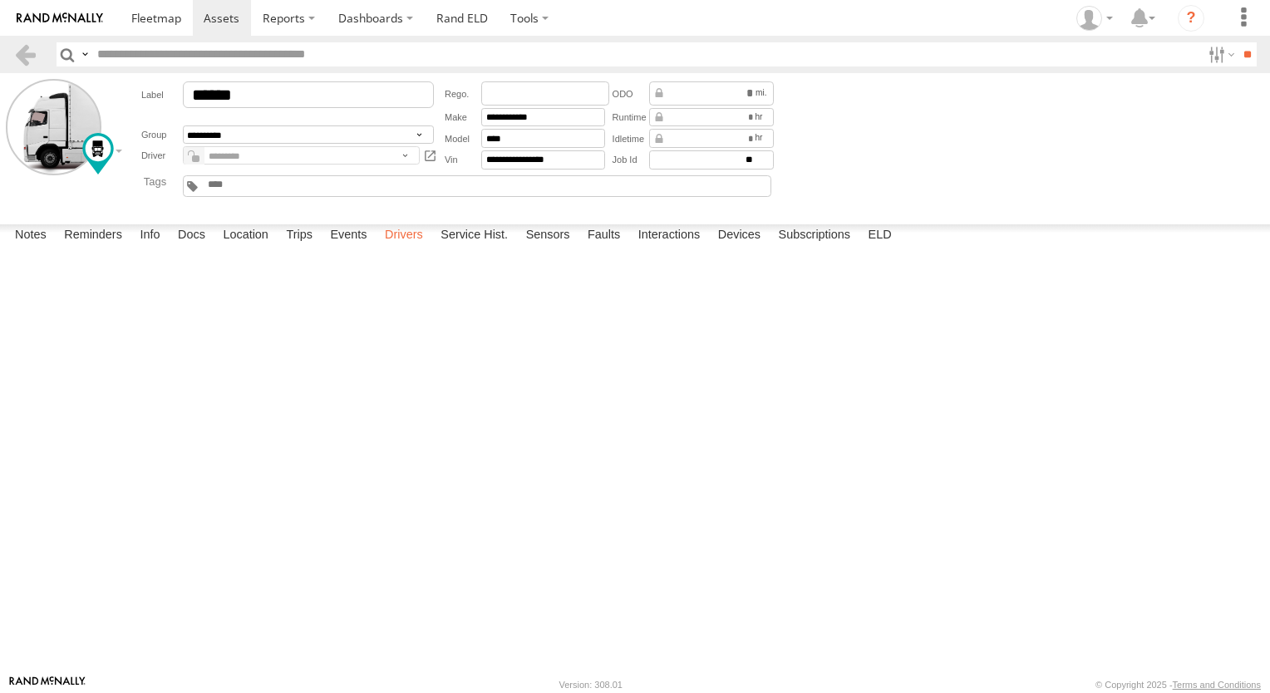
click at [400, 248] on label "Drivers" at bounding box center [404, 235] width 55 height 23
click at [350, 248] on label "Events" at bounding box center [348, 235] width 53 height 23
click at [302, 248] on label "Trips" at bounding box center [299, 235] width 43 height 23
click at [547, 18] on label at bounding box center [530, 18] width 62 height 36
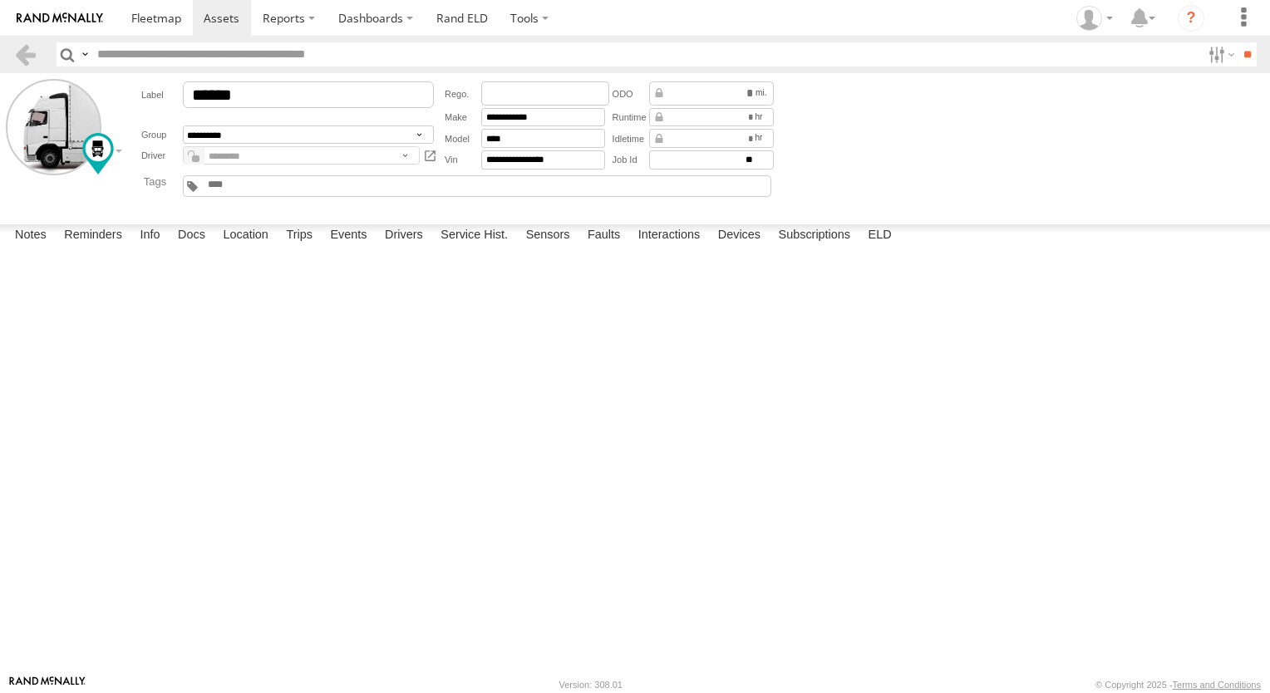
click at [617, 14] on section at bounding box center [693, 18] width 1146 height 36
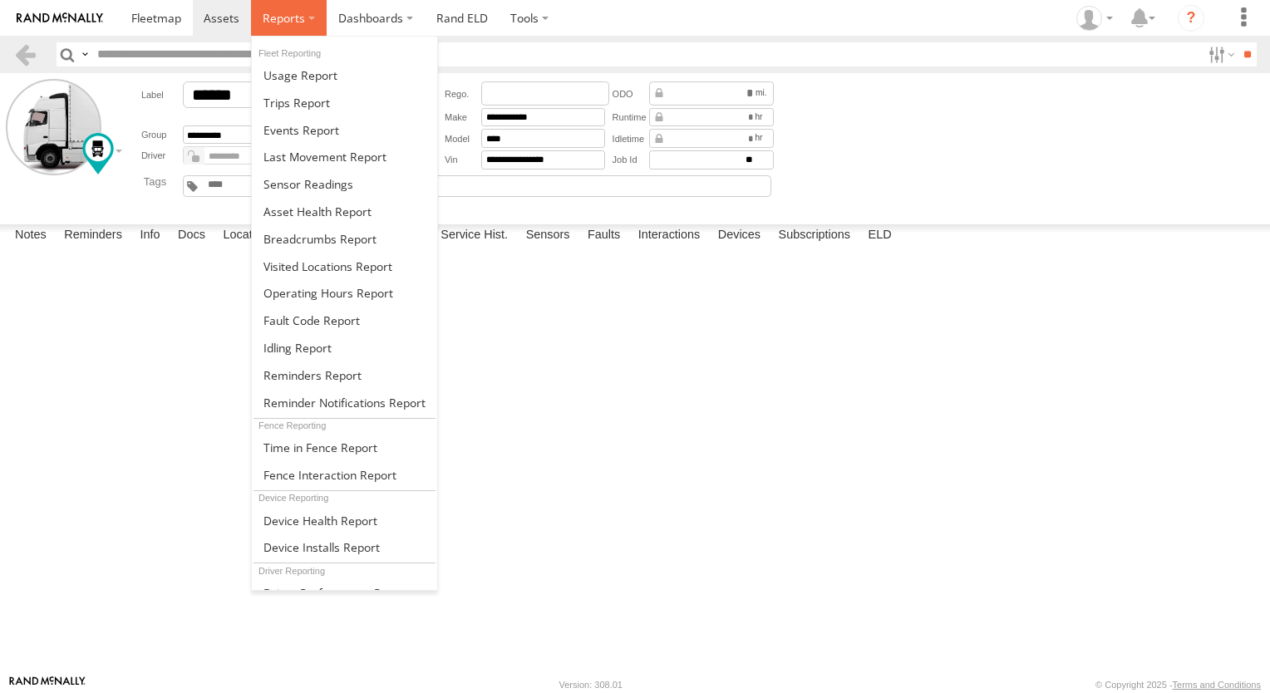
click at [285, 13] on span at bounding box center [284, 18] width 42 height 16
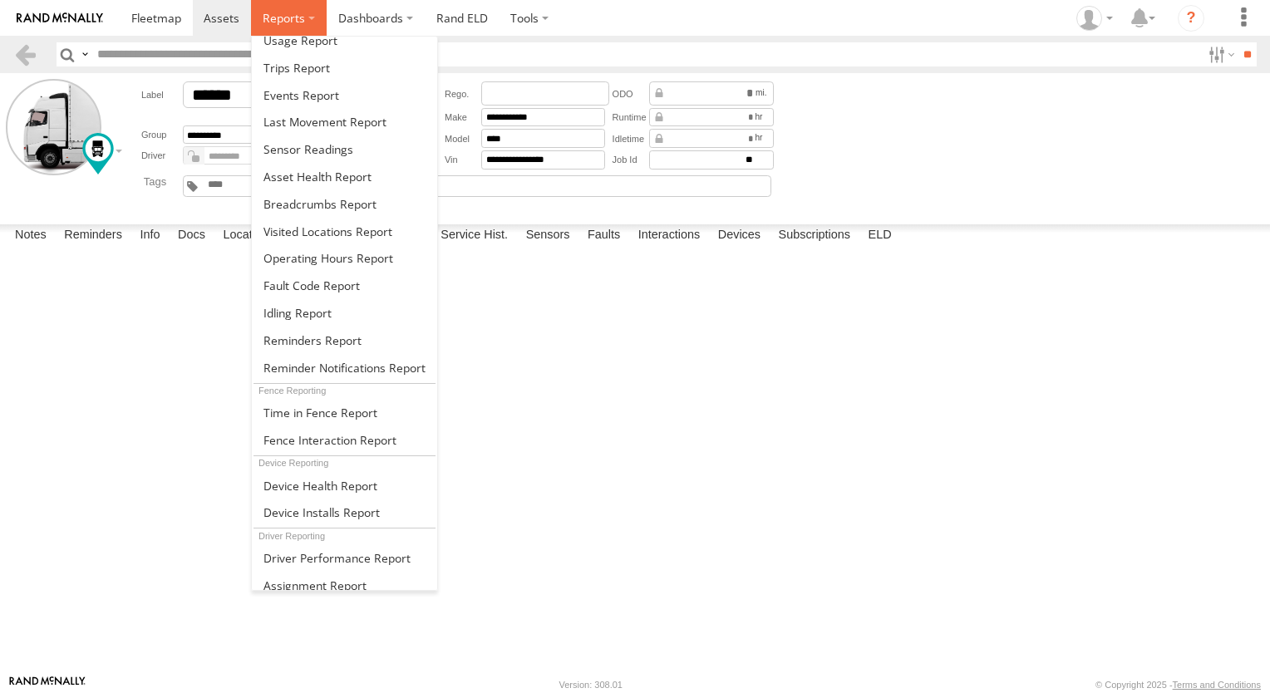
scroll to position [150, 0]
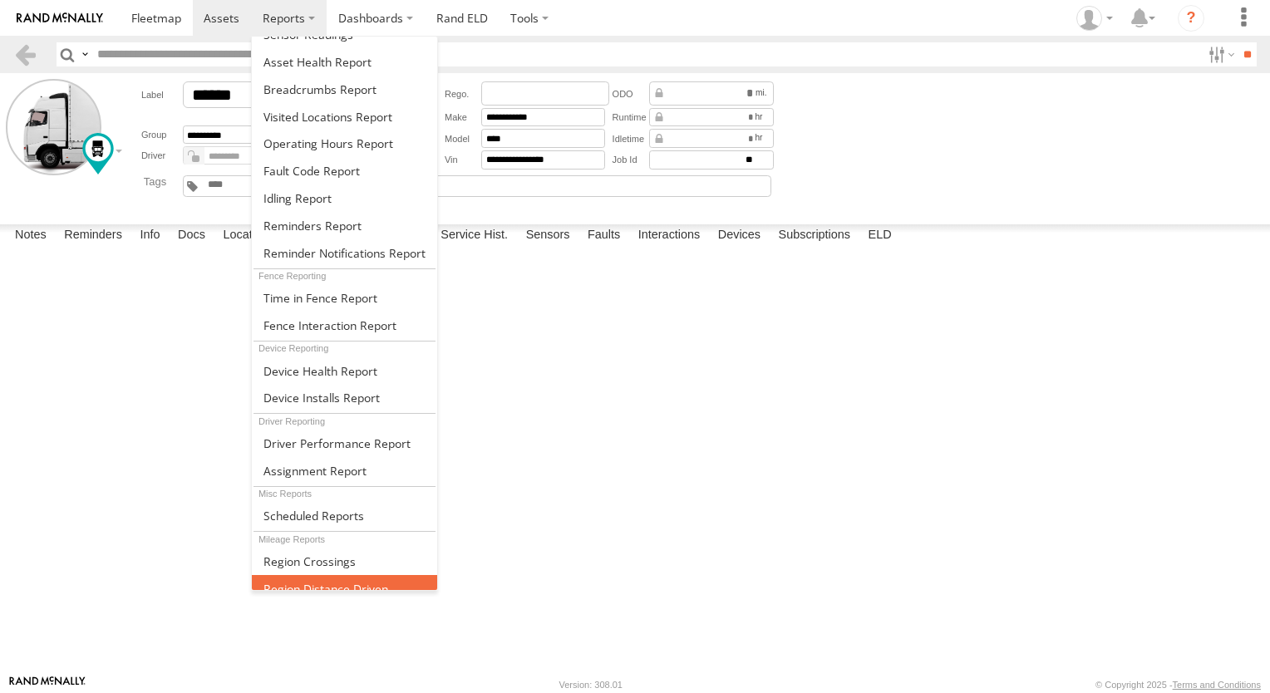
click at [358, 581] on span at bounding box center [326, 589] width 125 height 16
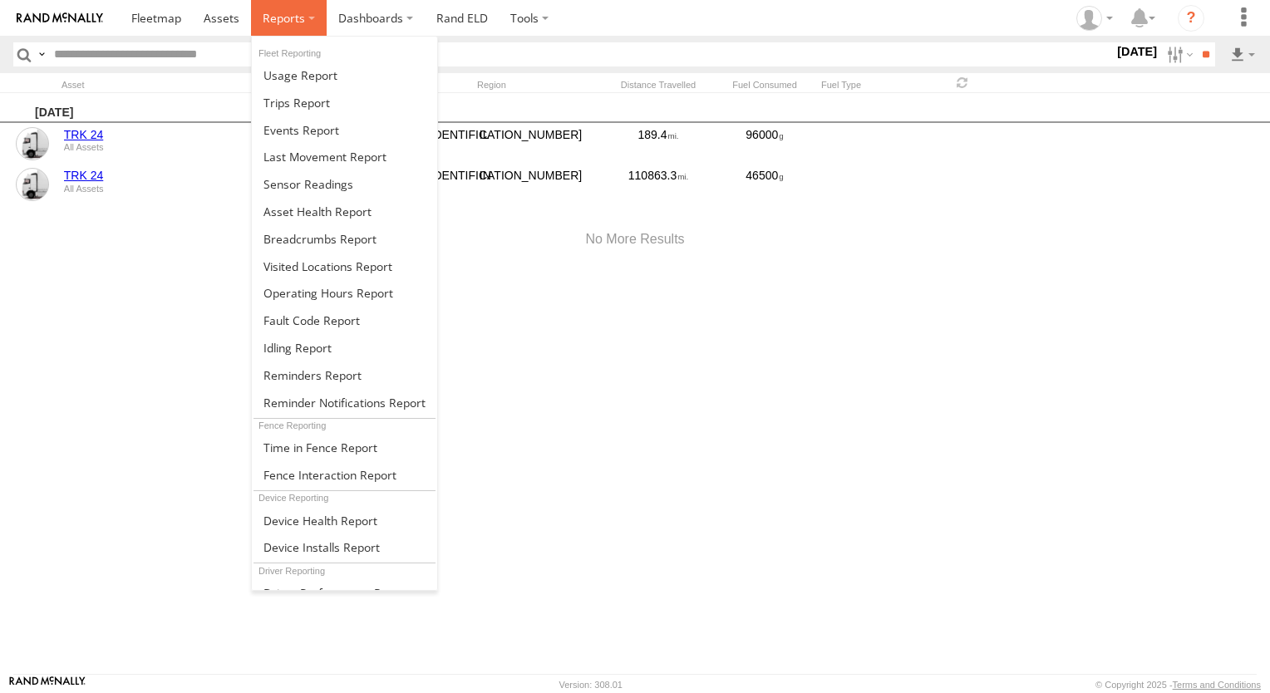
click at [293, 26] on label at bounding box center [289, 18] width 76 height 36
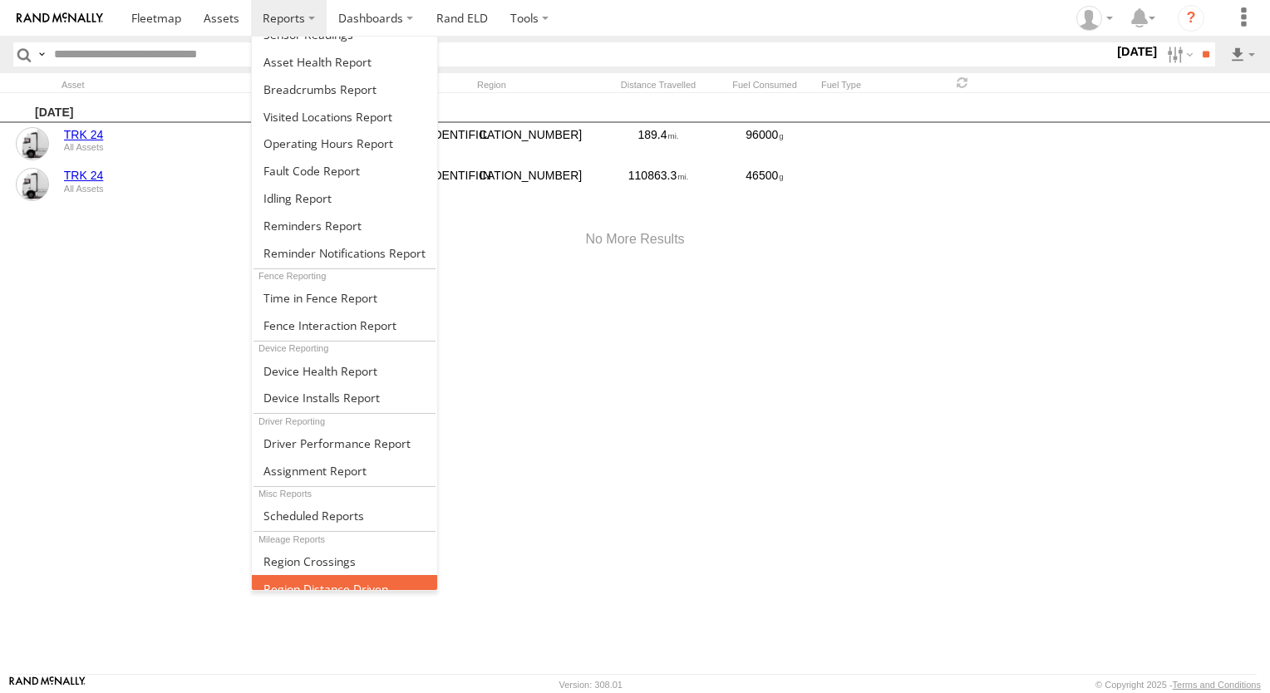
click at [313, 581] on span at bounding box center [326, 589] width 125 height 16
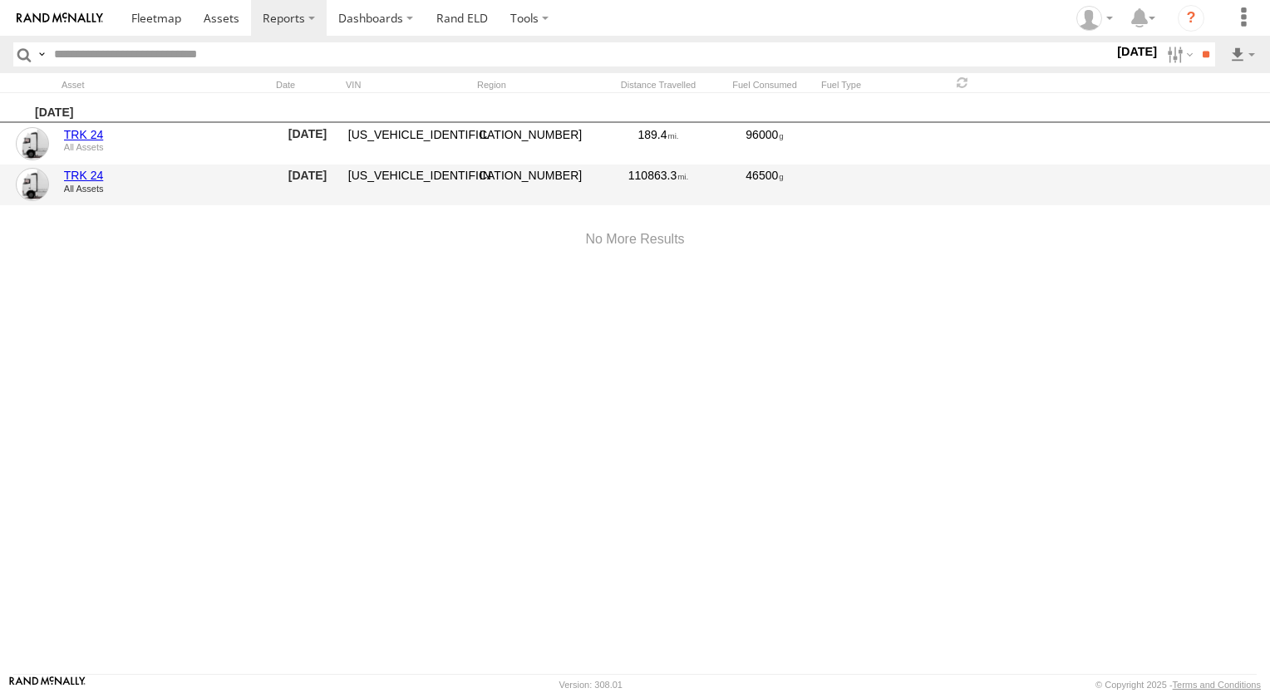
click at [645, 175] on div "110863.3" at bounding box center [659, 185] width 100 height 38
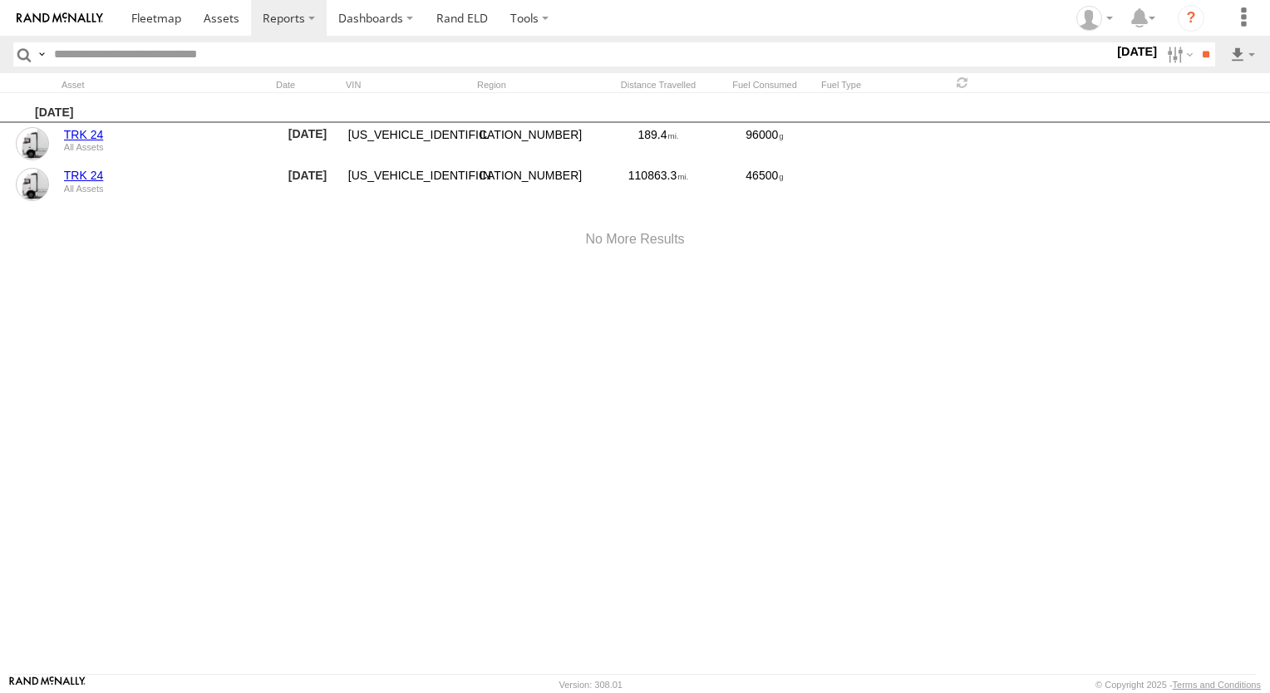
click at [491, 81] on div at bounding box center [539, 85] width 125 height 12
click at [685, 88] on div at bounding box center [659, 85] width 100 height 12
click at [959, 84] on span at bounding box center [963, 83] width 20 height 16
click at [954, 86] on span at bounding box center [963, 83] width 20 height 16
click at [150, 19] on span at bounding box center [156, 18] width 50 height 16
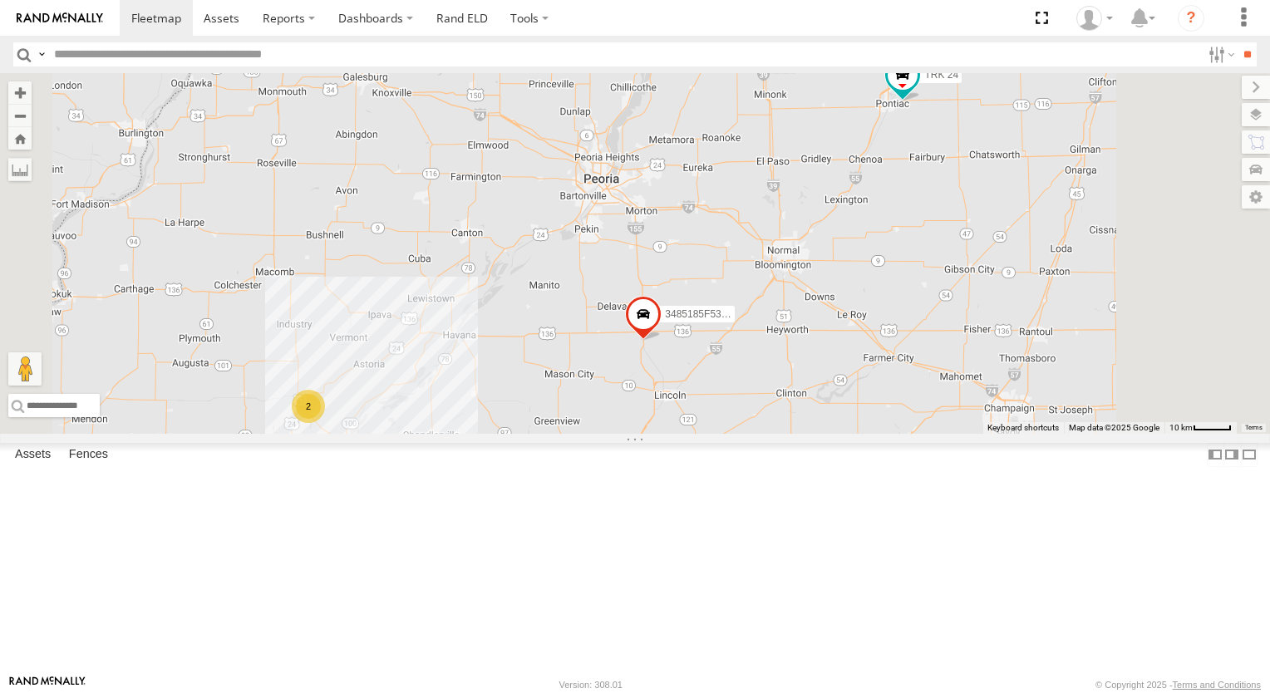
click at [0, 0] on div "All Assets" at bounding box center [0, 0] width 0 height 0
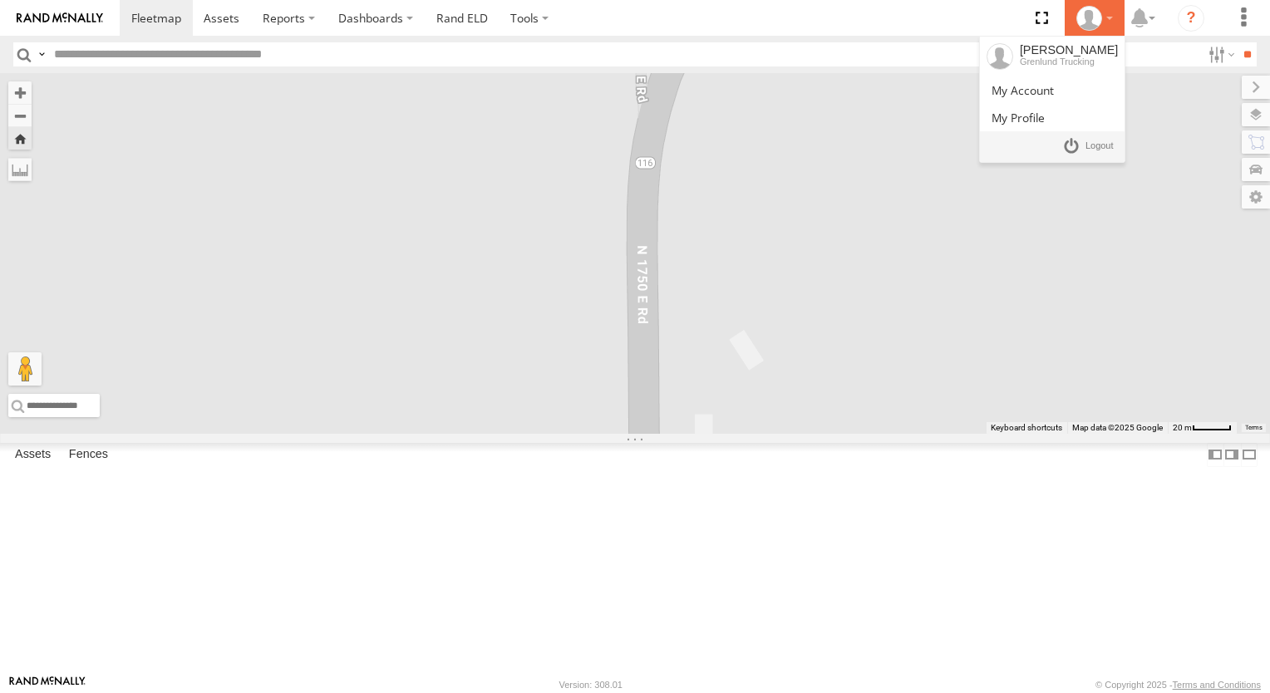
click at [1094, 25] on icon at bounding box center [1089, 18] width 25 height 25
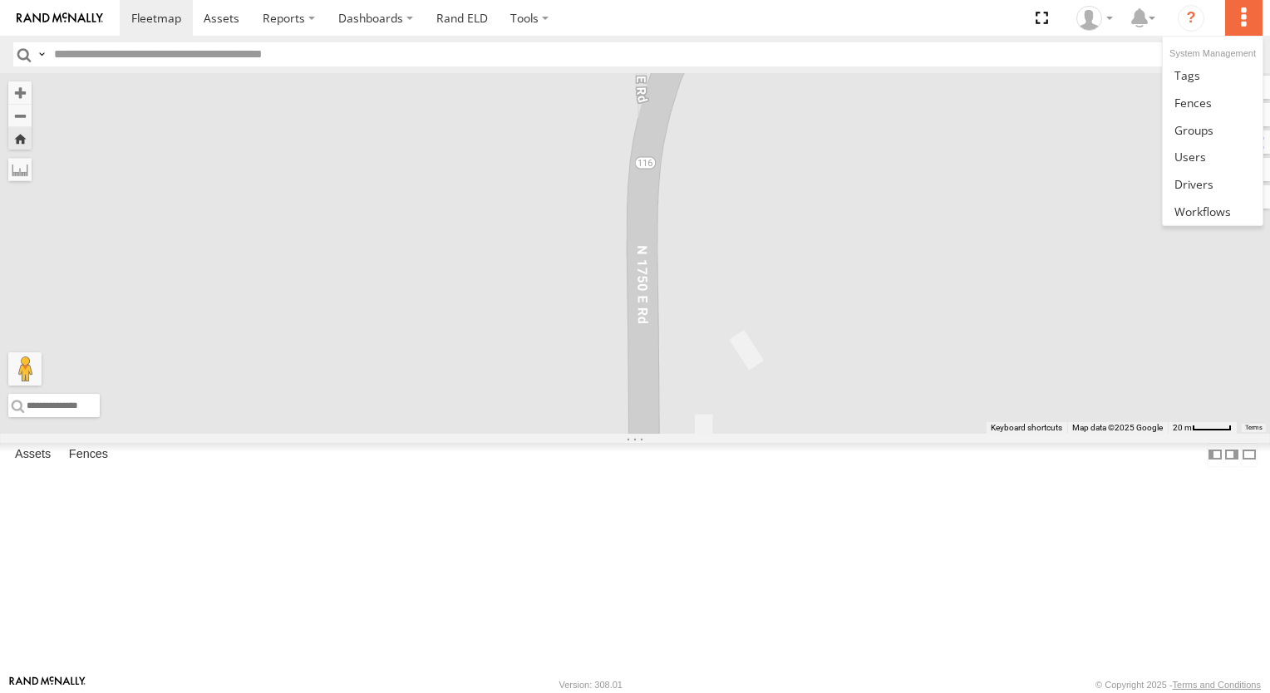
click at [1245, 19] on label at bounding box center [1243, 18] width 37 height 36
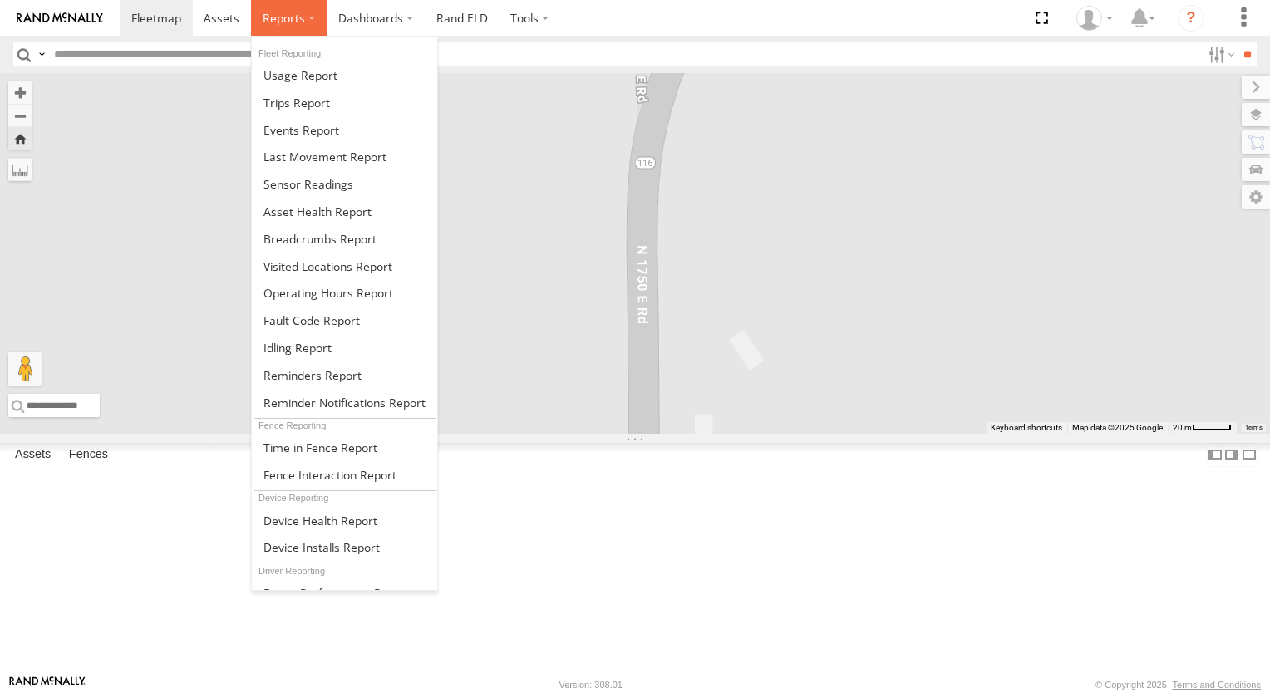
click at [263, 20] on span at bounding box center [284, 18] width 42 height 16
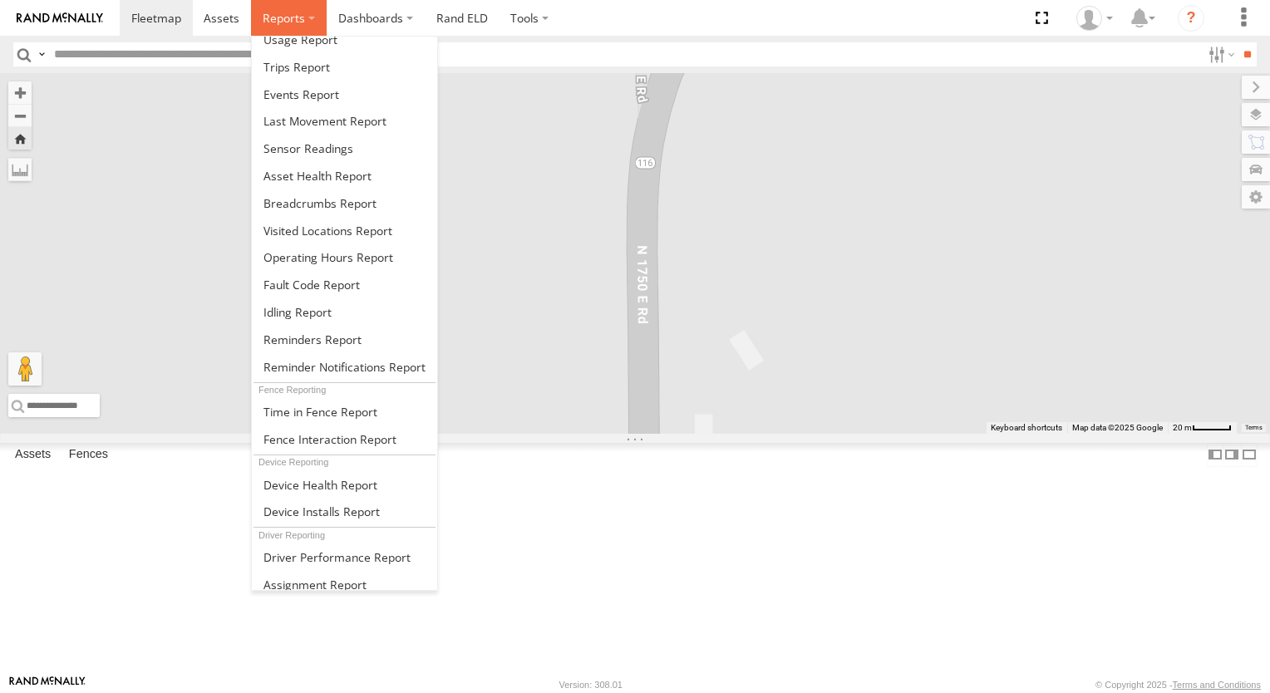
scroll to position [55, 0]
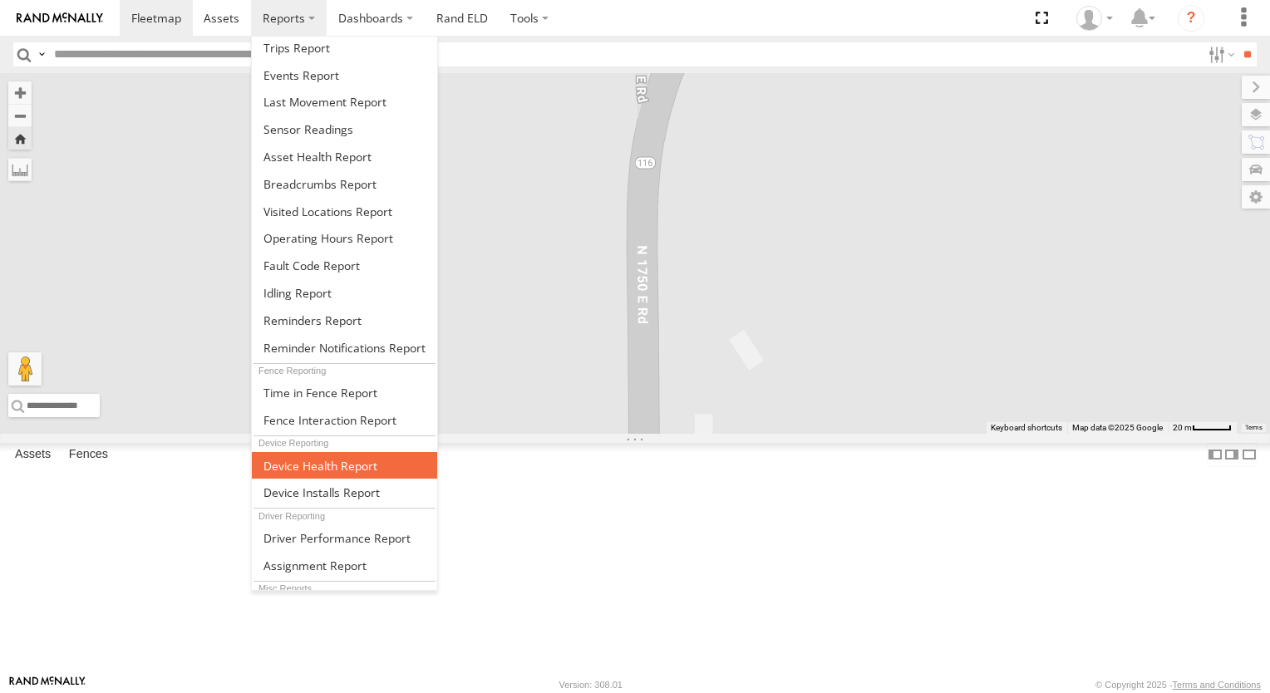
click at [362, 466] on link at bounding box center [344, 465] width 185 height 27
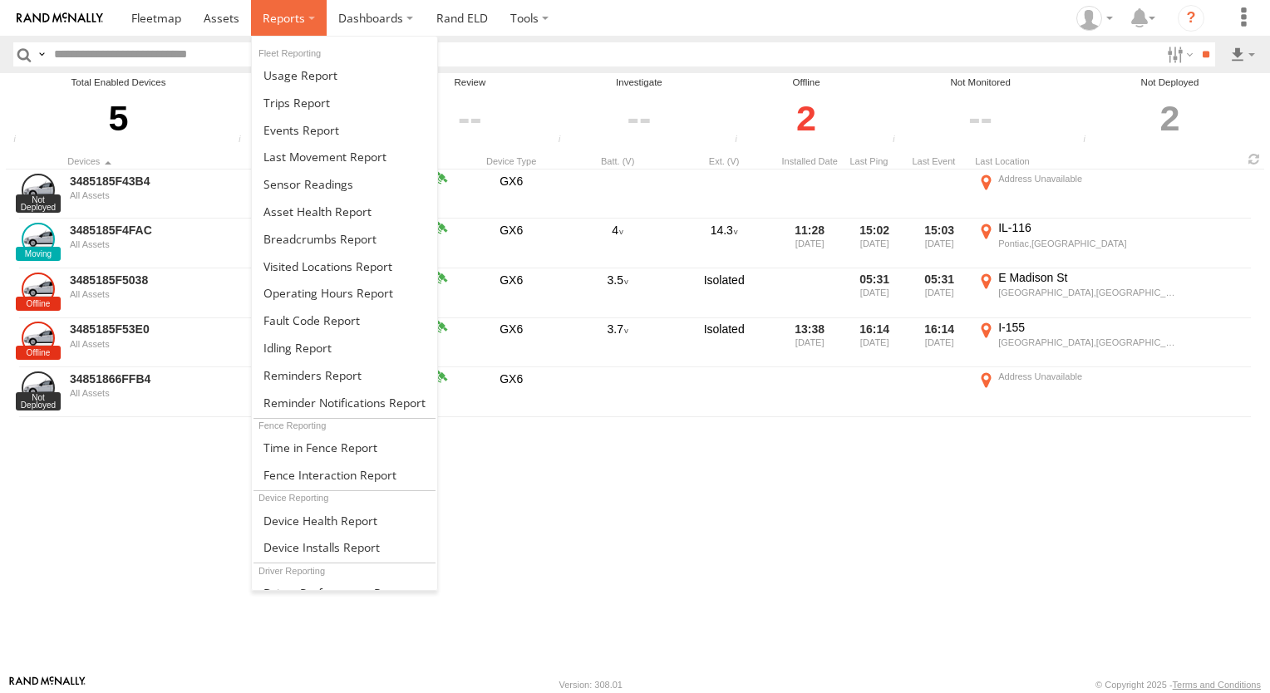
click at [316, 22] on label at bounding box center [289, 18] width 76 height 36
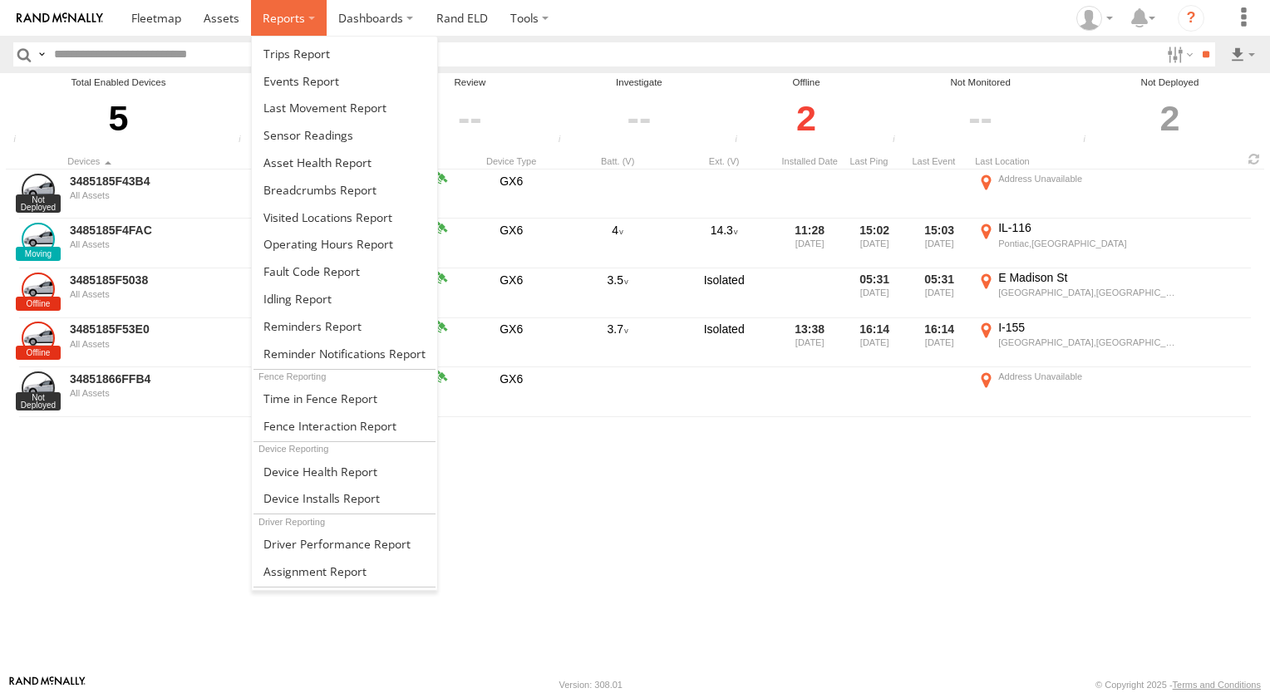
scroll to position [38, 0]
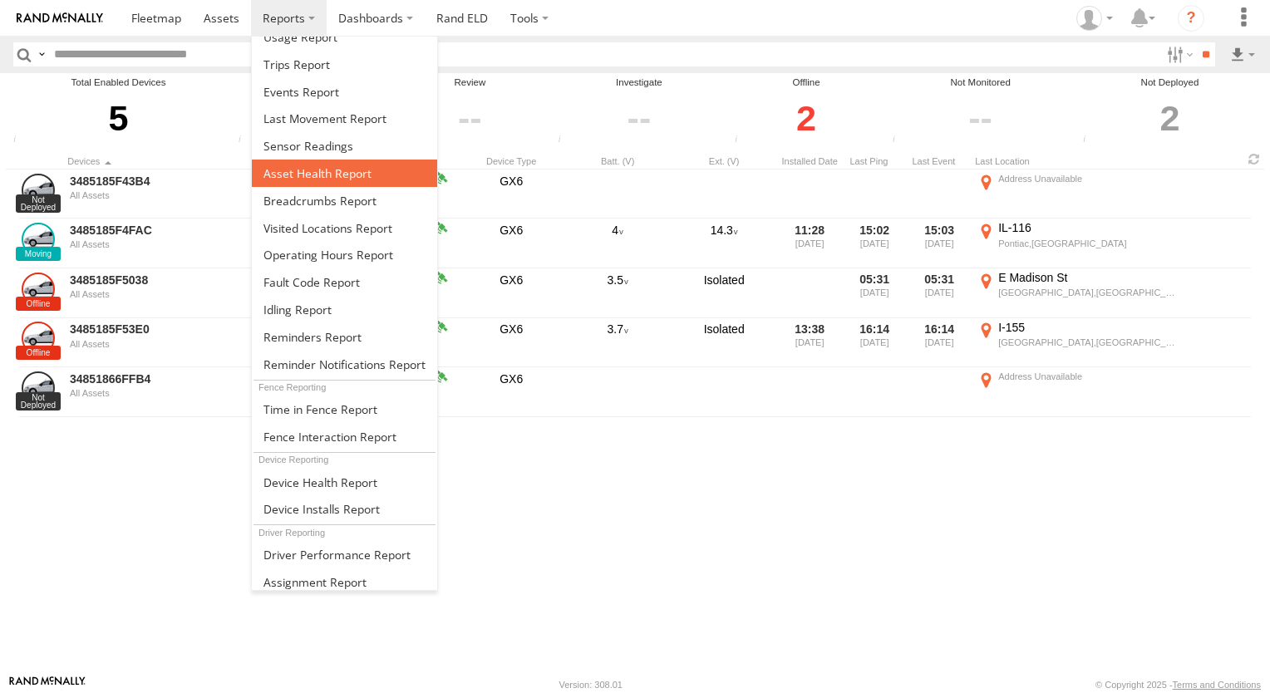
click at [351, 175] on span at bounding box center [318, 173] width 108 height 16
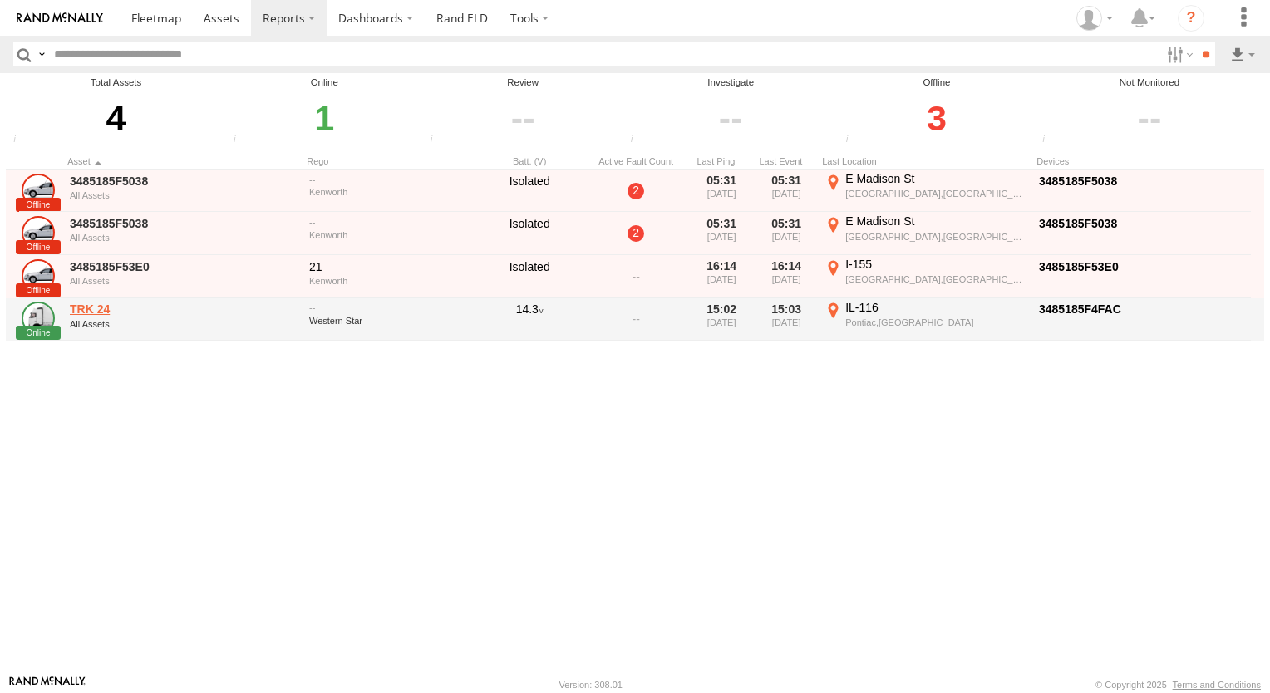
click at [104, 304] on link "TRK 24" at bounding box center [184, 309] width 228 height 15
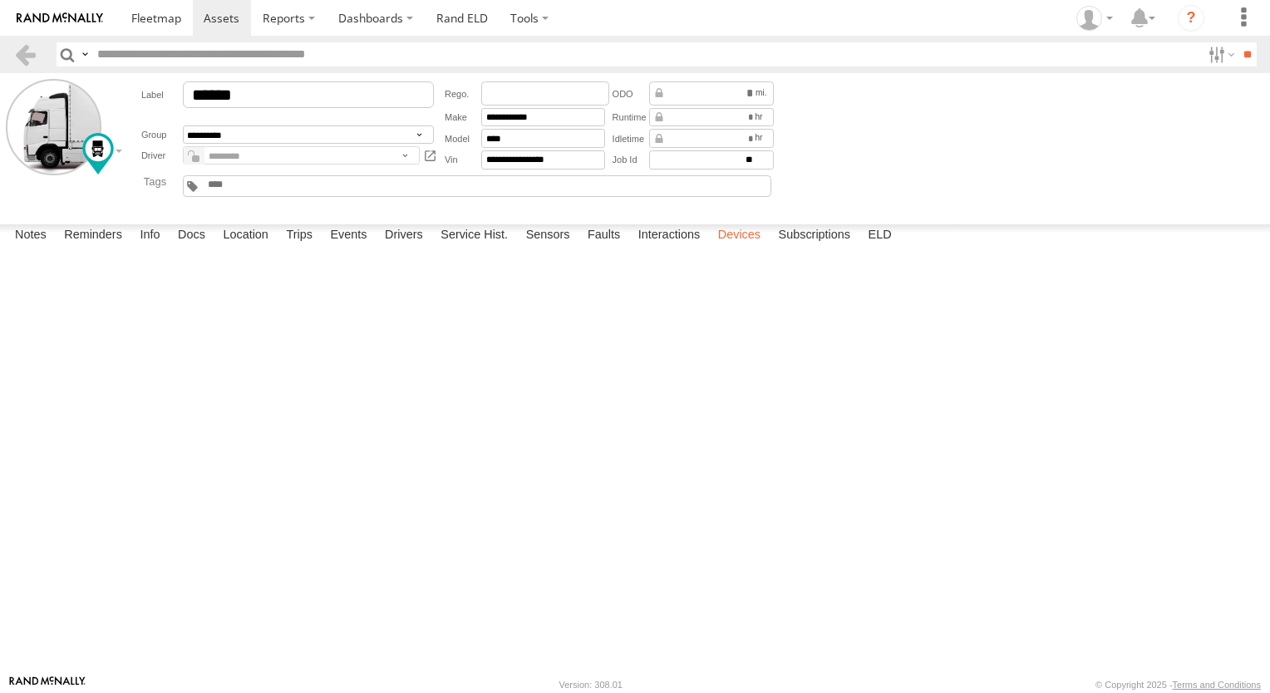
click at [726, 248] on label "Devices" at bounding box center [739, 235] width 59 height 23
drag, startPoint x: 515, startPoint y: 292, endPoint x: 565, endPoint y: 286, distance: 50.2
click at [0, 0] on div "2.2.0-enc" at bounding box center [0, 0] width 0 height 0
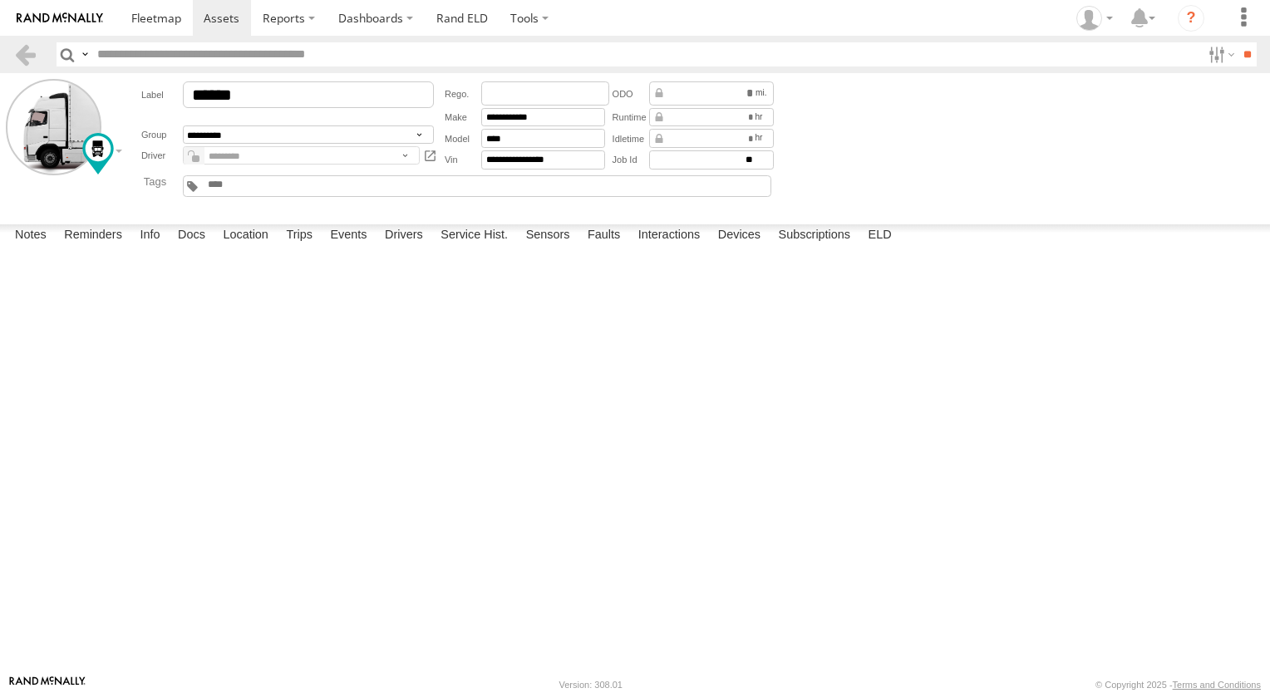
click at [0, 0] on div "2.2.0-enc" at bounding box center [0, 0] width 0 height 0
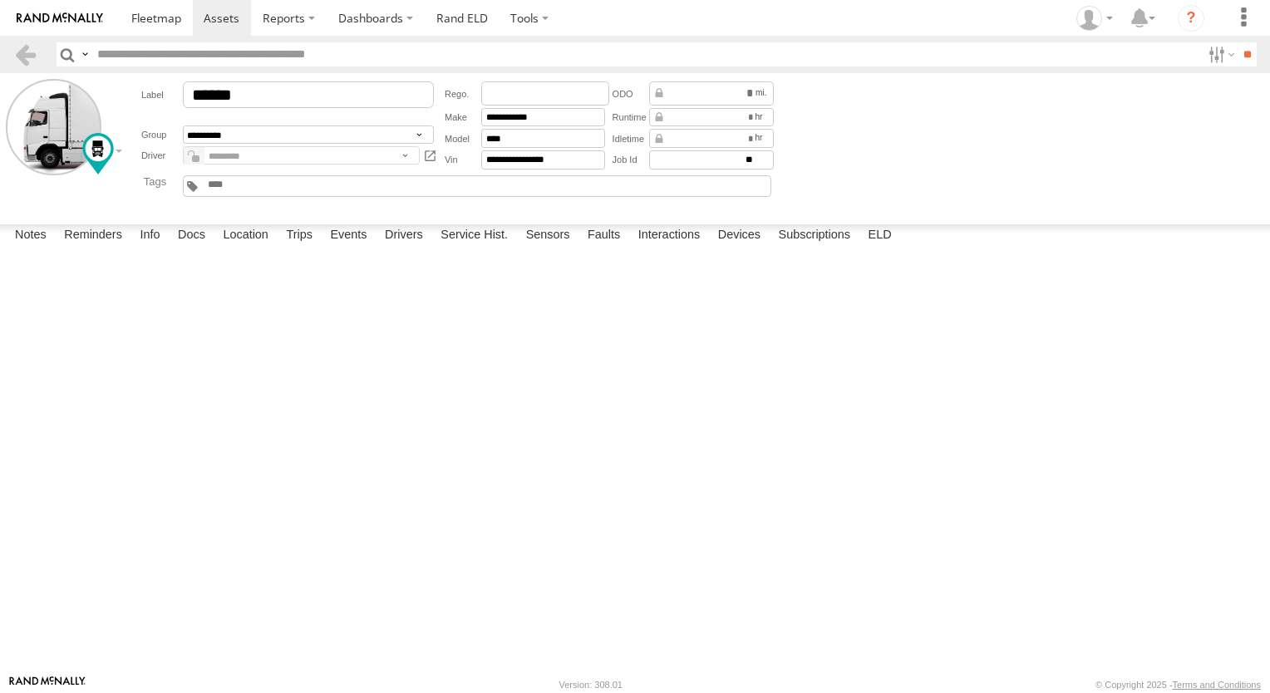
click at [0, 0] on div "2.2.0-enc" at bounding box center [0, 0] width 0 height 0
click at [828, 248] on label "Subscriptions" at bounding box center [815, 235] width 89 height 23
click at [871, 248] on label "ELD" at bounding box center [880, 235] width 40 height 23
click at [826, 248] on label "Subscriptions" at bounding box center [815, 235] width 89 height 23
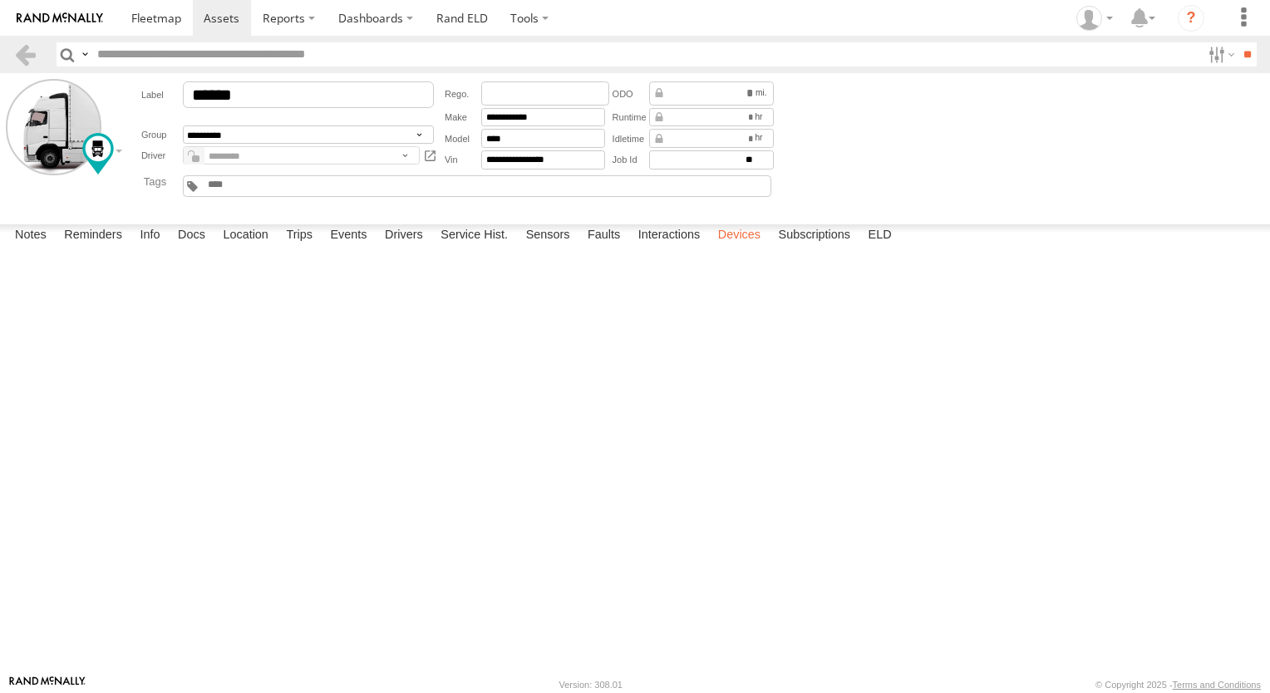
click at [721, 248] on label "Devices" at bounding box center [739, 235] width 59 height 23
click at [652, 248] on label "Interactions" at bounding box center [669, 235] width 79 height 23
click at [605, 248] on label "Faults" at bounding box center [603, 235] width 49 height 23
click at [543, 248] on label "Sensors" at bounding box center [548, 235] width 61 height 23
click at [456, 248] on label "Service Hist." at bounding box center [474, 235] width 84 height 23
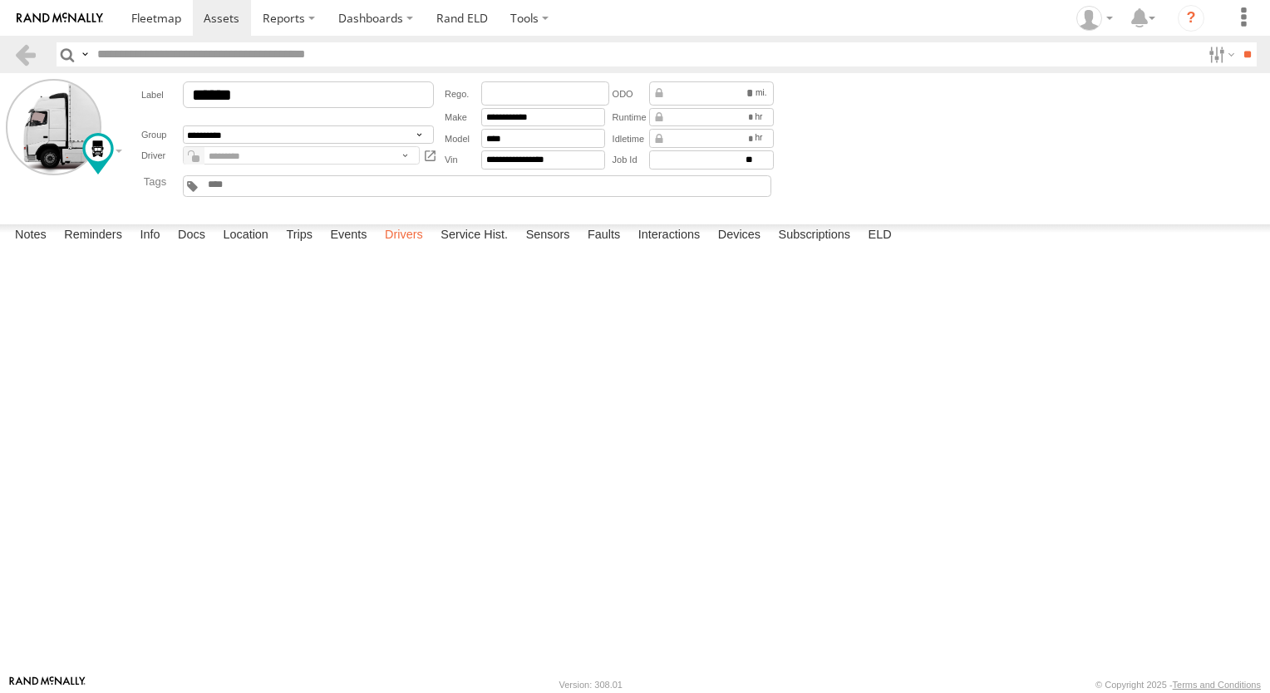
click at [383, 248] on label "Drivers" at bounding box center [404, 235] width 55 height 23
click at [336, 248] on label "Events" at bounding box center [348, 235] width 53 height 23
click at [303, 248] on label "Trips" at bounding box center [299, 235] width 43 height 23
drag, startPoint x: 303, startPoint y: 655, endPoint x: 294, endPoint y: 660, distance: 9.7
click at [294, 248] on label "Trips" at bounding box center [299, 235] width 43 height 23
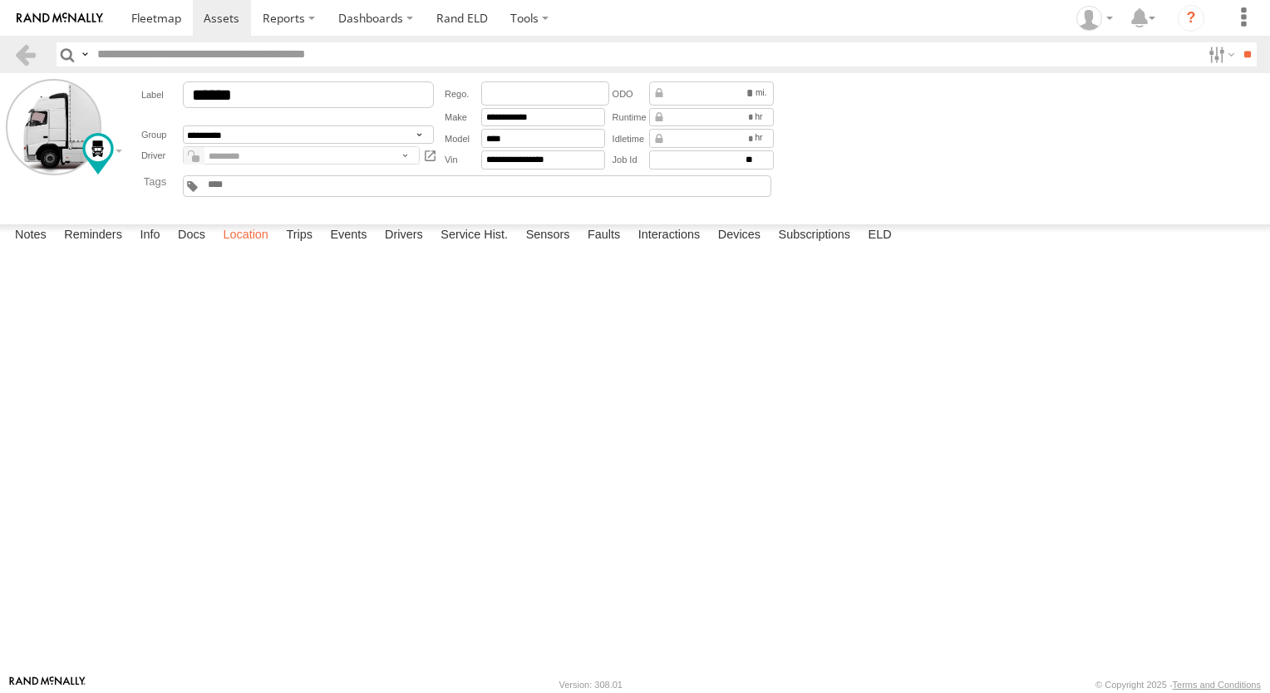
click at [259, 248] on label "Location" at bounding box center [245, 235] width 62 height 23
click at [183, 248] on label "Docs" at bounding box center [192, 235] width 44 height 23
click at [140, 248] on label "Info" at bounding box center [149, 235] width 37 height 23
click at [67, 248] on label "Reminders" at bounding box center [93, 235] width 75 height 23
click at [7, 248] on label "Notes" at bounding box center [31, 235] width 48 height 23
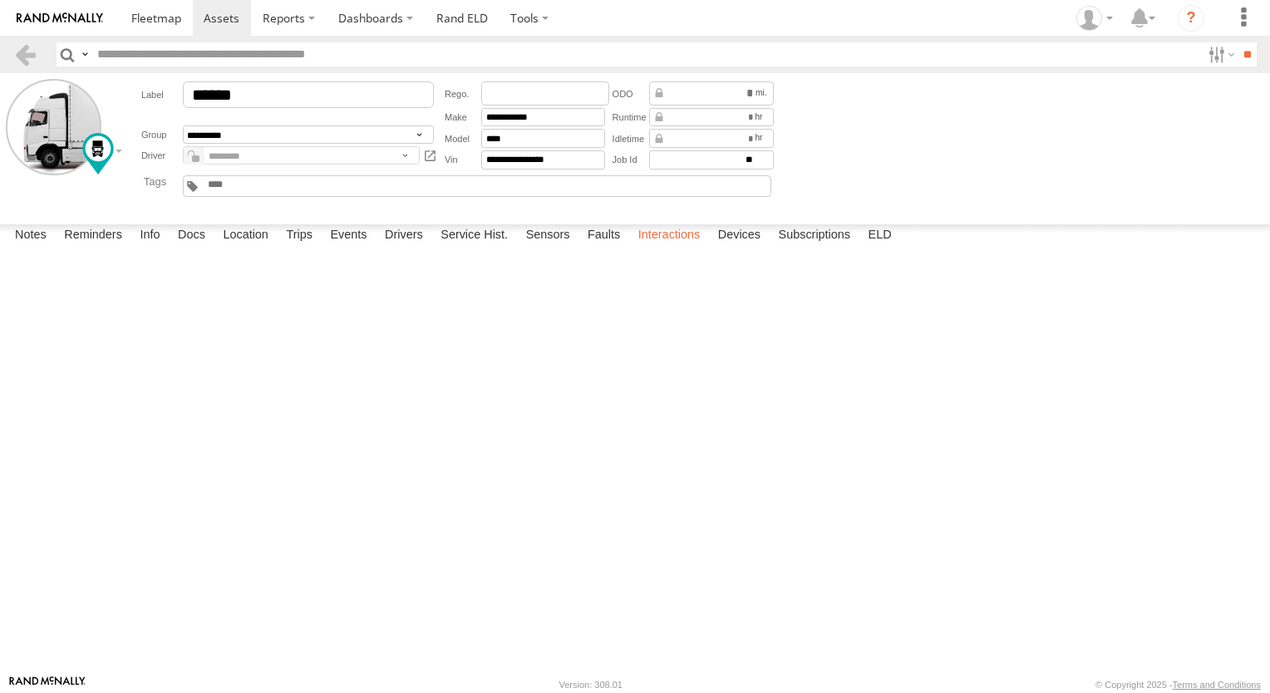
click at [707, 248] on label "Interactions" at bounding box center [669, 235] width 79 height 23
click at [764, 248] on label "Devices" at bounding box center [739, 235] width 59 height 23
